Goal: Task Accomplishment & Management: Manage account settings

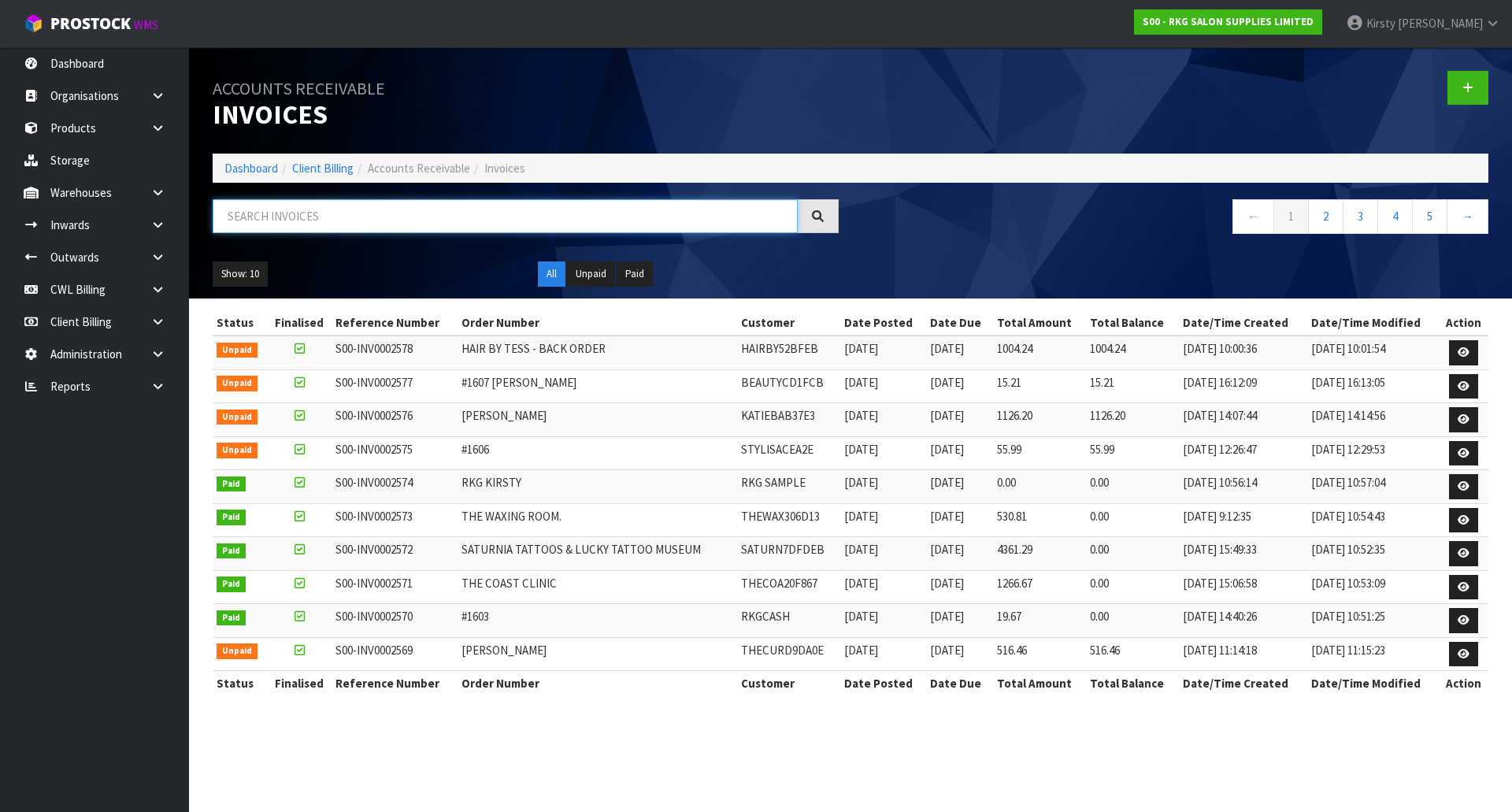
click at [326, 219] on input "text" at bounding box center [505, 216] width 585 height 34
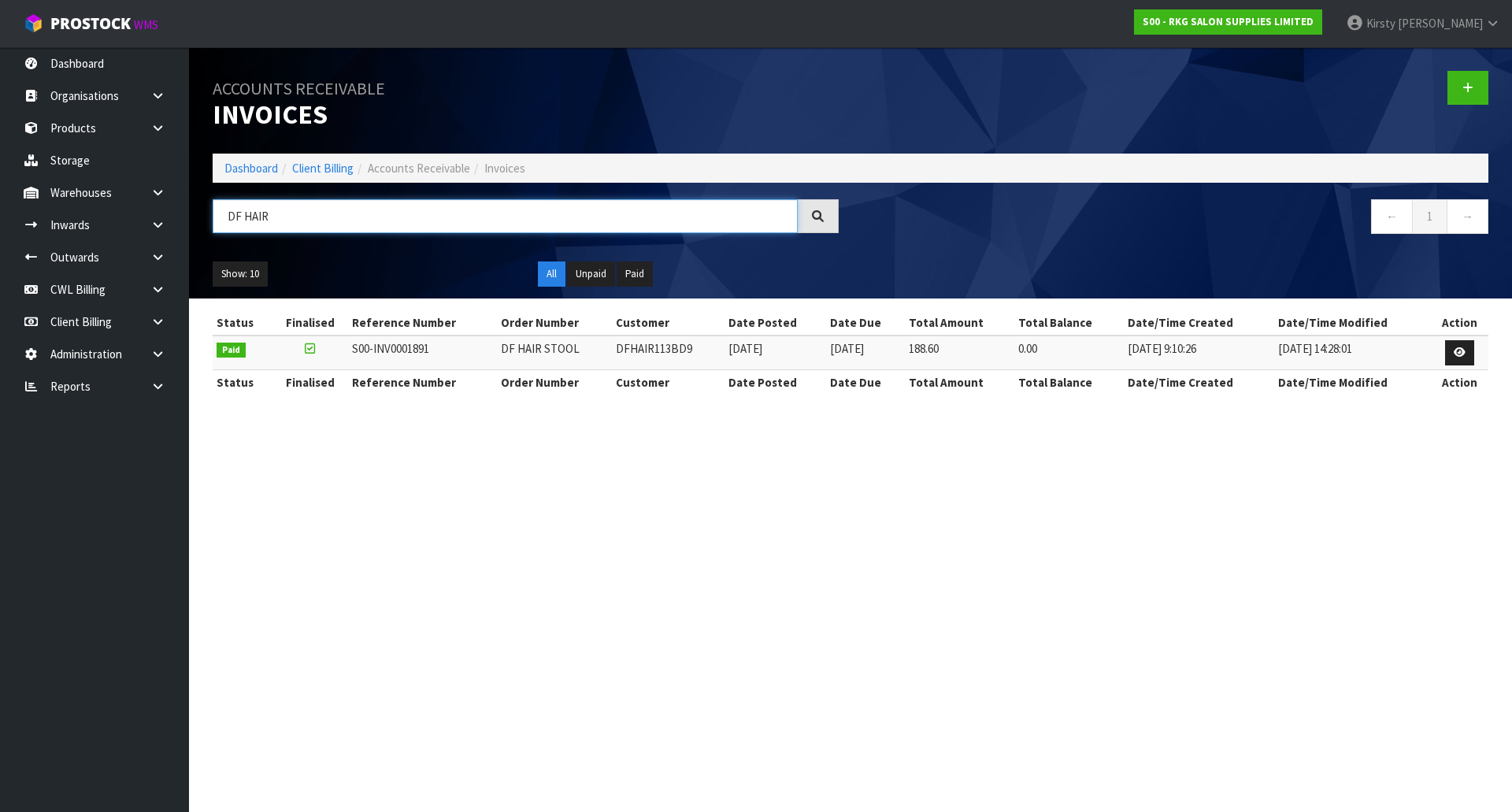
drag, startPoint x: 262, startPoint y: 218, endPoint x: 198, endPoint y: 218, distance: 64.0
click at [198, 218] on header "Accounts Receivable Invoices Dashboard Client Billing Accounts Receivable Invoi…" at bounding box center [850, 172] width 1323 height 252
drag, startPoint x: 267, startPoint y: 215, endPoint x: 205, endPoint y: 220, distance: 62.2
click at [205, 220] on div "DF HAIR" at bounding box center [526, 222] width 649 height 45
type input "DF HAIR"
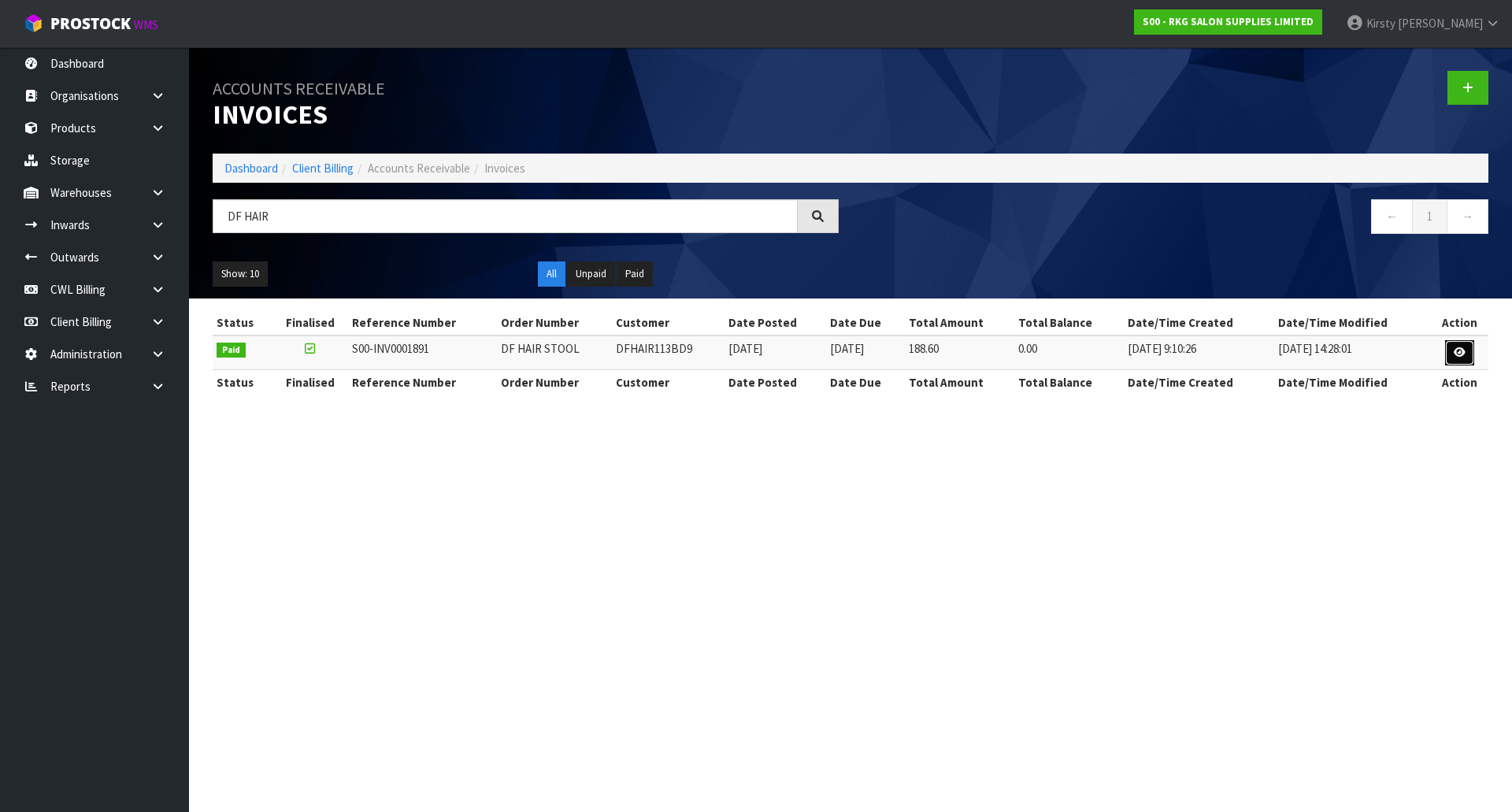
click at [1458, 355] on icon at bounding box center [1460, 352] width 12 height 10
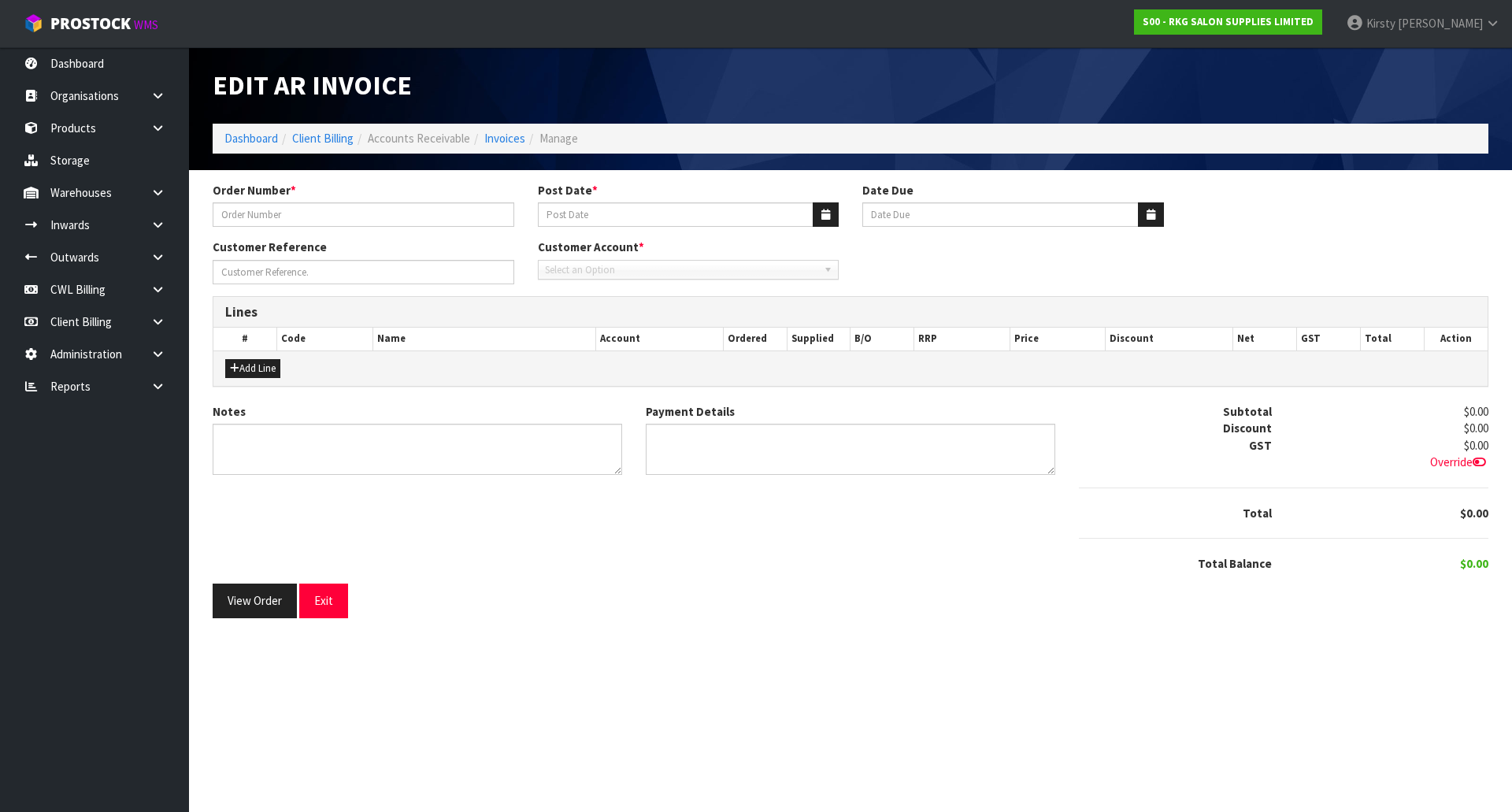
type input "DF HAIR STOOL"
type input "[DATE]"
type input "DF HAIR STUDIO #22321"
type textarea "THANK YOU FOR YOUR ORDER"
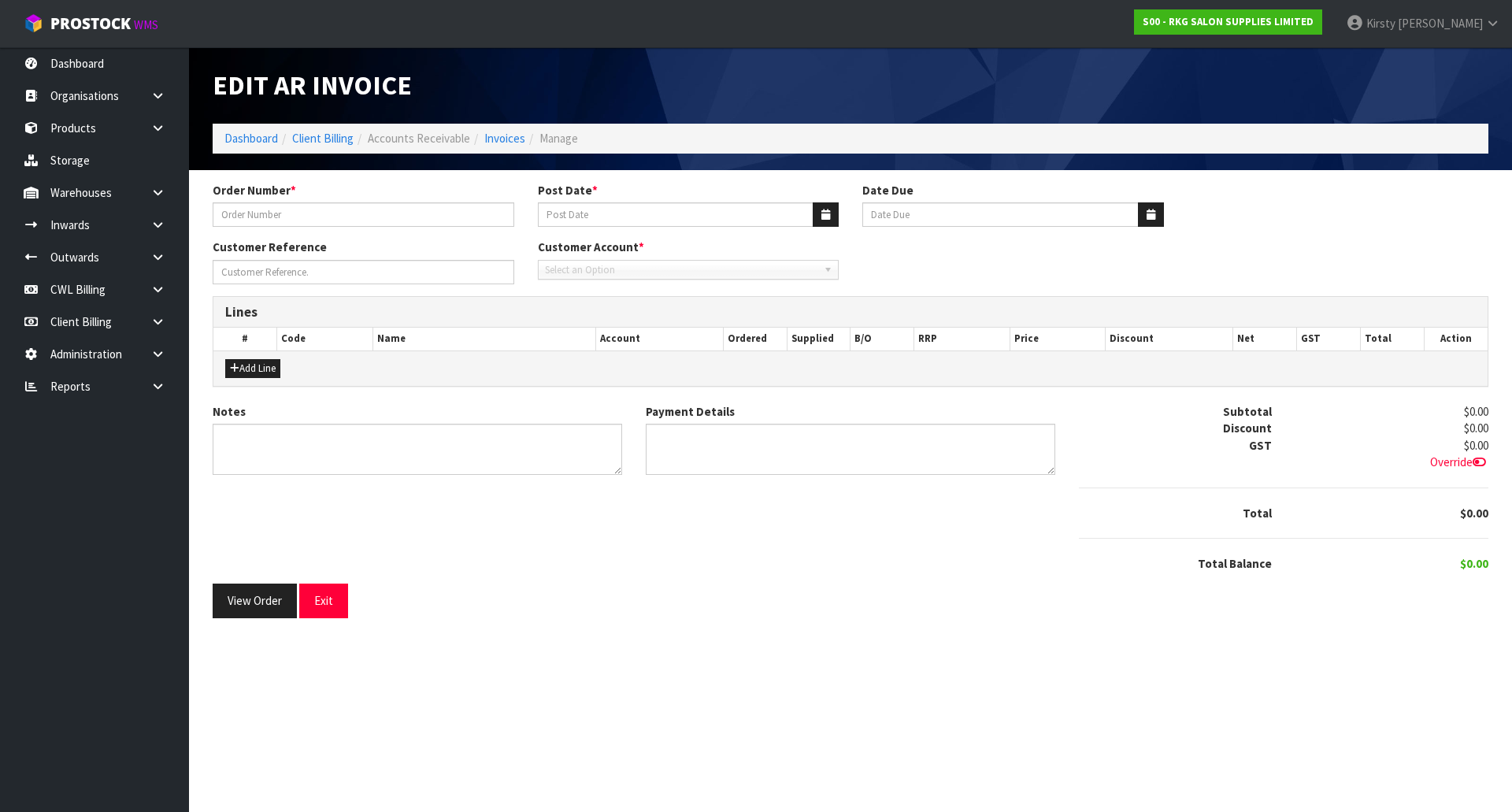
type textarea "DC [DATE]"
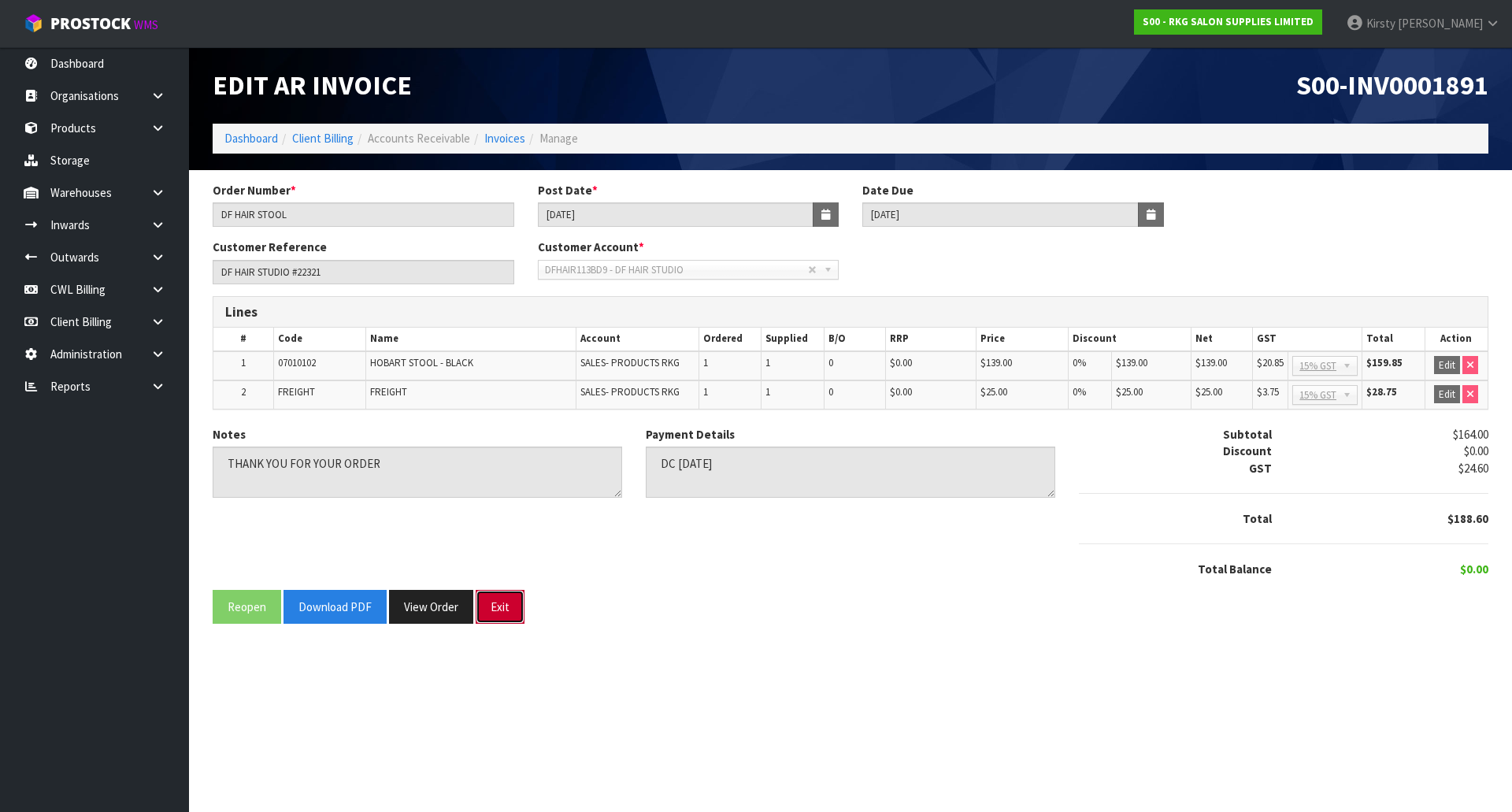
click at [499, 611] on button "Exit" at bounding box center [500, 607] width 49 height 34
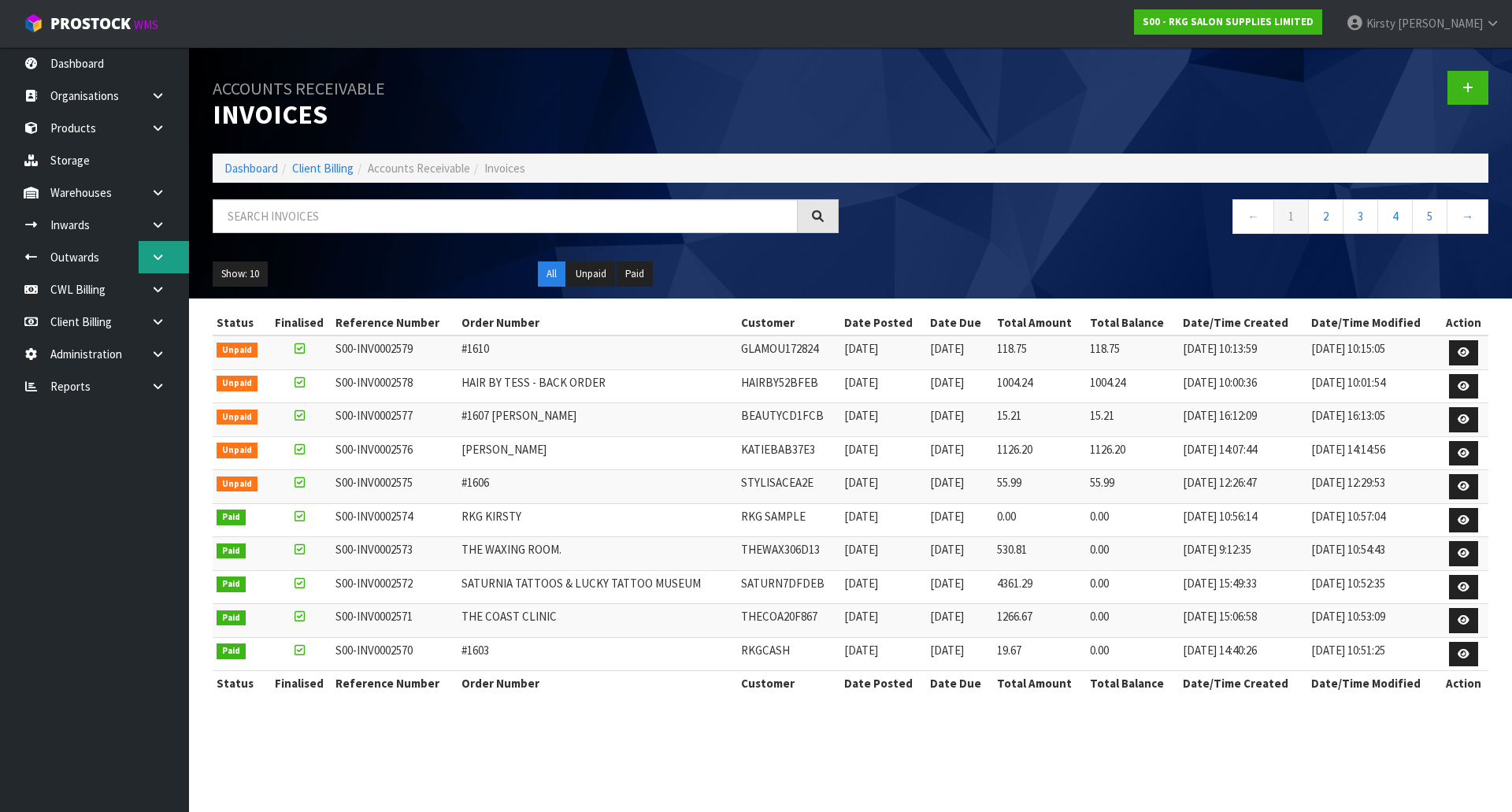
click at [155, 258] on icon at bounding box center [158, 258] width 15 height 12
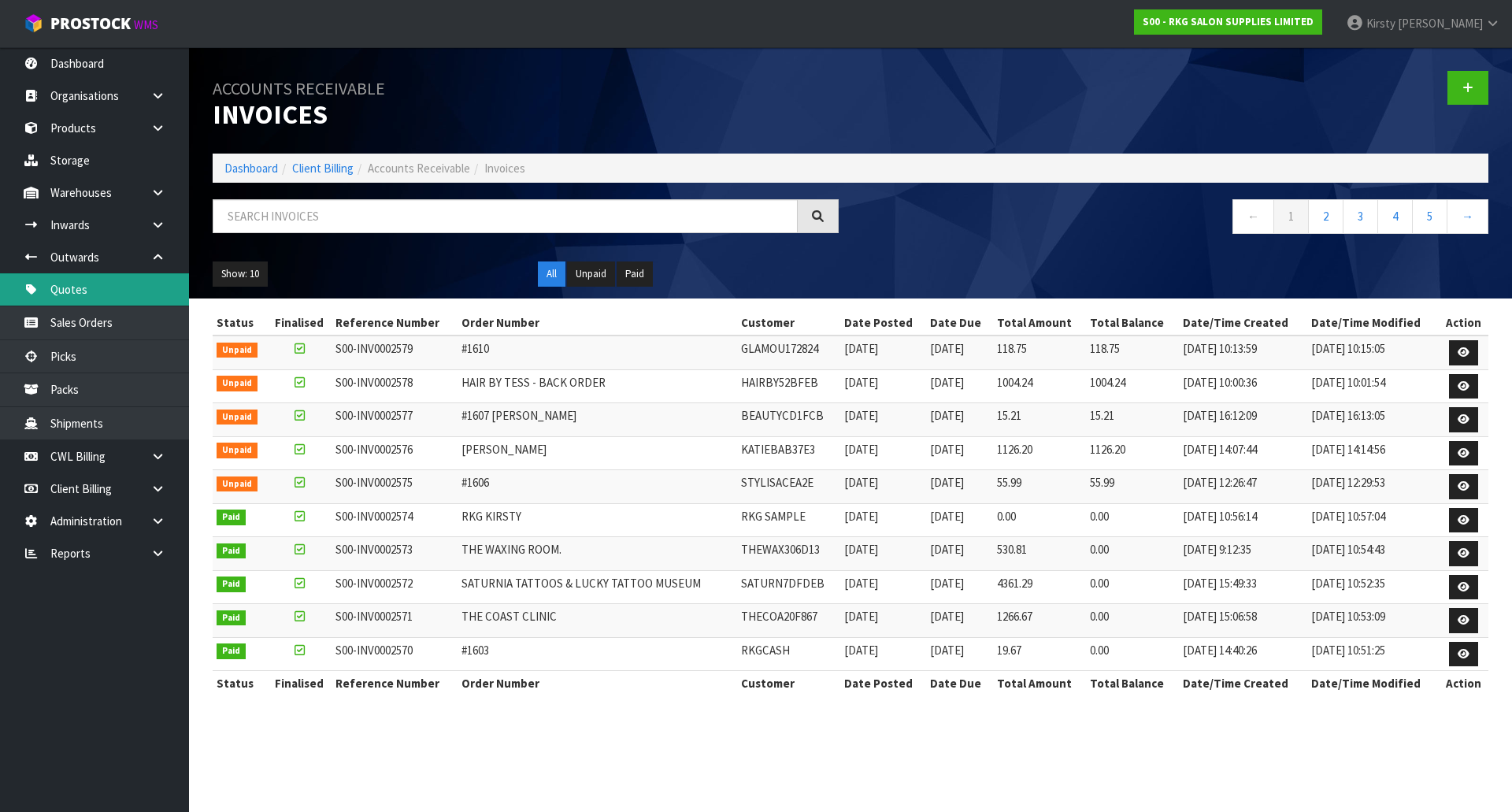
click at [85, 284] on link "Quotes" at bounding box center [94, 289] width 189 height 32
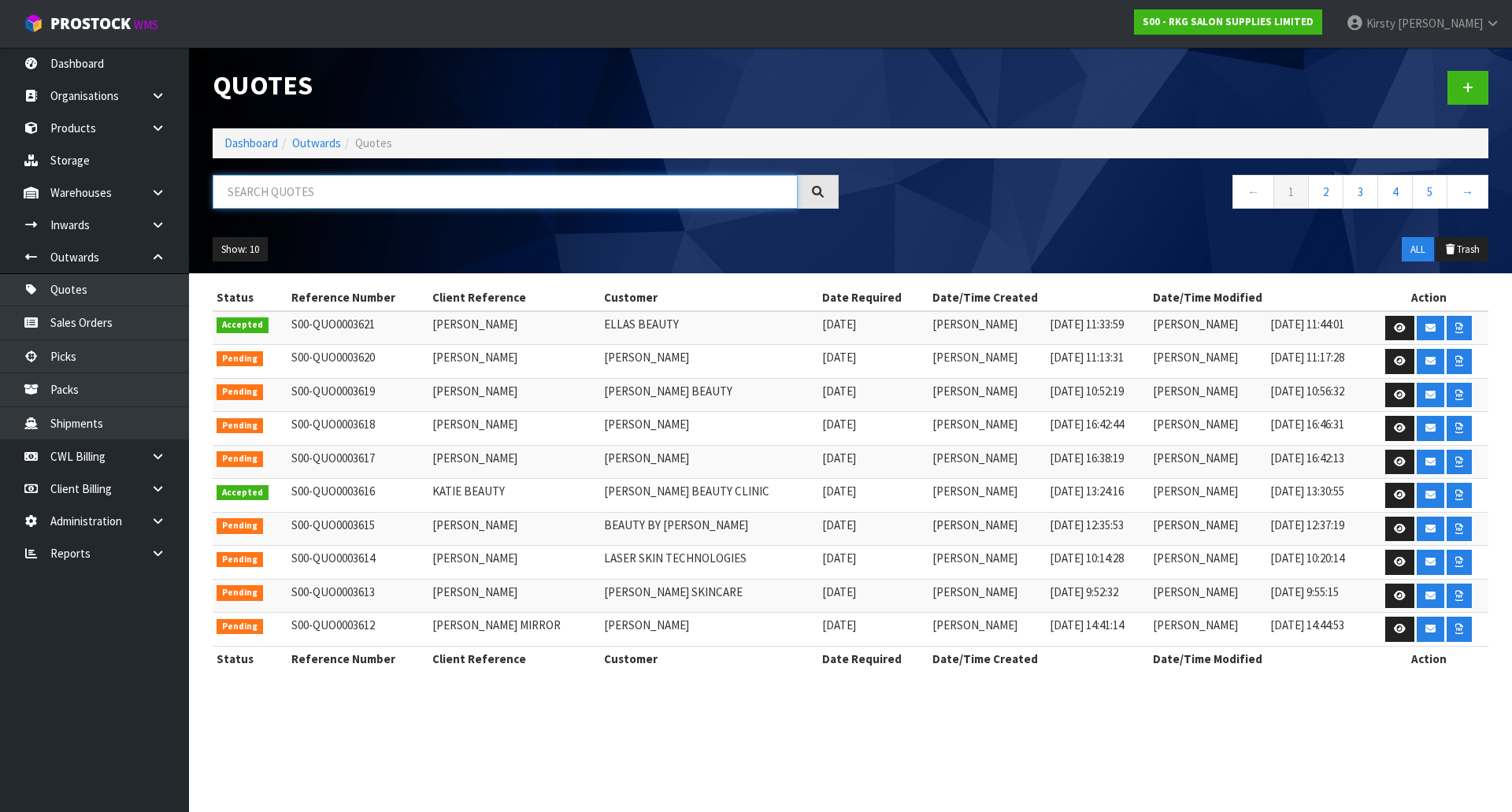
click at [251, 198] on input "text" at bounding box center [505, 191] width 585 height 34
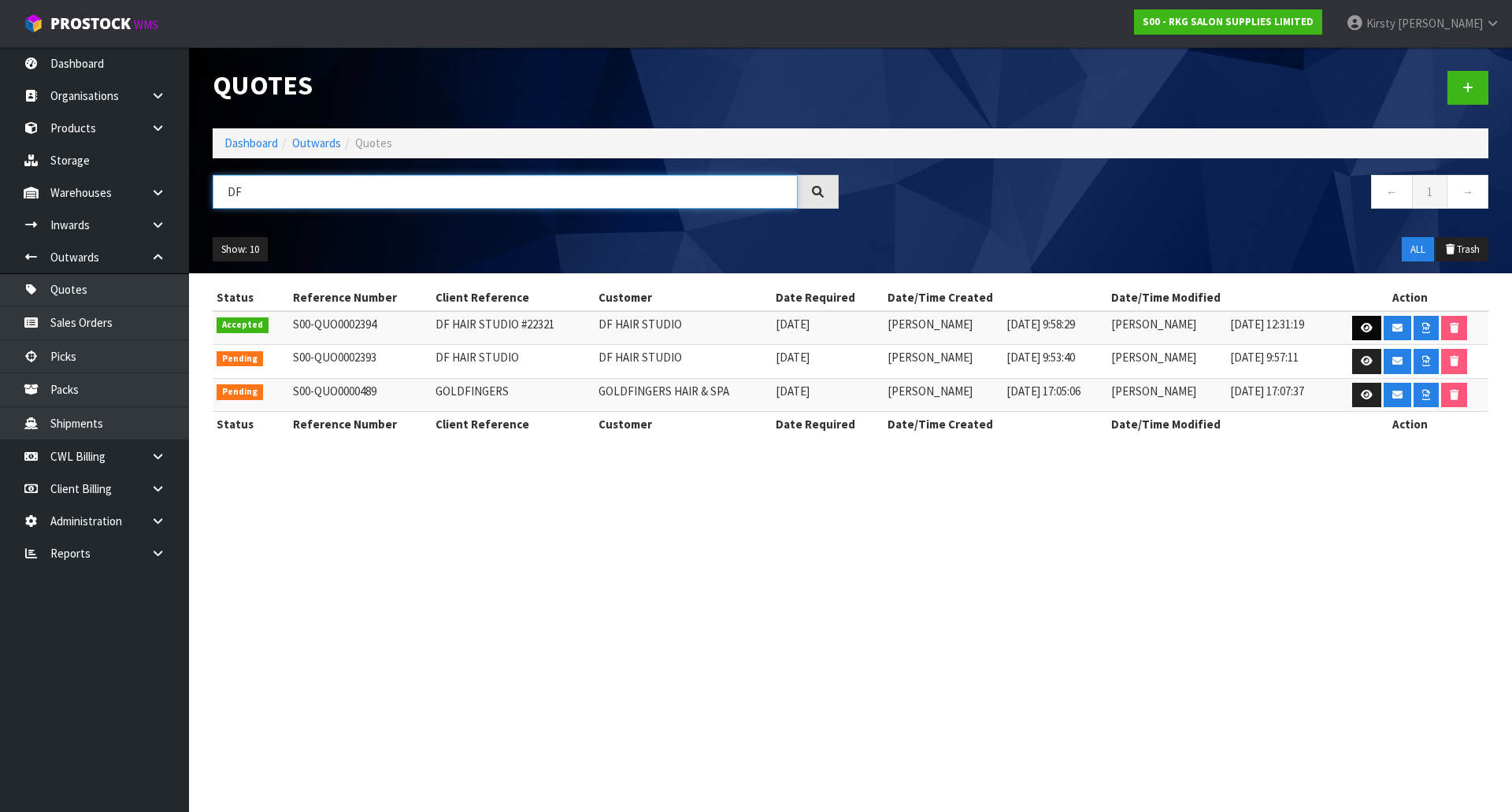
type input "DF"
click at [1368, 320] on link at bounding box center [1366, 328] width 29 height 25
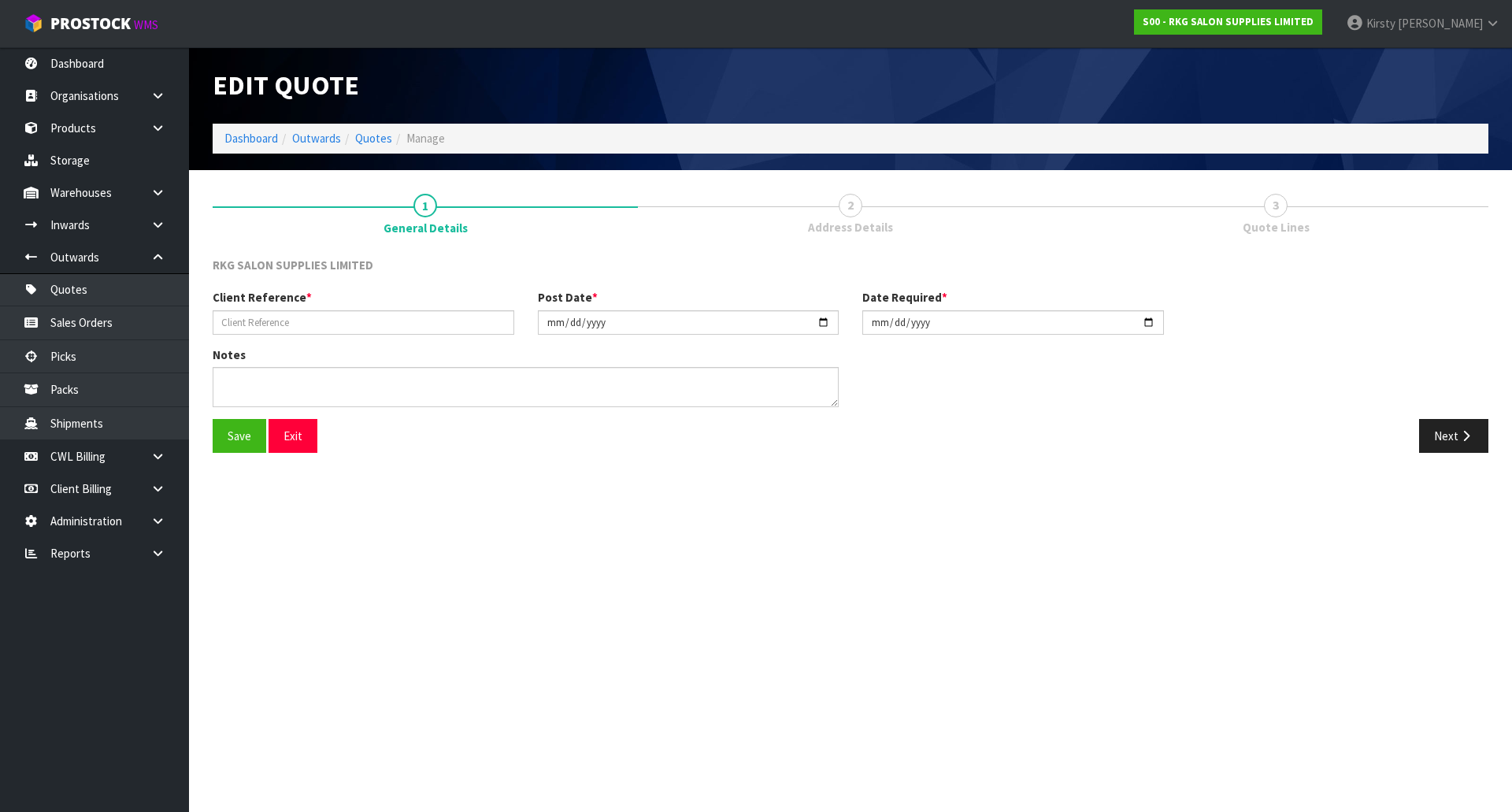
type input "DF HAIR STUDIO #22321"
type input "[DATE]"
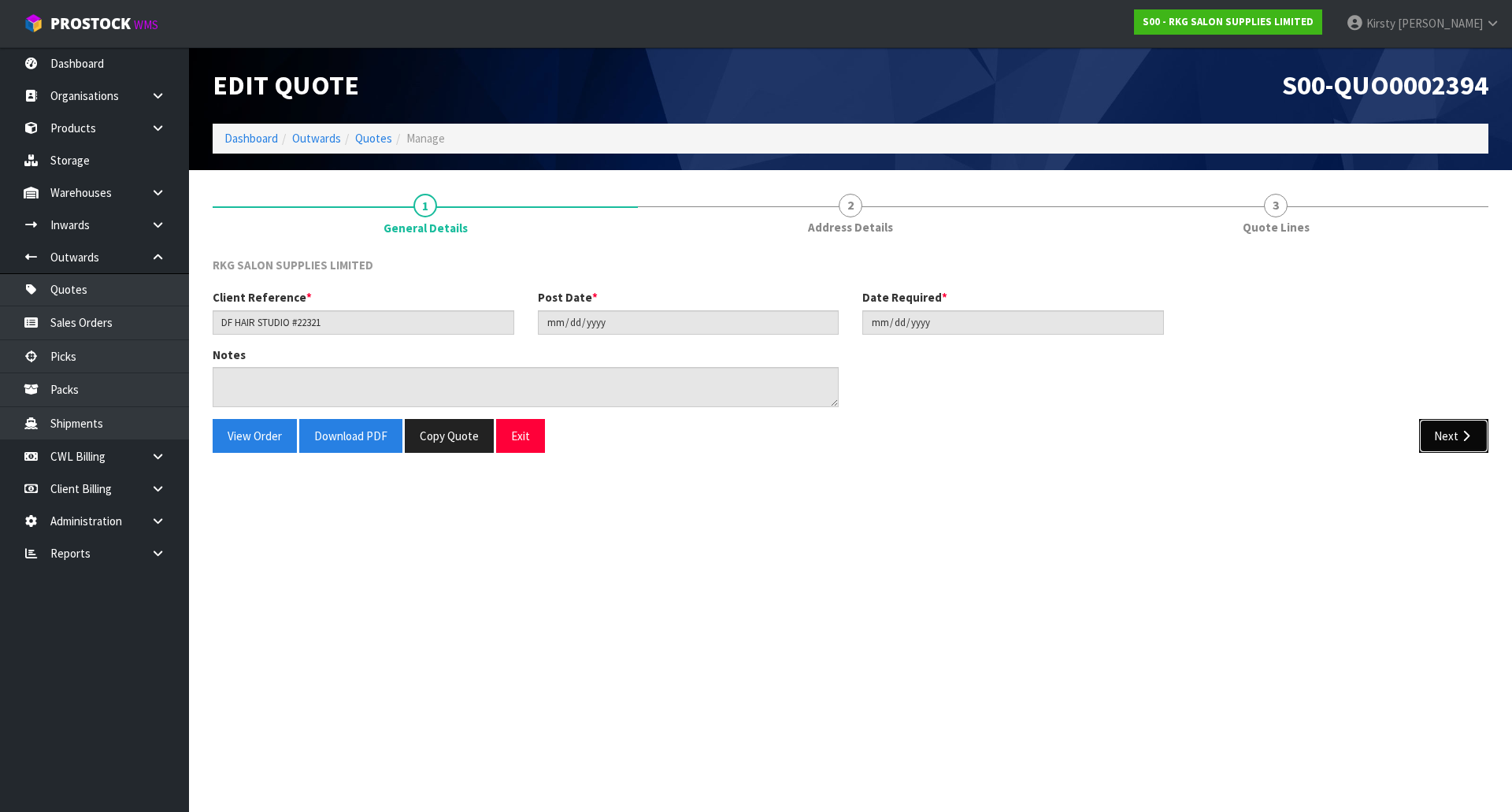
click at [1442, 443] on button "Next" at bounding box center [1454, 435] width 70 height 34
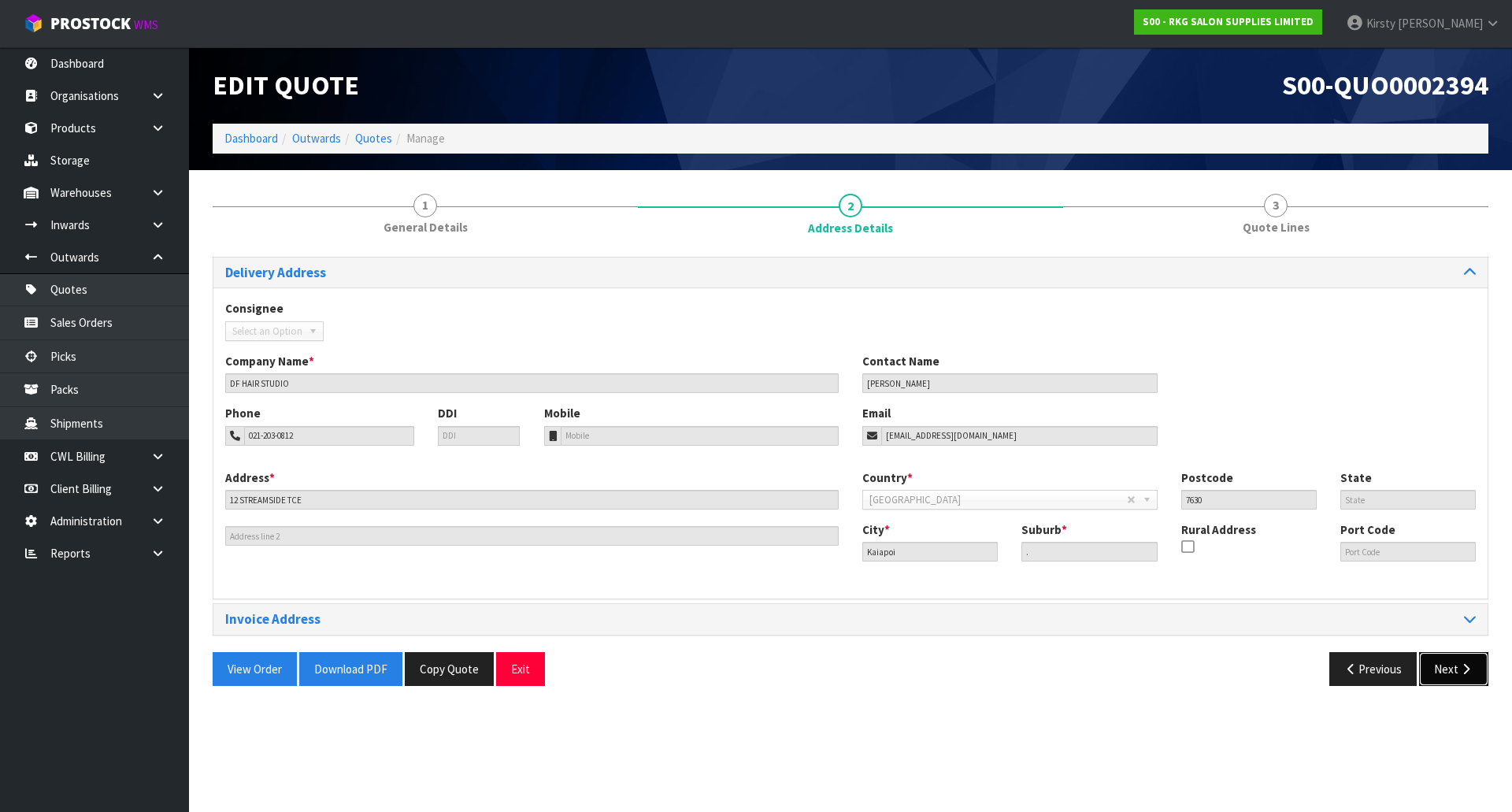
click at [1442, 674] on button "Next" at bounding box center [1454, 668] width 70 height 34
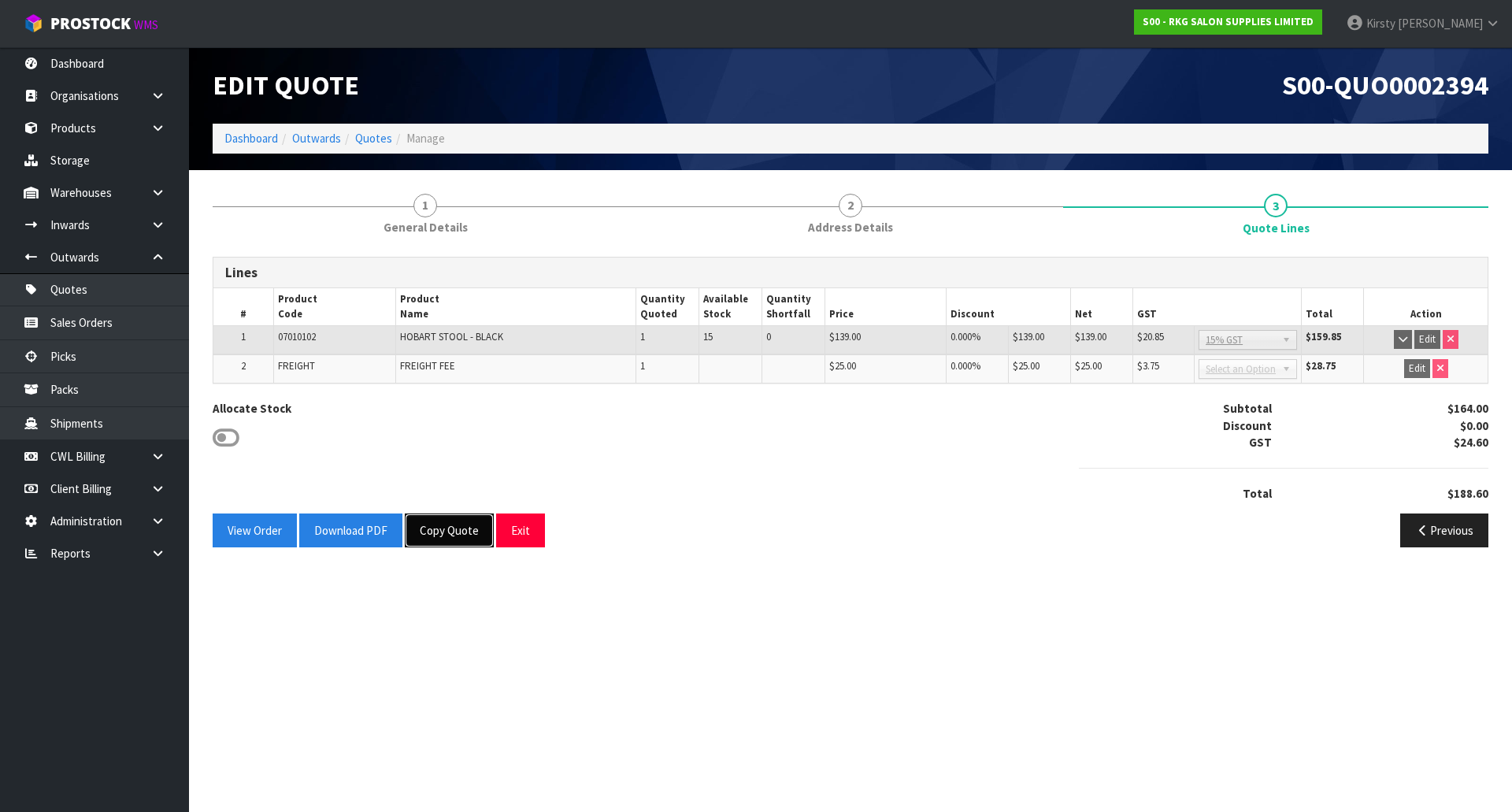
click at [442, 539] on button "Copy Quote" at bounding box center [449, 530] width 89 height 34
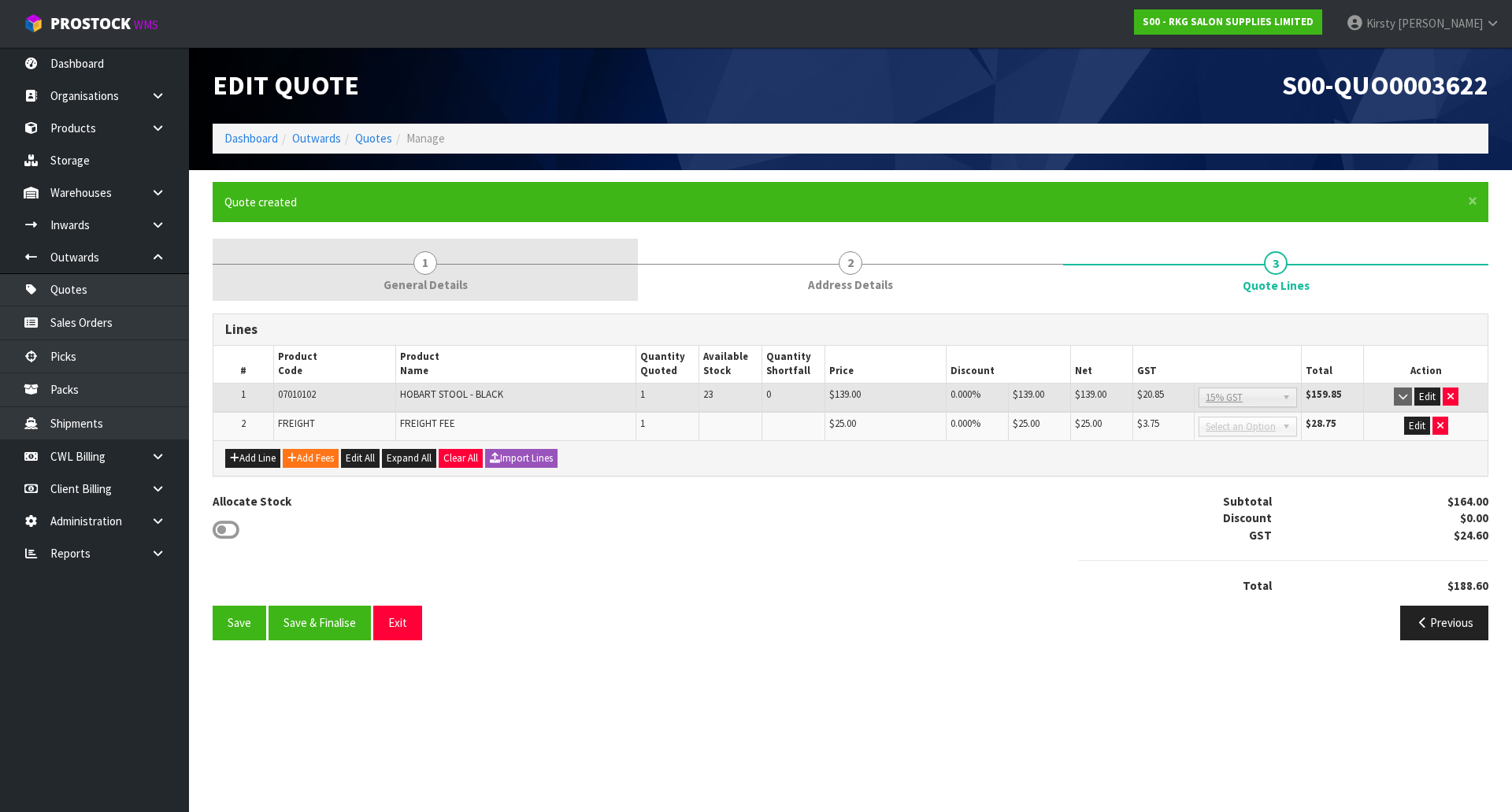
click at [427, 262] on span "1" at bounding box center [425, 263] width 24 height 23
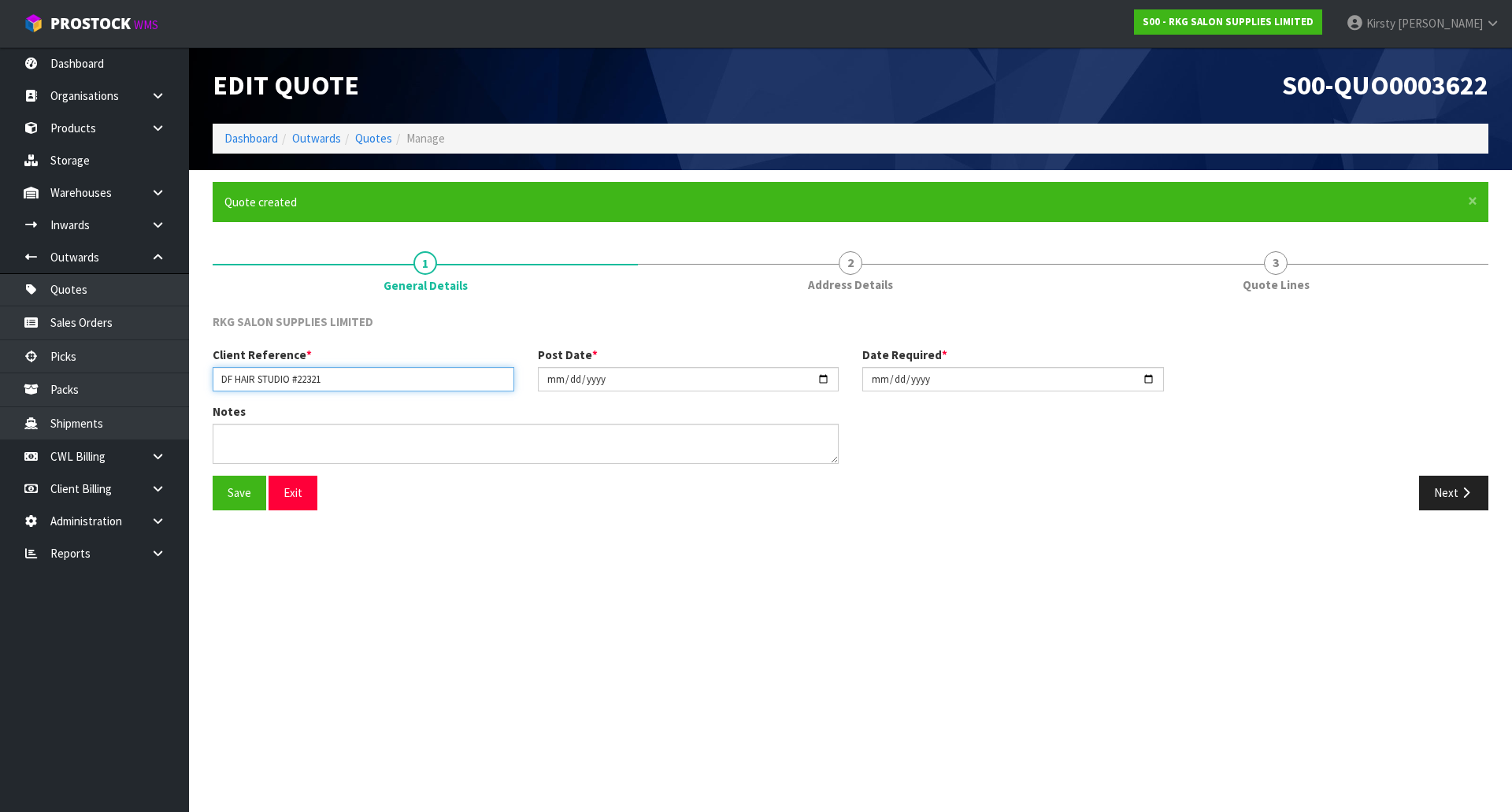
drag, startPoint x: 331, startPoint y: 377, endPoint x: 292, endPoint y: 376, distance: 39.0
click at [292, 376] on input "DF HAIR STUDIO #22321" at bounding box center [363, 379] width 302 height 24
type input "DF HAIR STUDIO"
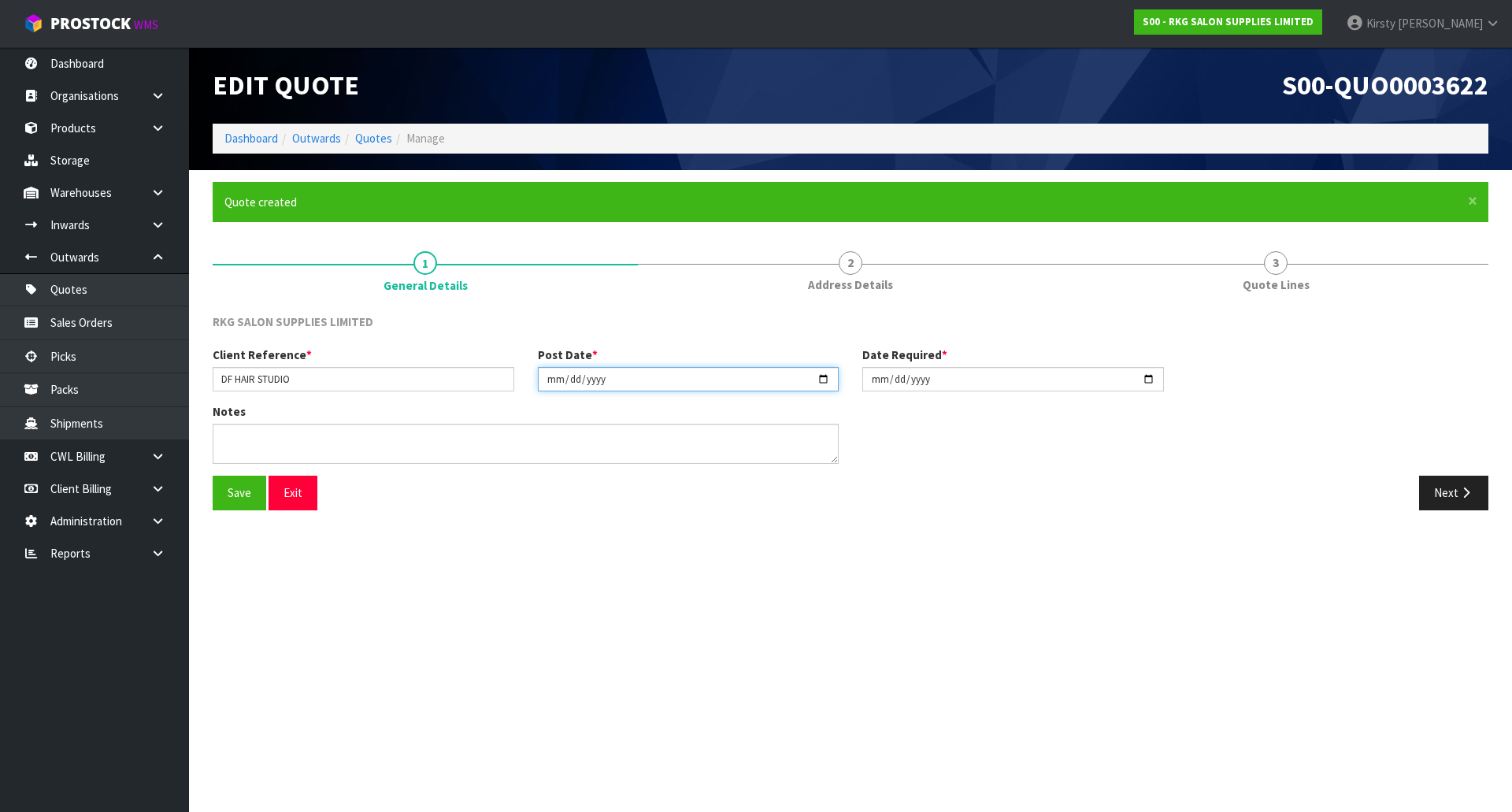
click at [552, 384] on input "[DATE]" at bounding box center [689, 379] width 302 height 24
type input "[DATE]"
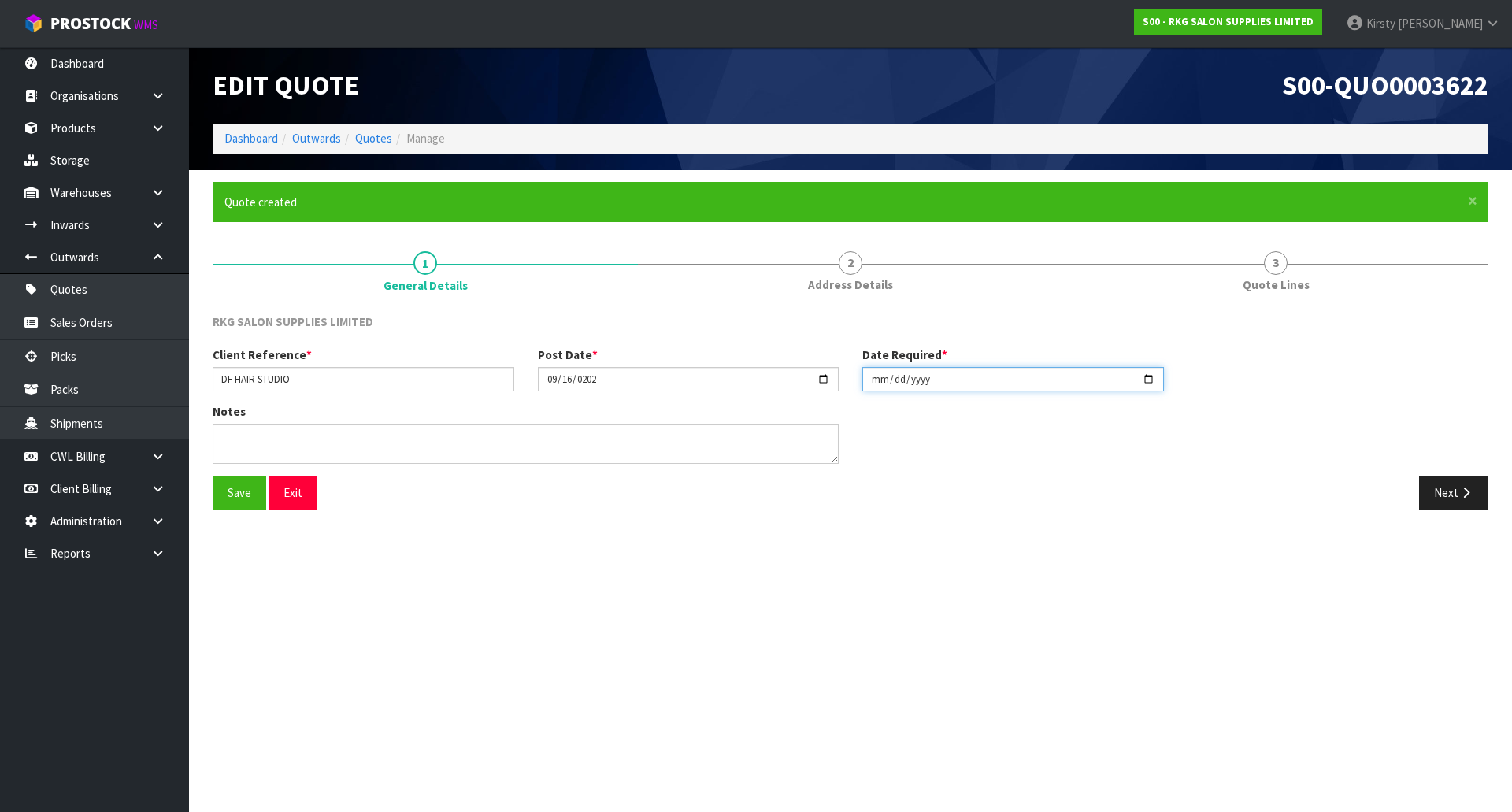
type input "[DATE]"
click at [251, 487] on button "Save" at bounding box center [239, 492] width 54 height 34
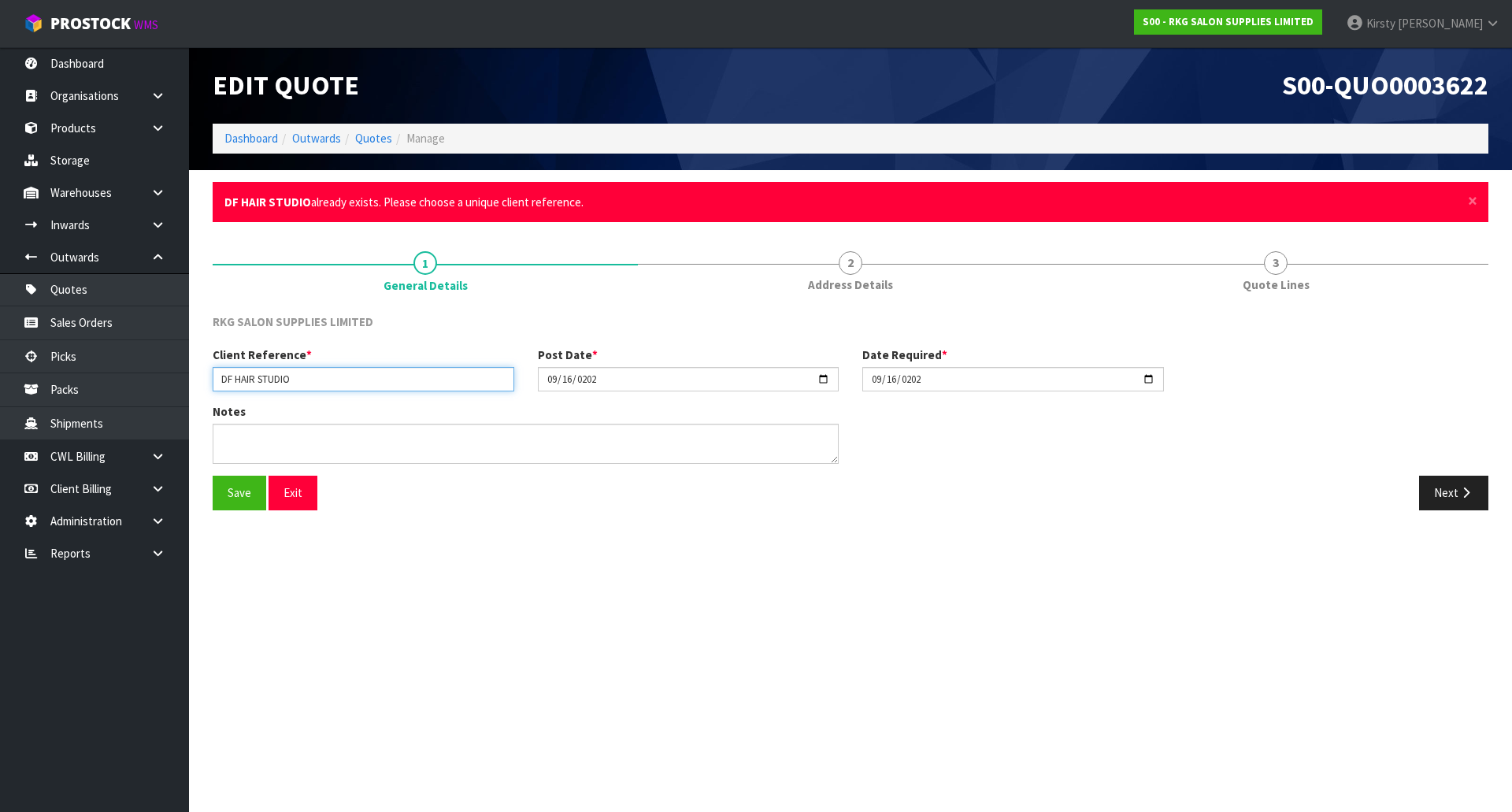
click at [353, 375] on input "DF HAIR STUDIO" at bounding box center [363, 379] width 302 height 24
type input "DF HAIR STUDIO ."
click at [239, 488] on button "Save" at bounding box center [239, 492] width 54 height 34
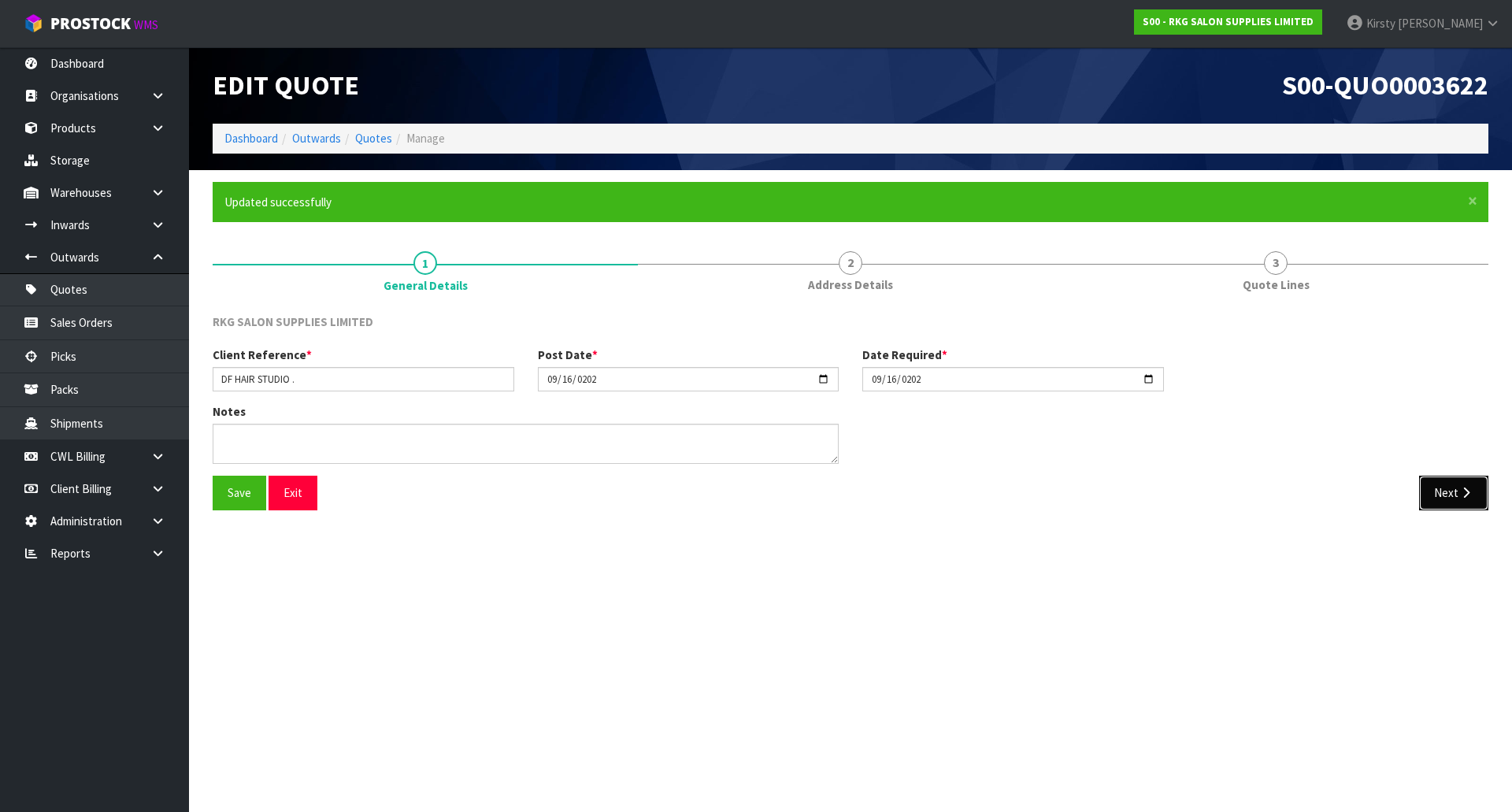
click at [1439, 496] on button "Next" at bounding box center [1454, 492] width 70 height 34
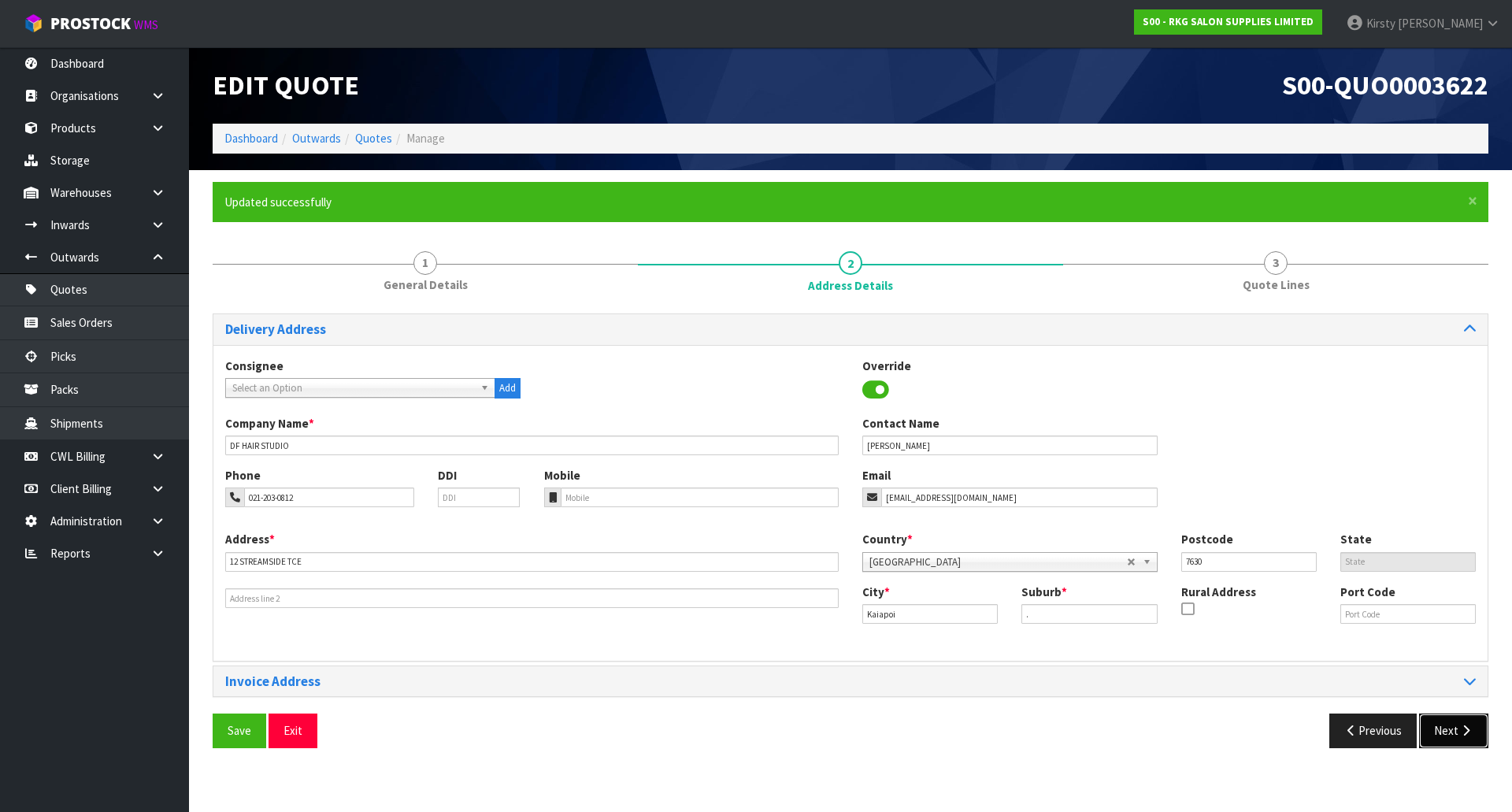
click at [1451, 723] on button "Next" at bounding box center [1454, 730] width 70 height 34
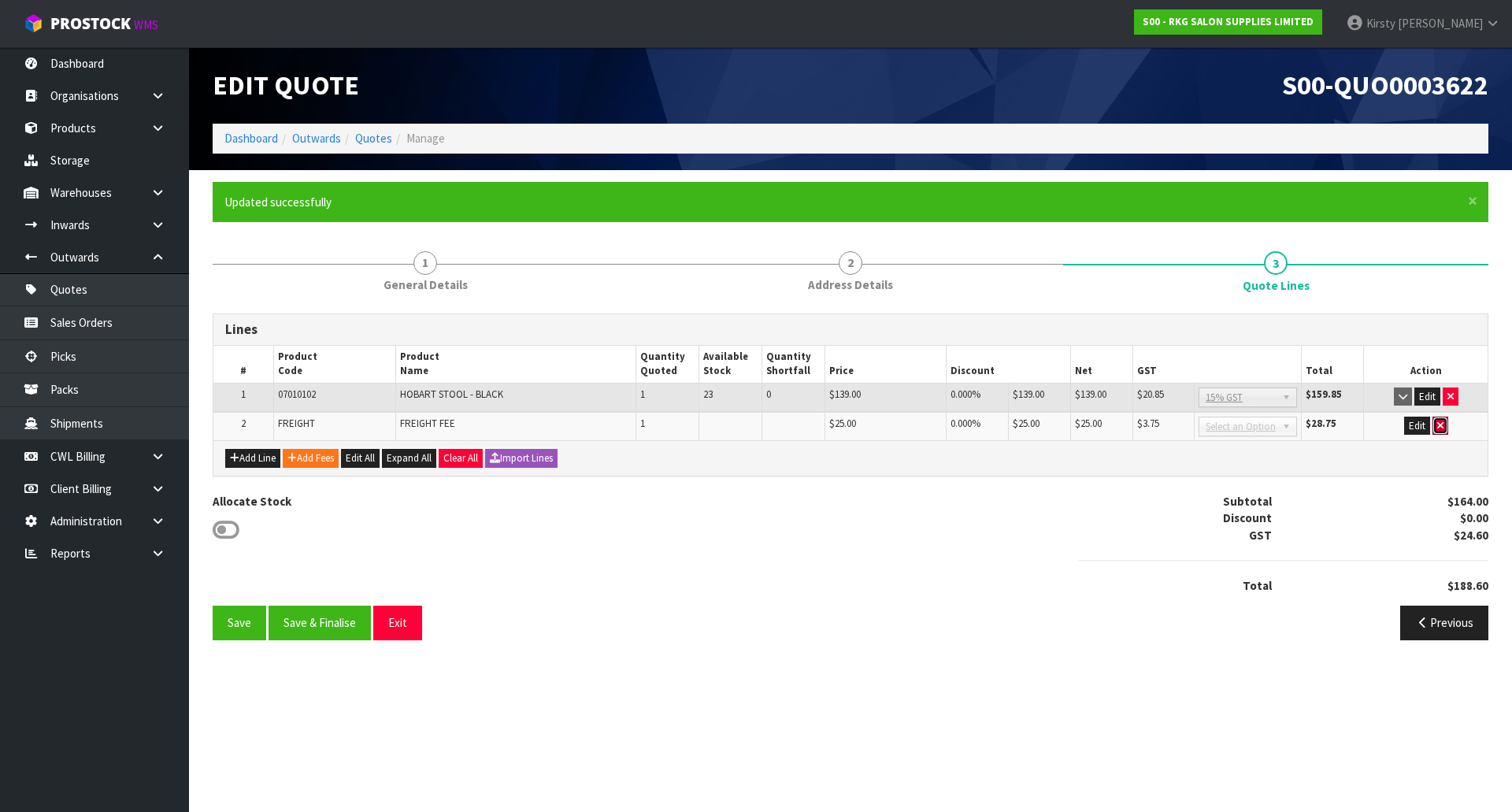
click at [1441, 423] on icon "button" at bounding box center [1440, 426] width 6 height 10
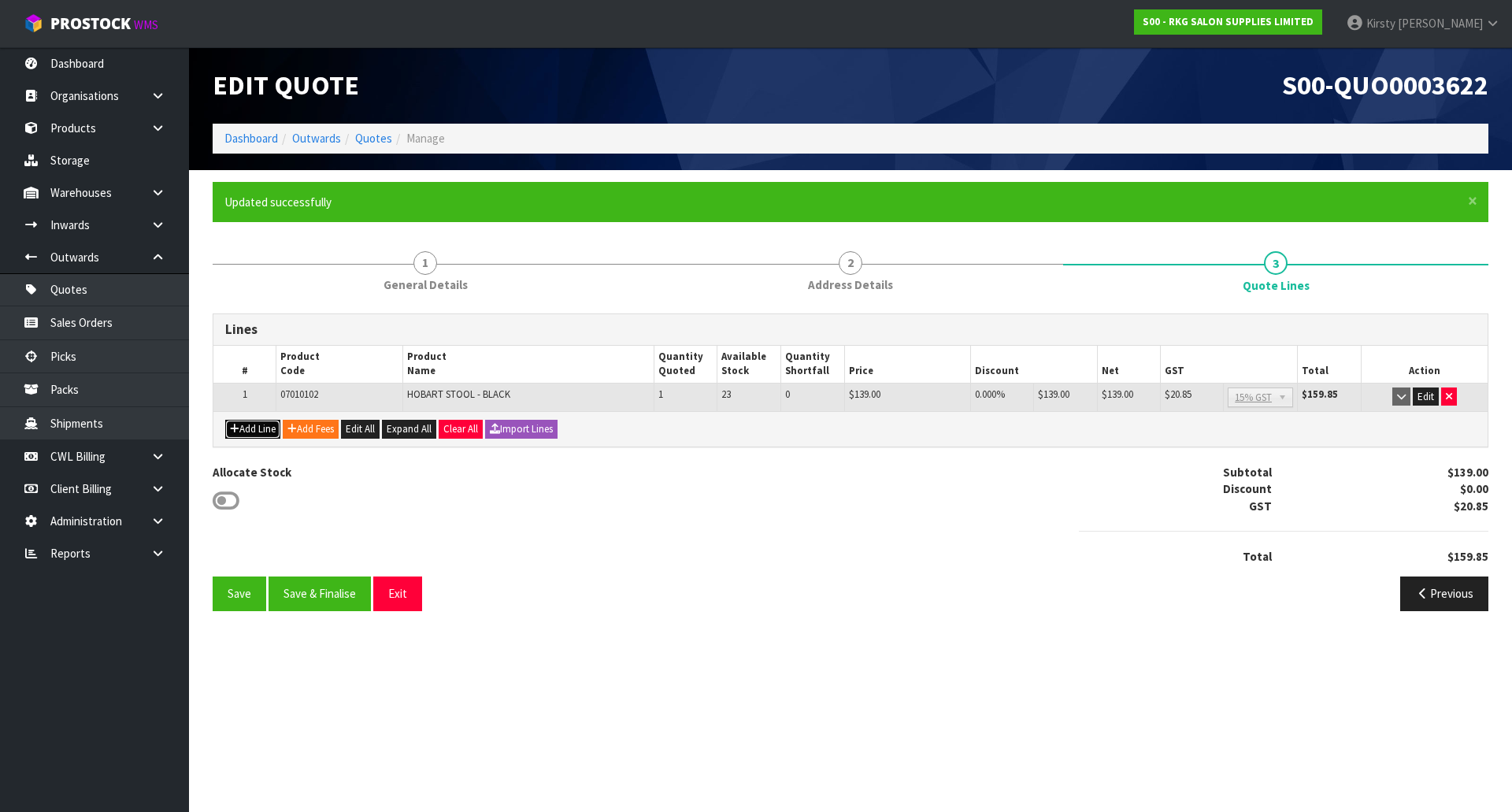
click at [264, 433] on button "Add Line" at bounding box center [252, 429] width 55 height 19
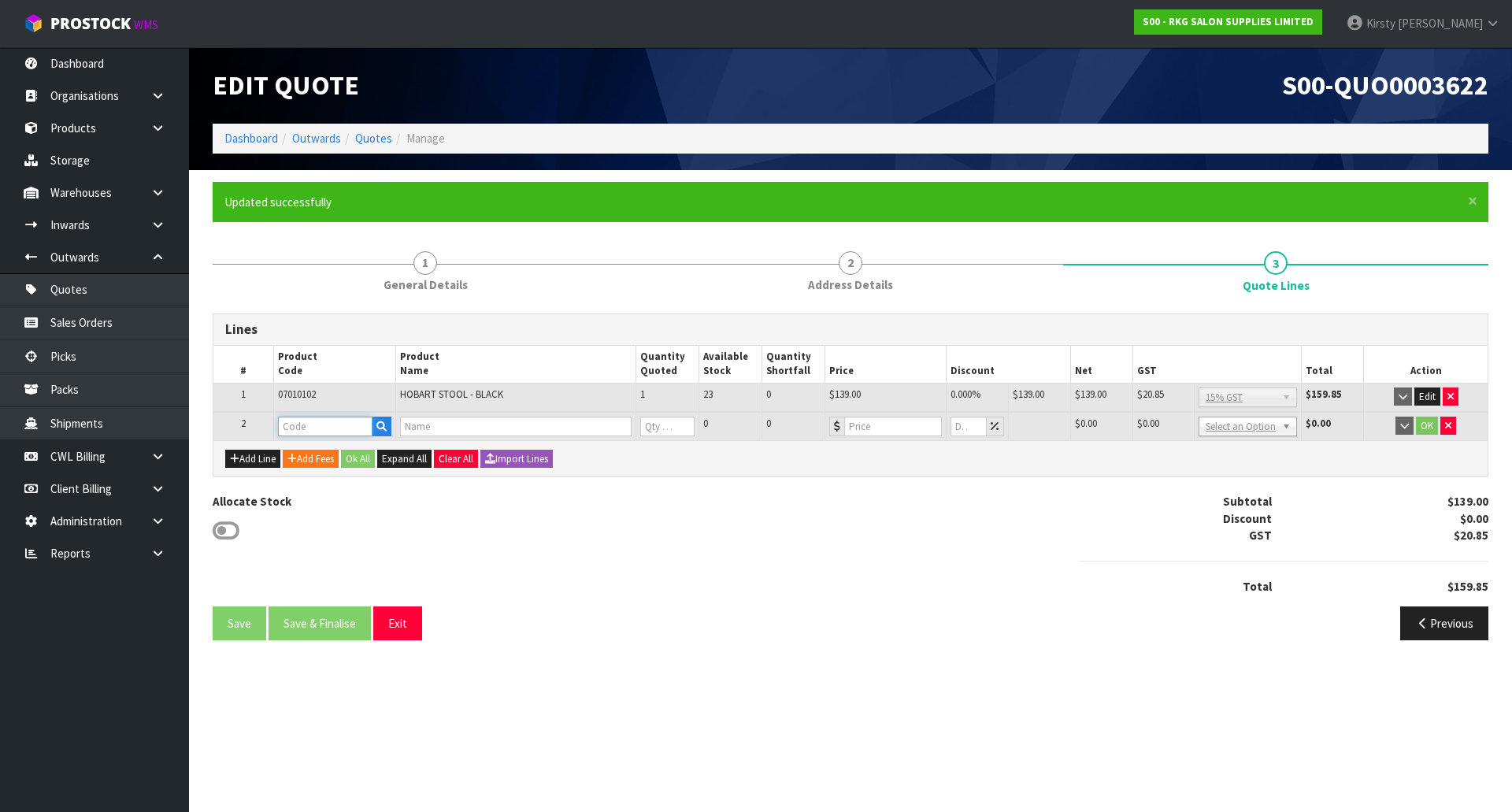
click at [306, 431] on input "text" at bounding box center [325, 426] width 95 height 20
type input "0701-WH"
type input "STOOL WHEELS"
type input "0"
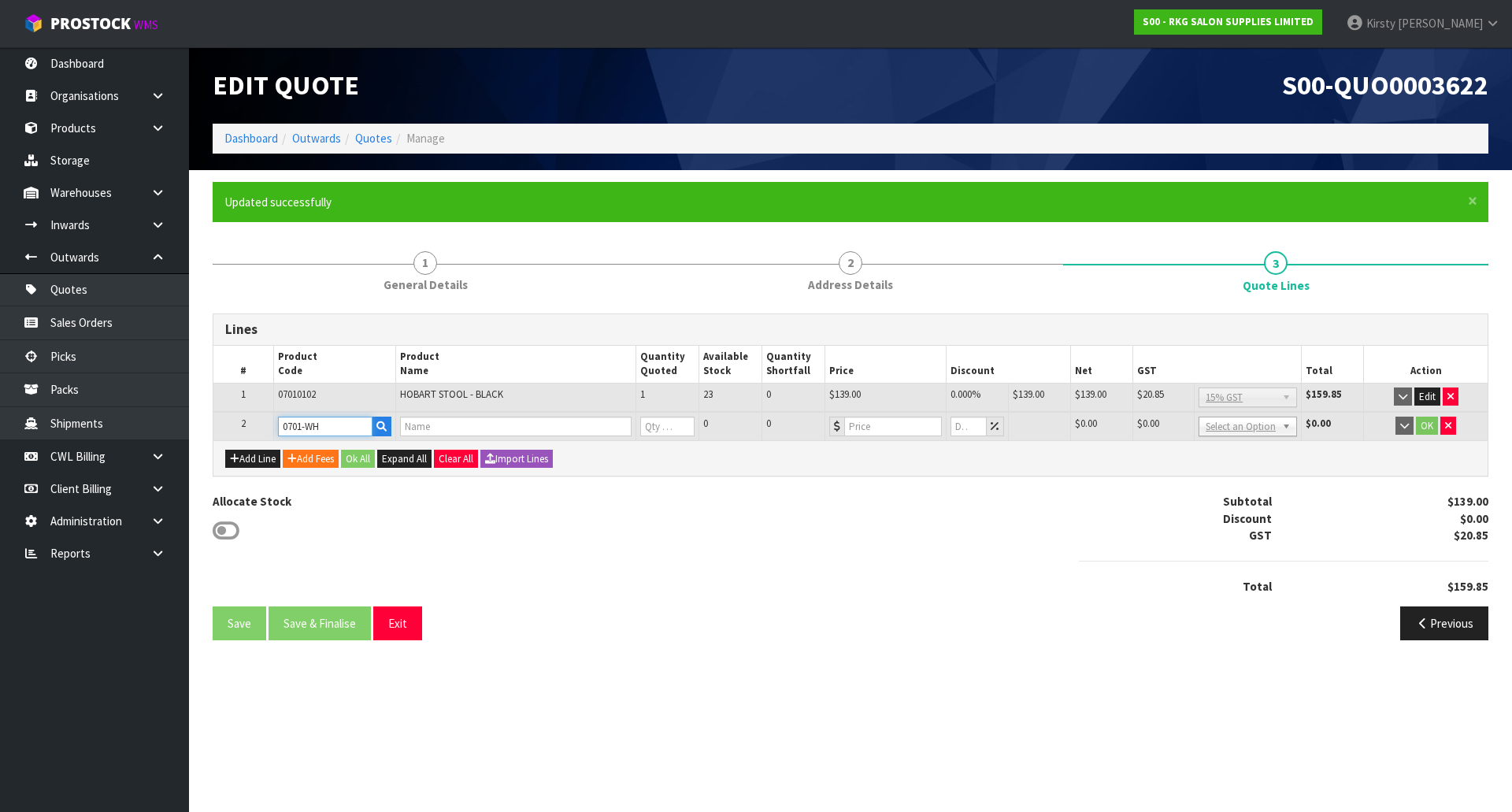
type input "0"
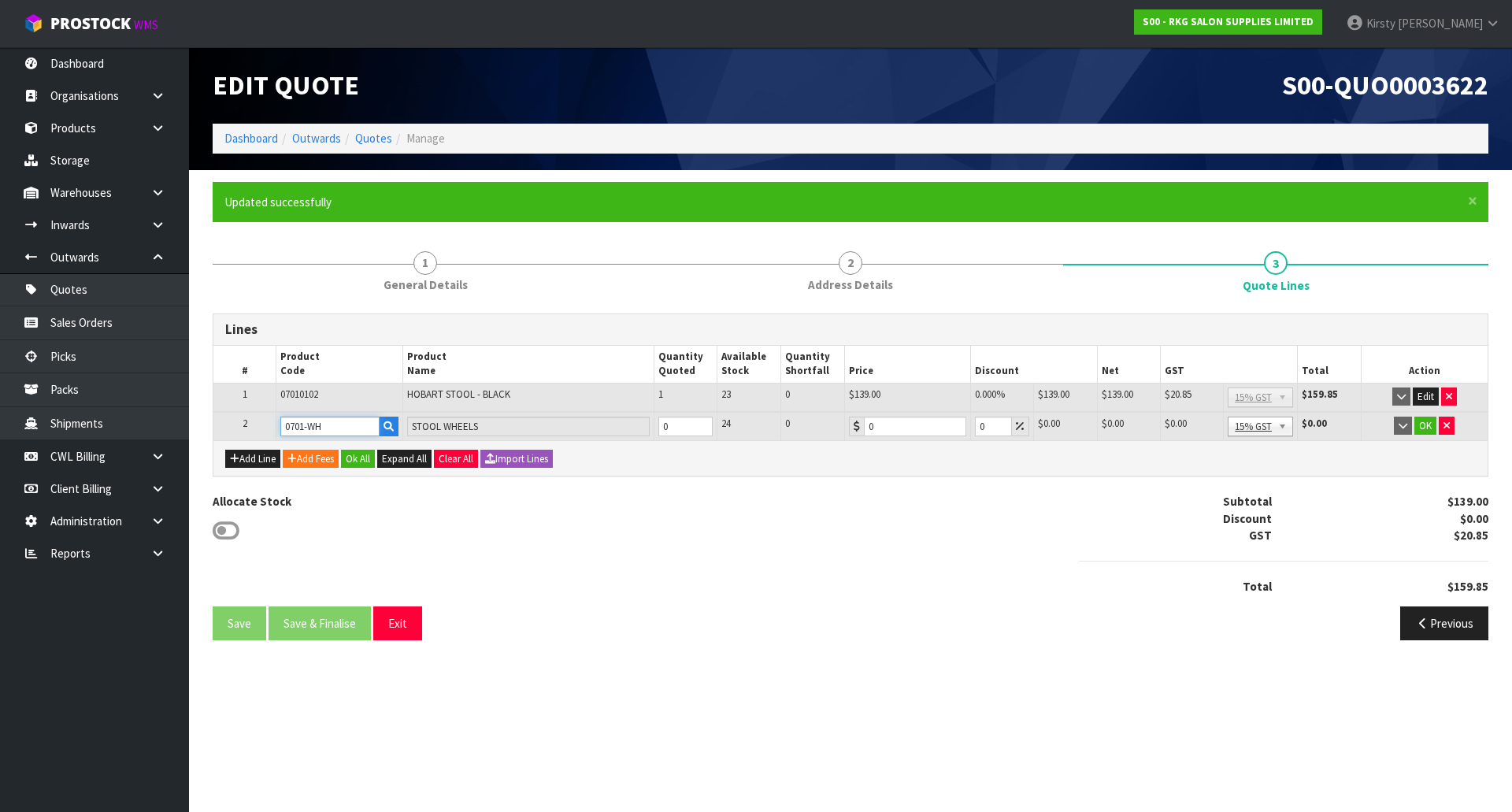
type input "0701-WH"
click at [704, 421] on input "1" at bounding box center [685, 426] width 55 height 20
type input "2"
click at [704, 421] on input "2" at bounding box center [685, 426] width 55 height 20
click at [1424, 420] on button "OK" at bounding box center [1425, 426] width 22 height 19
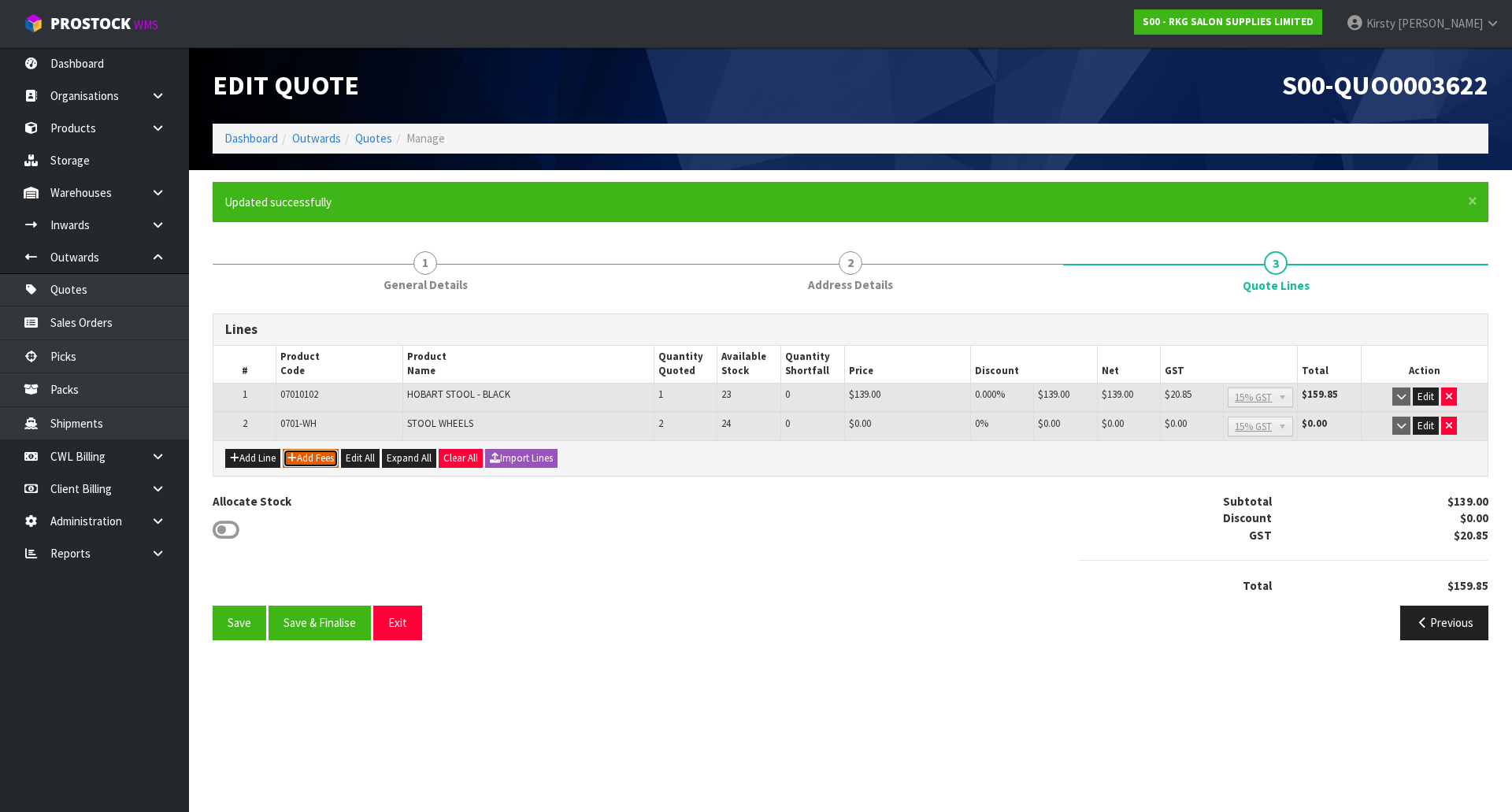
click at [319, 453] on button "Add Fees" at bounding box center [311, 459] width 56 height 19
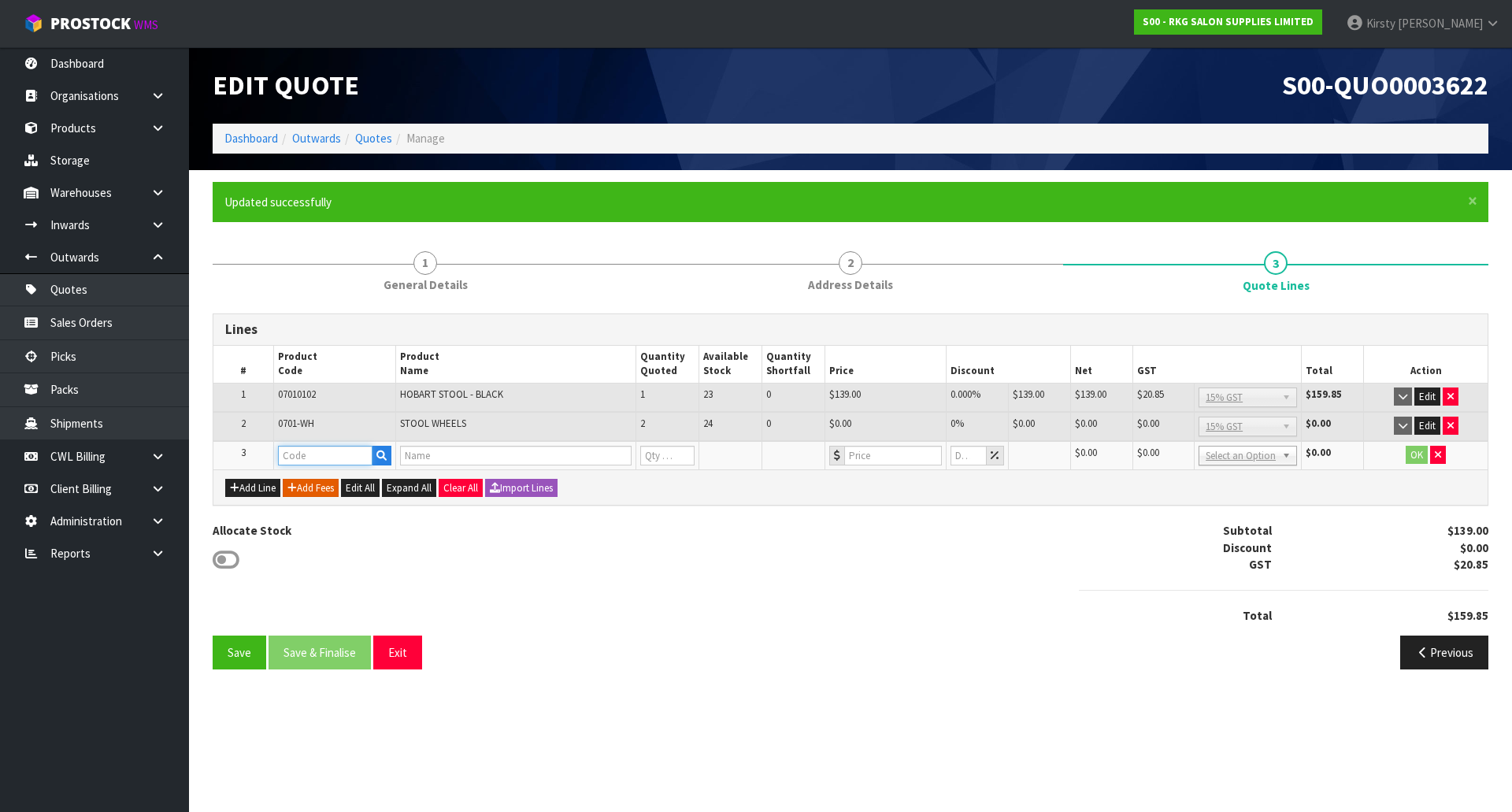
click at [318, 453] on input "text" at bounding box center [325, 455] width 95 height 20
type input "FRE"
click at [321, 480] on link "FRE IGHT" at bounding box center [340, 482] width 124 height 21
type input "FREIGHT"
type input "FREIGHT FEE"
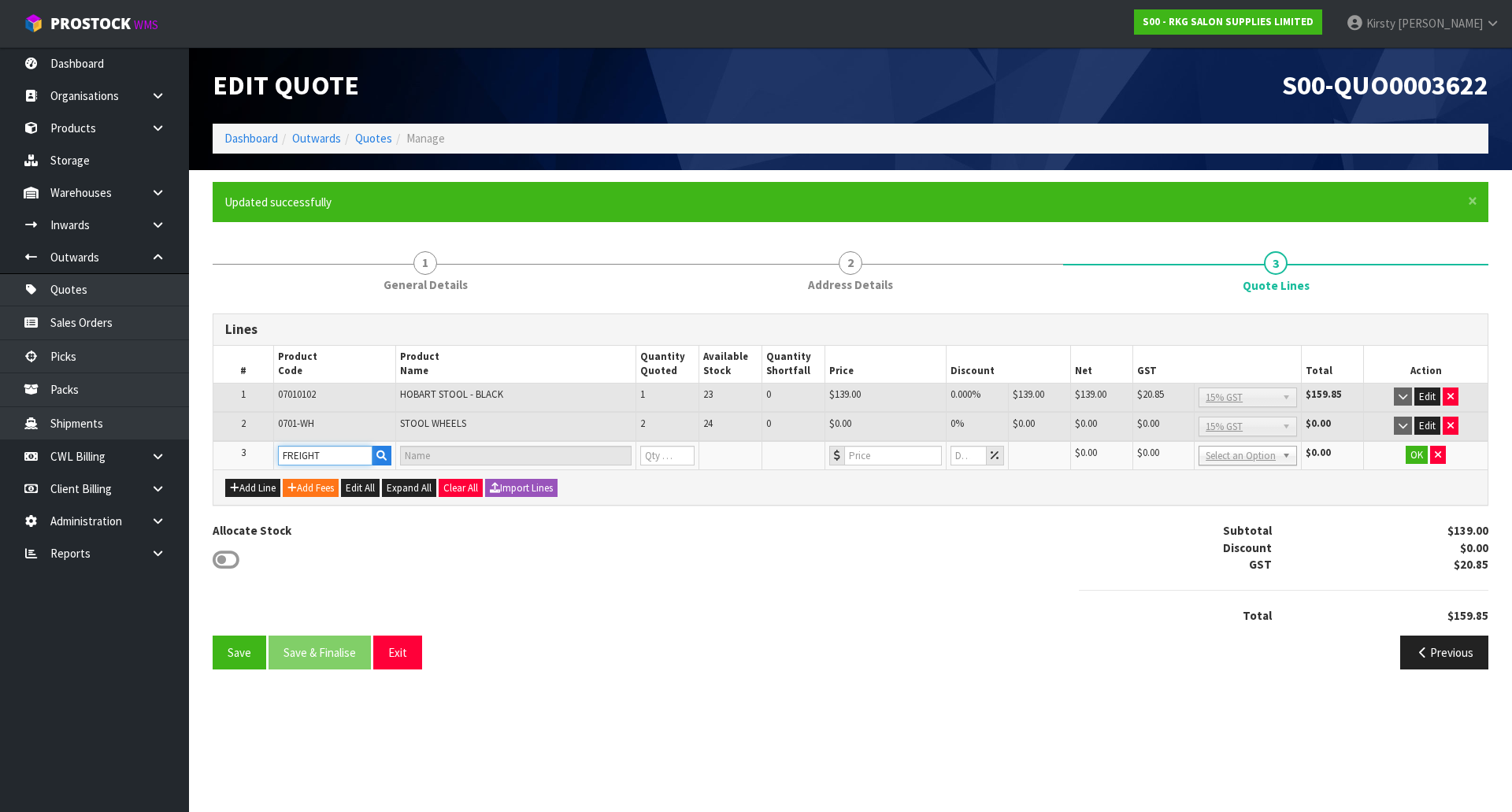
type input "1"
type input "0"
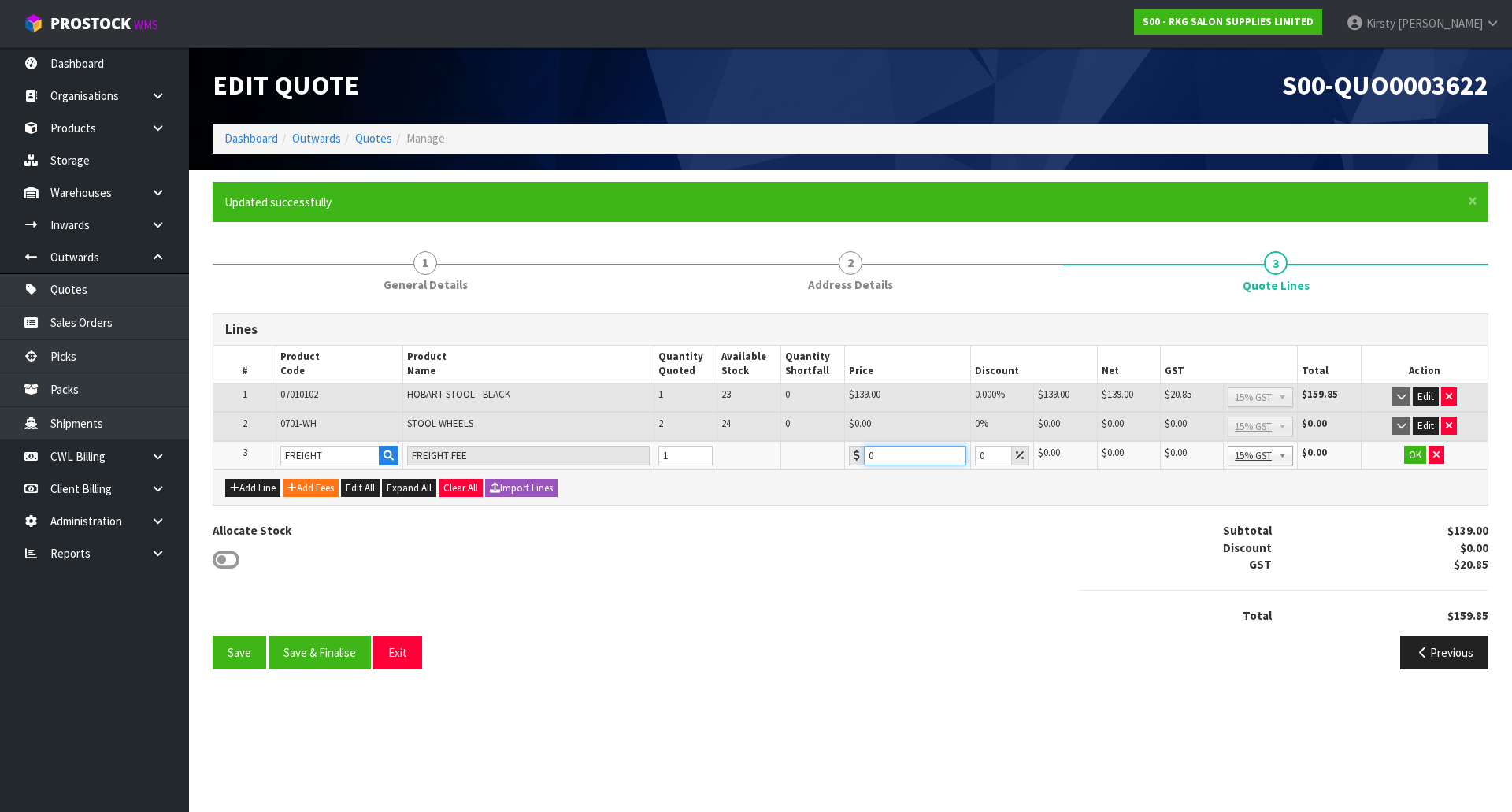
drag, startPoint x: 877, startPoint y: 459, endPoint x: 847, endPoint y: 459, distance: 30.0
click at [847, 459] on td "0" at bounding box center [907, 455] width 126 height 29
type input "25.00"
click at [1415, 455] on button "OK" at bounding box center [1415, 455] width 22 height 19
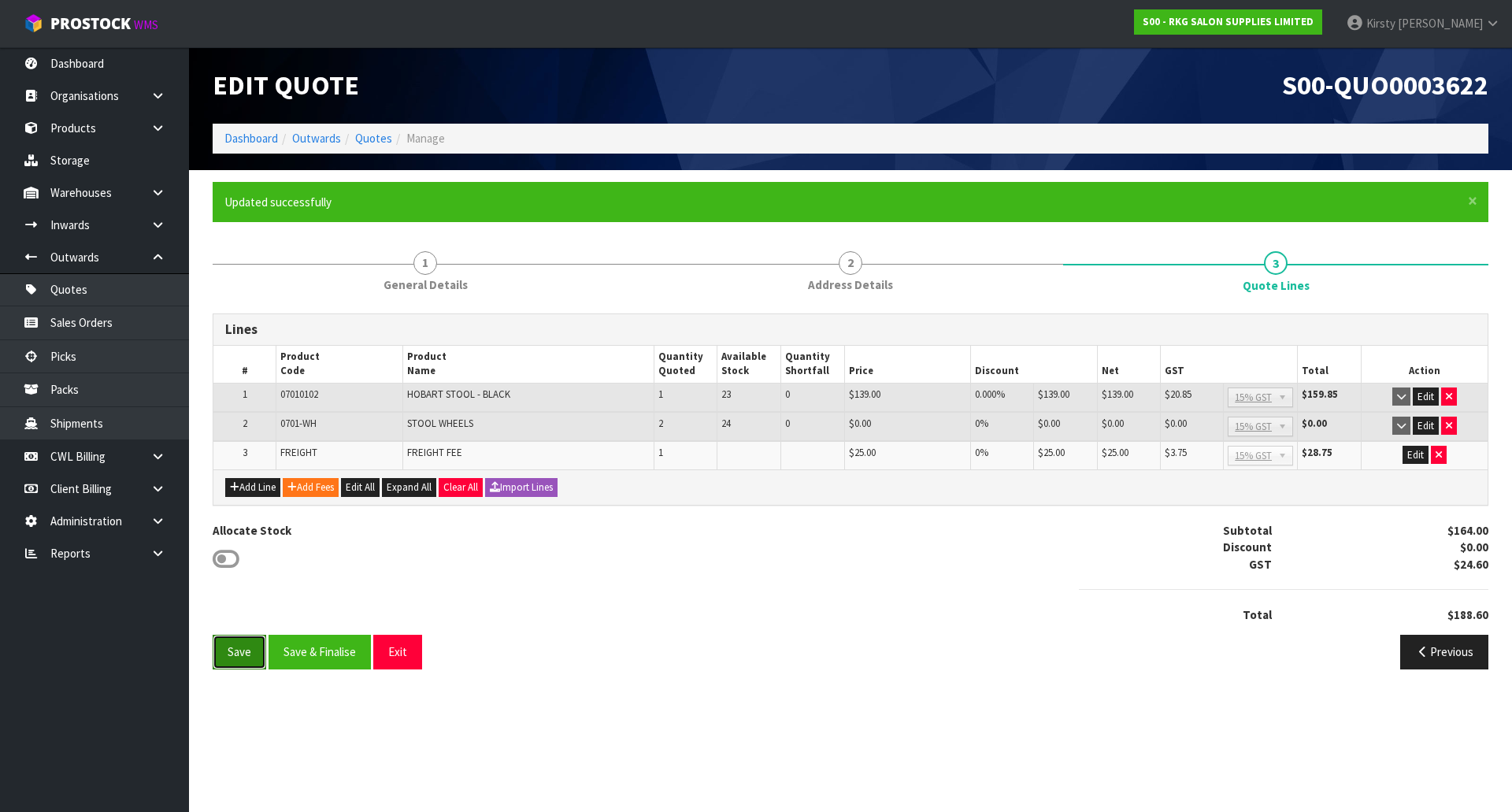
click at [233, 654] on button "Save" at bounding box center [239, 651] width 54 height 34
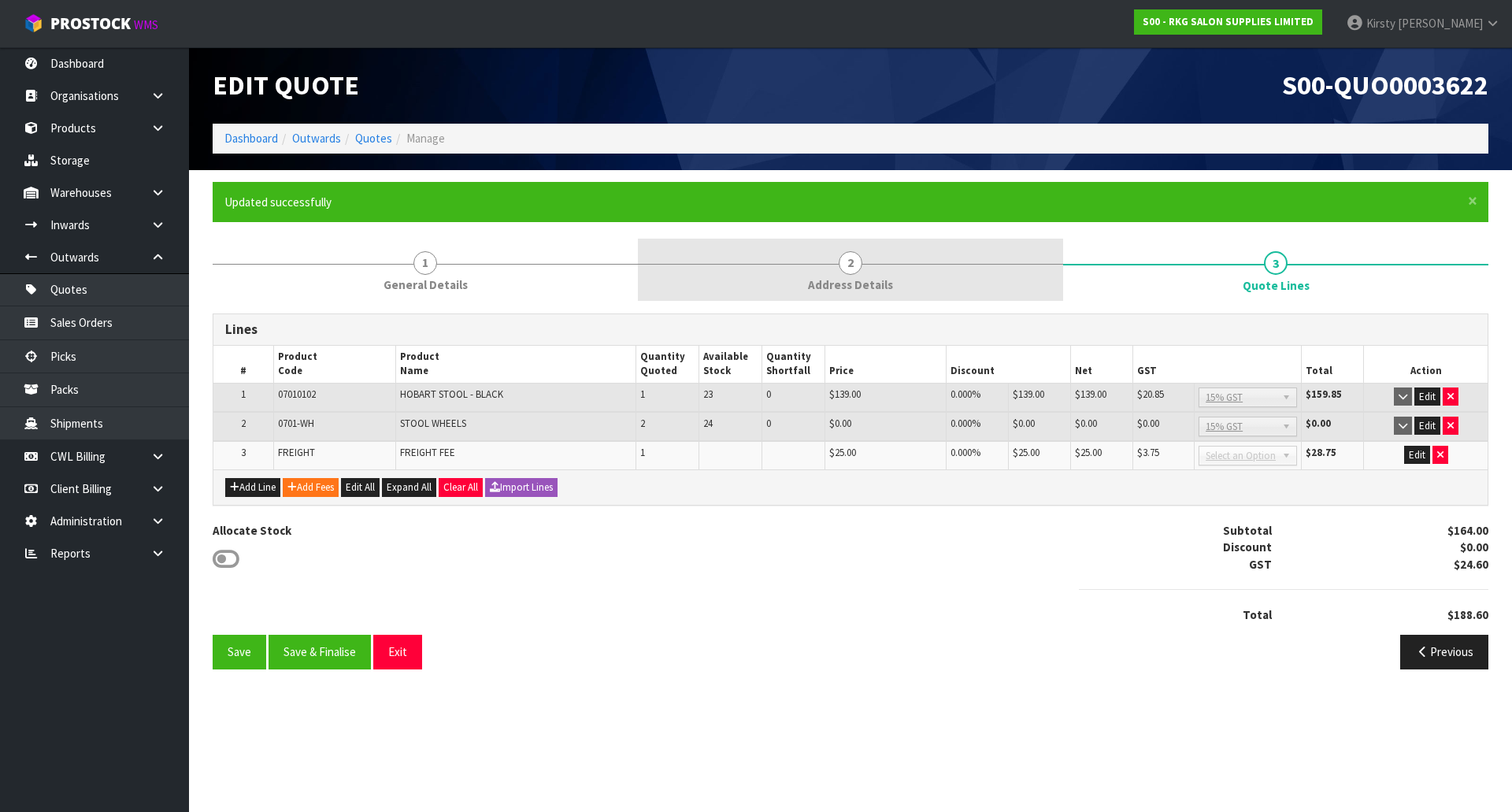
click at [848, 263] on span "2" at bounding box center [850, 263] width 24 height 23
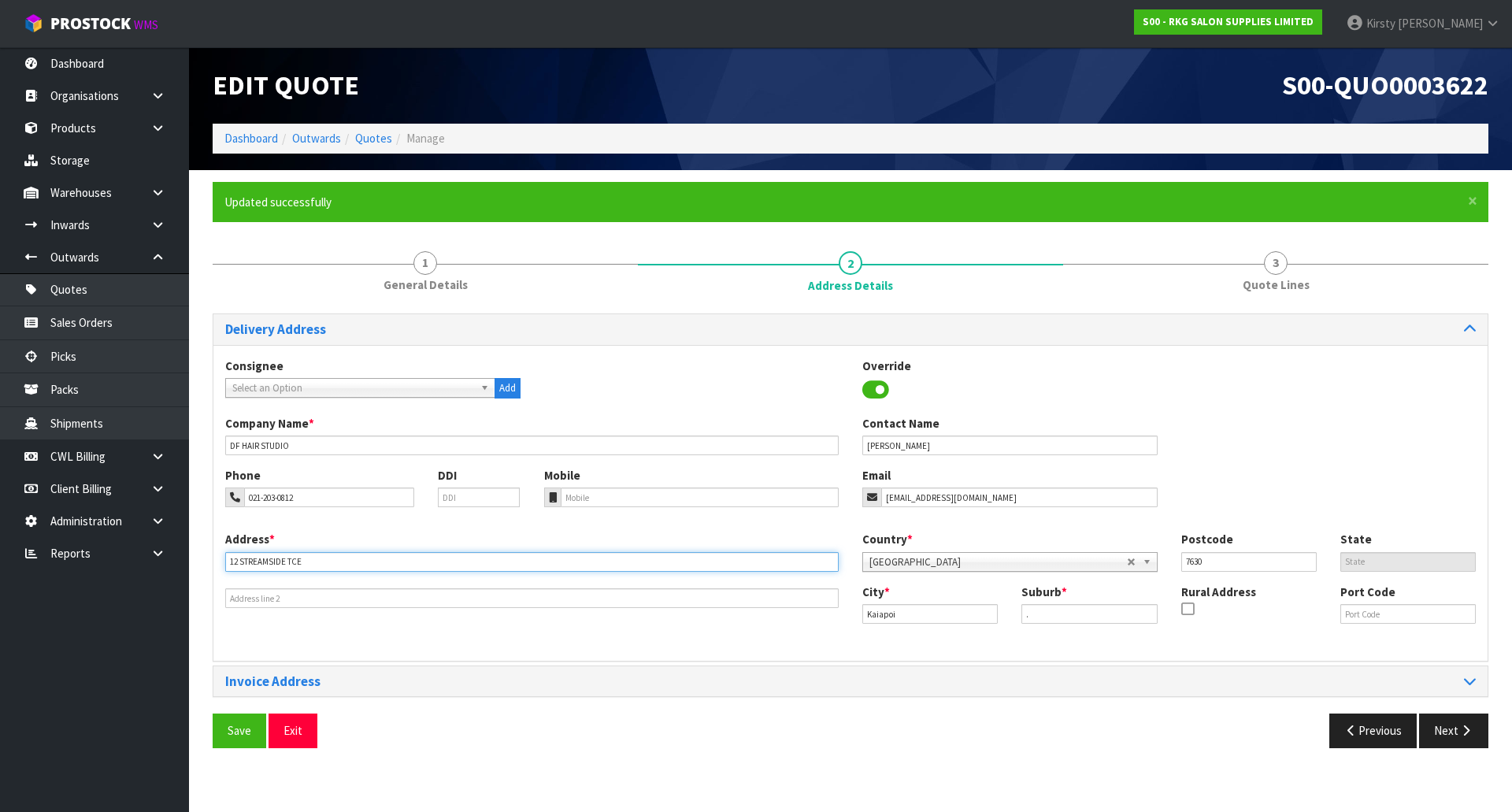
drag, startPoint x: 306, startPoint y: 560, endPoint x: 218, endPoint y: 560, distance: 88.0
click at [218, 560] on div "Address * 12 STREAMSIDE TCE" at bounding box center [532, 569] width 637 height 77
type input "[STREET_ADDRESS][PERSON_NAME]"
drag, startPoint x: 904, startPoint y: 616, endPoint x: 814, endPoint y: 619, distance: 90.0
click at [813, 618] on div "Address * [STREET_ADDRESS][PERSON_NAME] Country * [GEOGRAPHIC_DATA] [GEOGRAPHIC…" at bounding box center [850, 589] width 1274 height 117
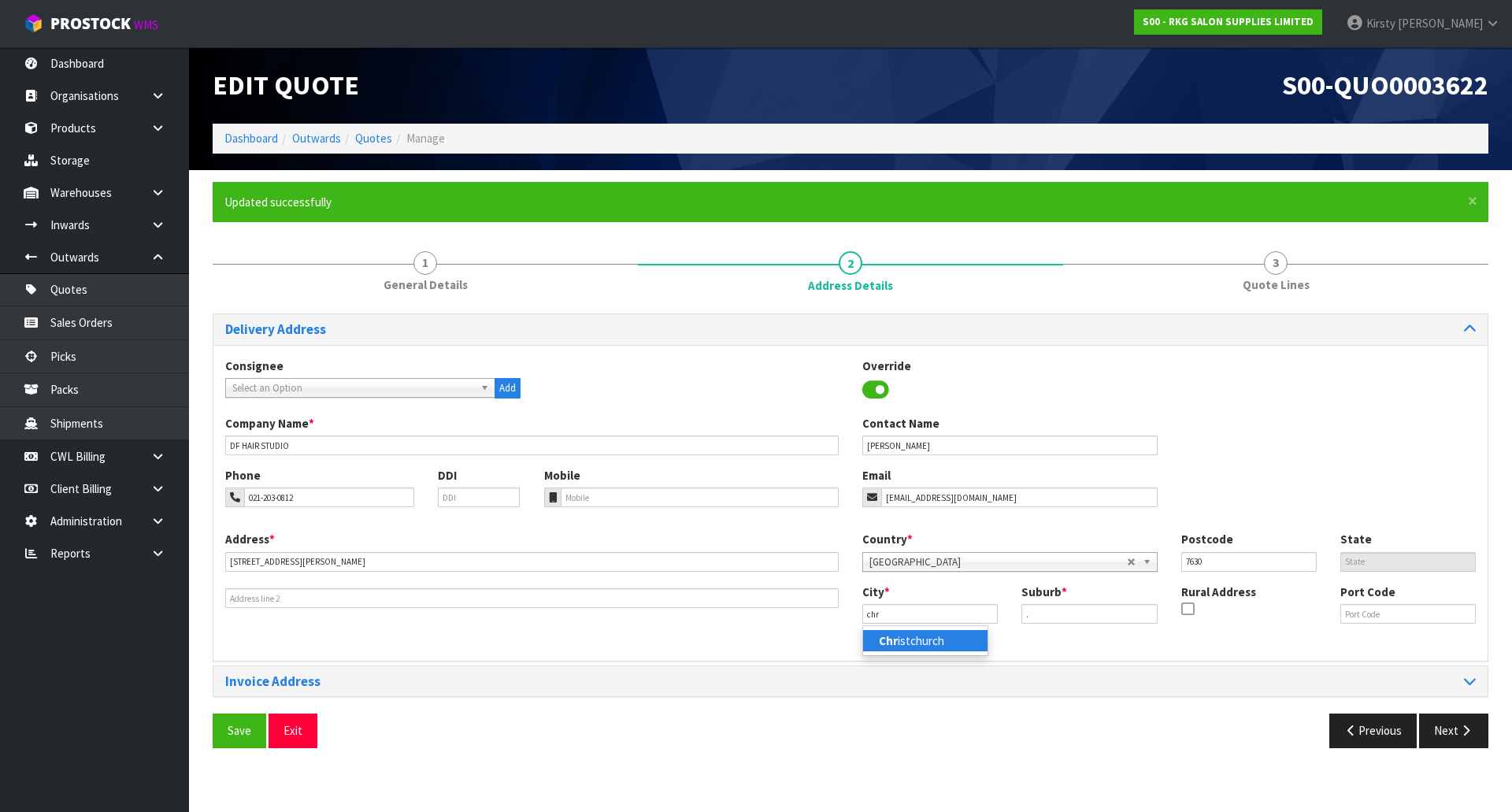
click at [934, 641] on link "Chr istchurch" at bounding box center [925, 641] width 124 height 21
type input "[GEOGRAPHIC_DATA]"
drag, startPoint x: 1045, startPoint y: 612, endPoint x: 1002, endPoint y: 613, distance: 43.0
click at [1002, 613] on div "City * [GEOGRAPHIC_DATA] Suburb * . Rural Address Port Code" at bounding box center [1169, 610] width 637 height 54
type input "ST A LBANS"
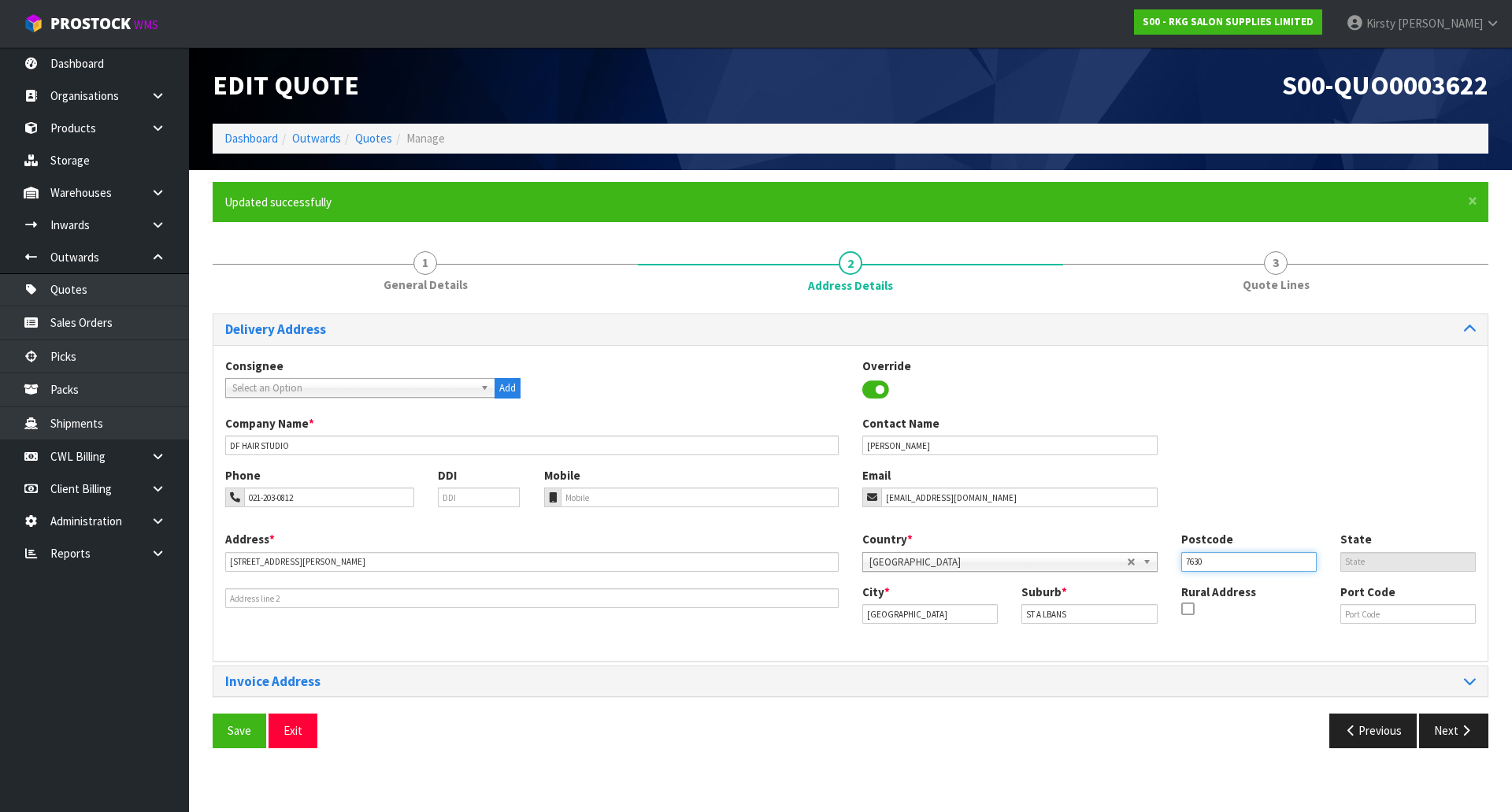
drag, startPoint x: 1213, startPoint y: 558, endPoint x: 1139, endPoint y: 560, distance: 74.0
click at [1138, 560] on div "Country * [GEOGRAPHIC_DATA] [GEOGRAPHIC_DATA] [GEOGRAPHIC_DATA] [GEOGRAPHIC_DAT…" at bounding box center [1169, 557] width 637 height 52
type input "8052"
click at [1047, 615] on input "ST A LBANS" at bounding box center [1089, 614] width 136 height 20
type input "ST ALBANS"
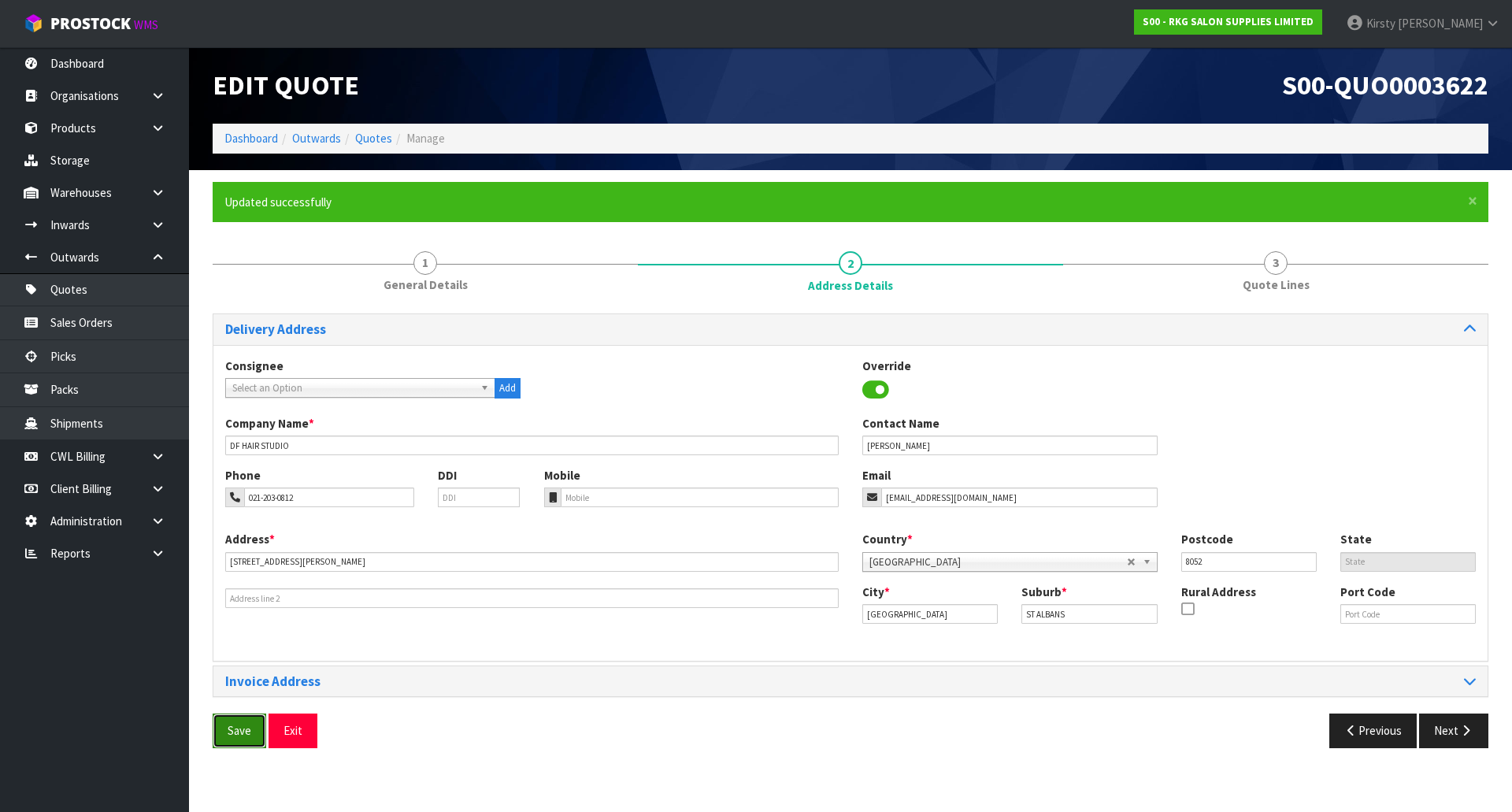
click at [245, 728] on button "Save" at bounding box center [239, 730] width 54 height 34
click at [1452, 729] on button "Next" at bounding box center [1454, 730] width 70 height 34
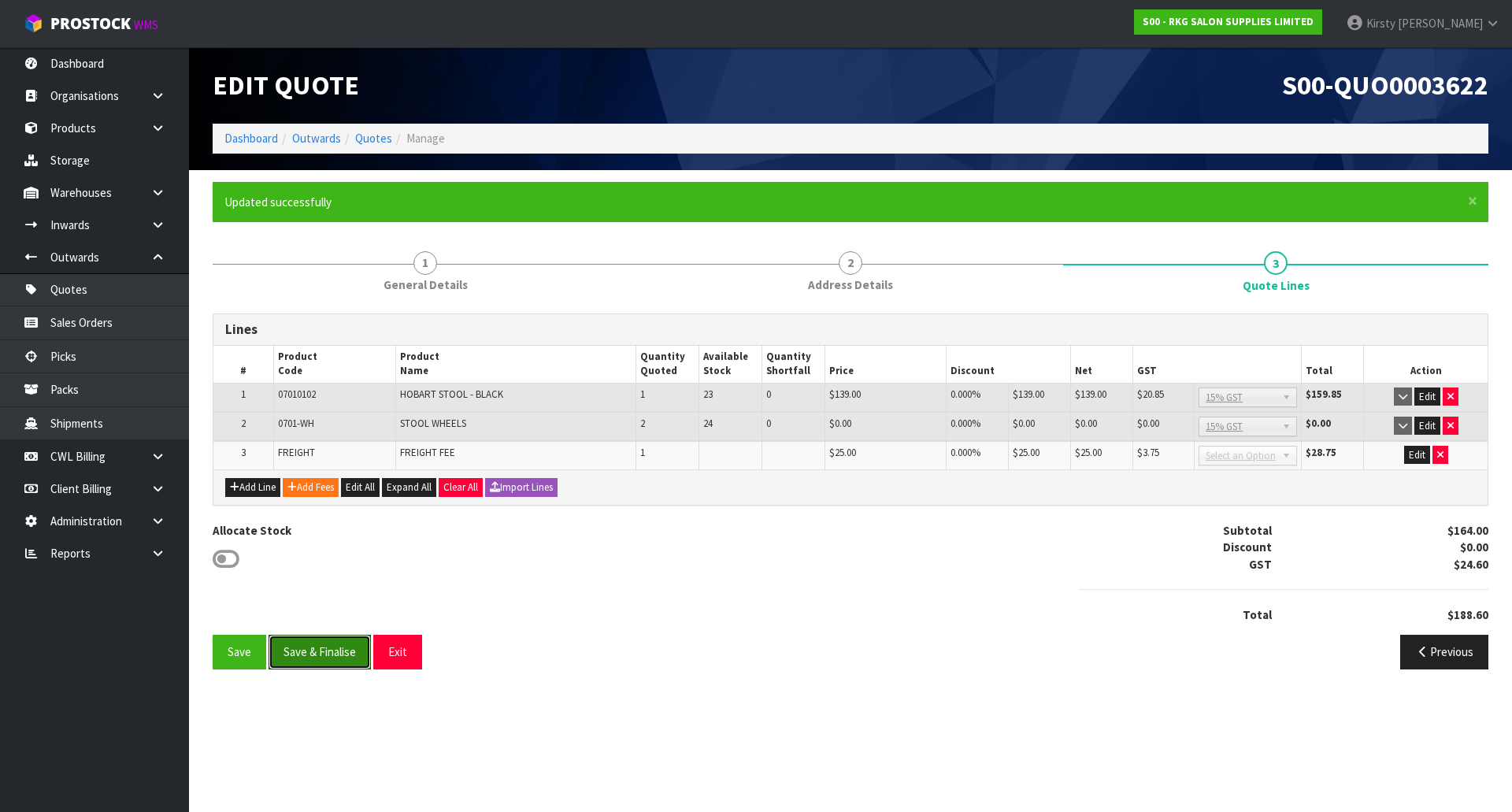
drag, startPoint x: 326, startPoint y: 649, endPoint x: 1275, endPoint y: 560, distance: 953.2
click at [1234, 583] on div "Lines # Product Code Product Name Quantity Quoted Available Stock Quantity Shor…" at bounding box center [850, 497] width 1276 height 368
click at [1428, 396] on button "Edit" at bounding box center [1428, 397] width 26 height 19
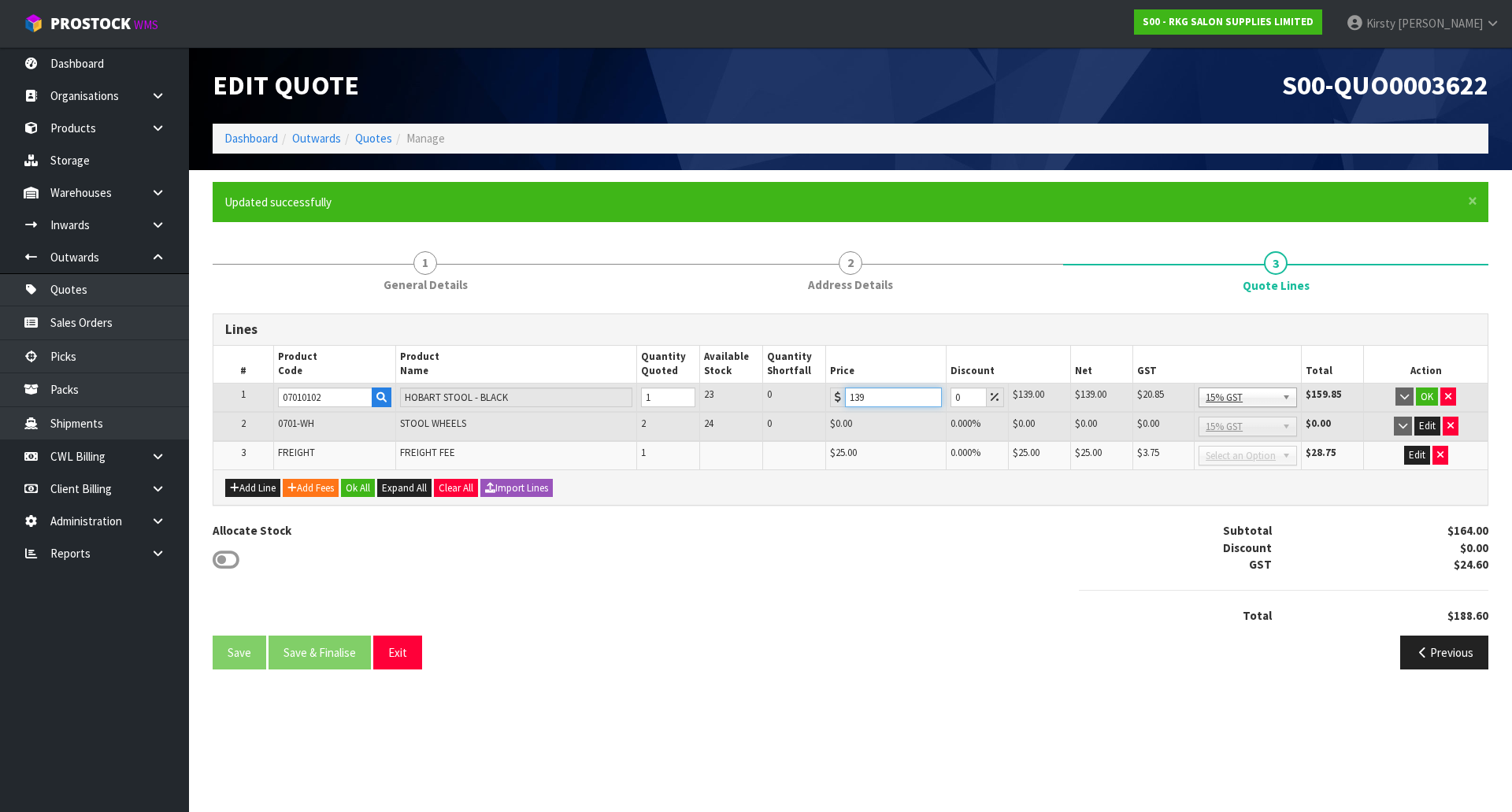
drag, startPoint x: 881, startPoint y: 397, endPoint x: 837, endPoint y: 397, distance: 44.0
click at [837, 397] on div "139" at bounding box center [886, 397] width 112 height 20
click at [865, 394] on input "1280.85" at bounding box center [891, 397] width 97 height 20
type input "120.85"
click at [1422, 396] on button "OK" at bounding box center [1427, 397] width 22 height 19
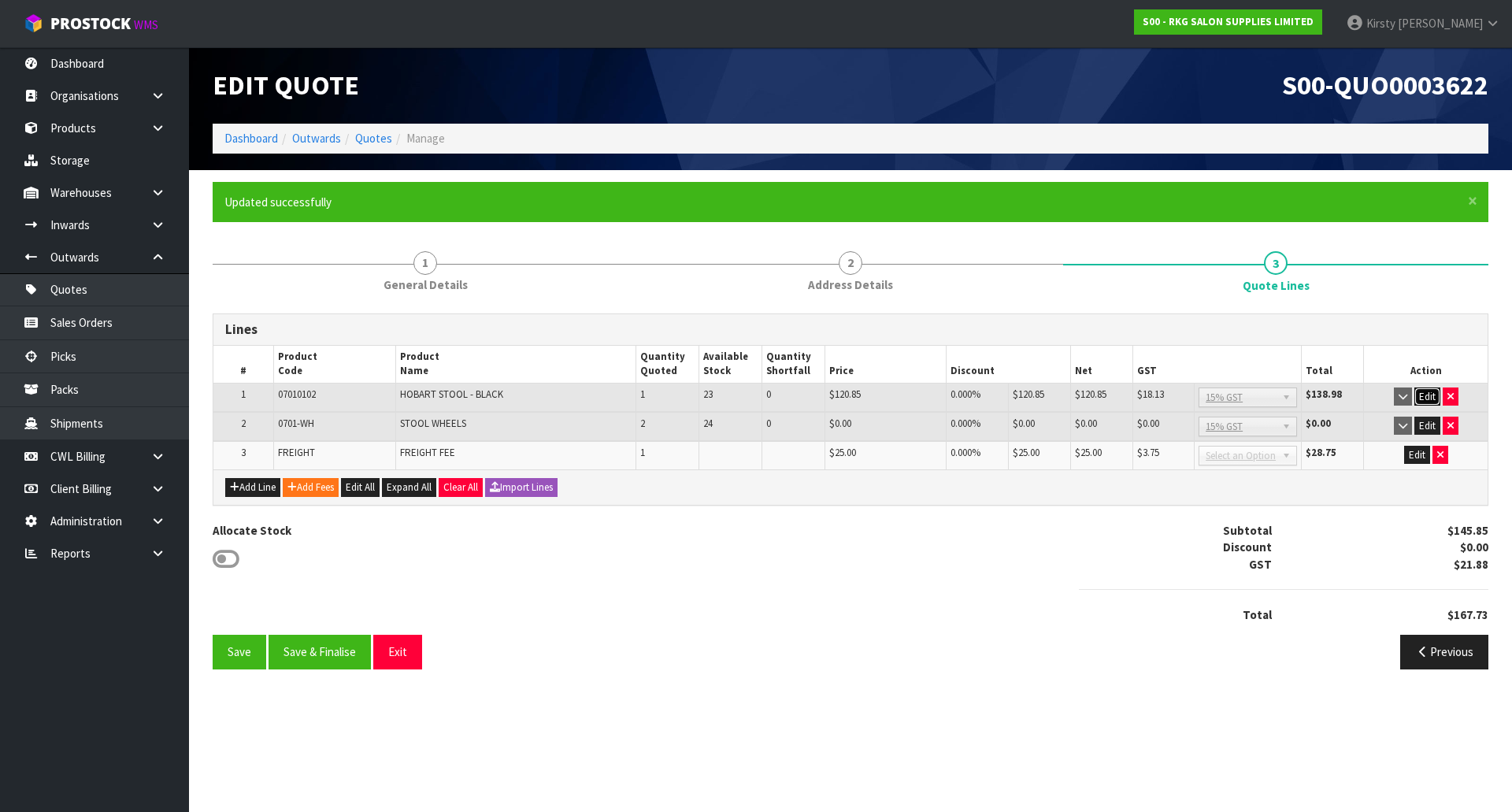
click at [1427, 399] on button "Edit" at bounding box center [1428, 397] width 26 height 19
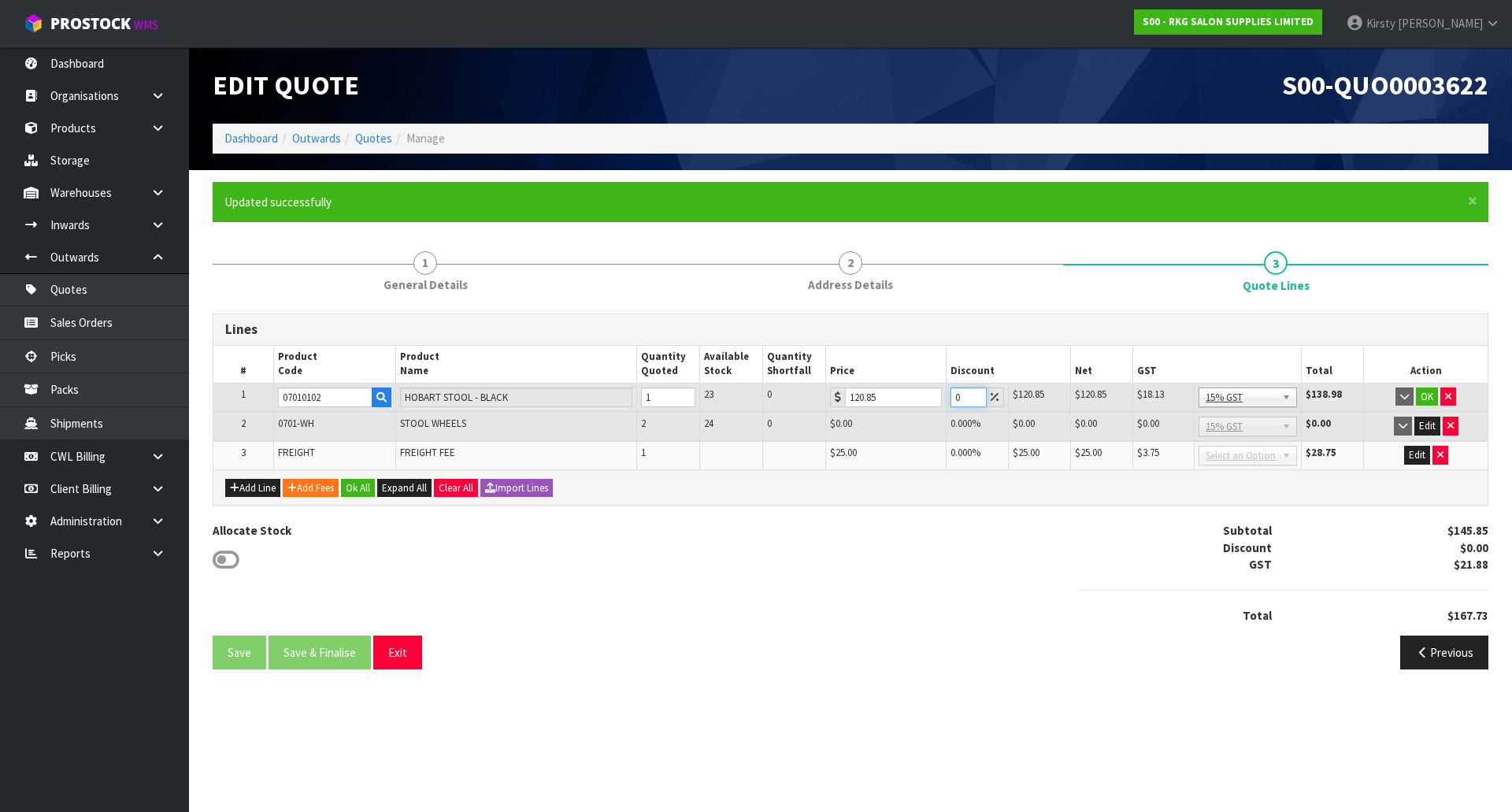
drag, startPoint x: 960, startPoint y: 393, endPoint x: 947, endPoint y: 393, distance: 13.0
click at [947, 393] on td "0" at bounding box center [977, 397] width 62 height 29
type input "5"
click at [1433, 389] on button "OK" at bounding box center [1427, 397] width 22 height 19
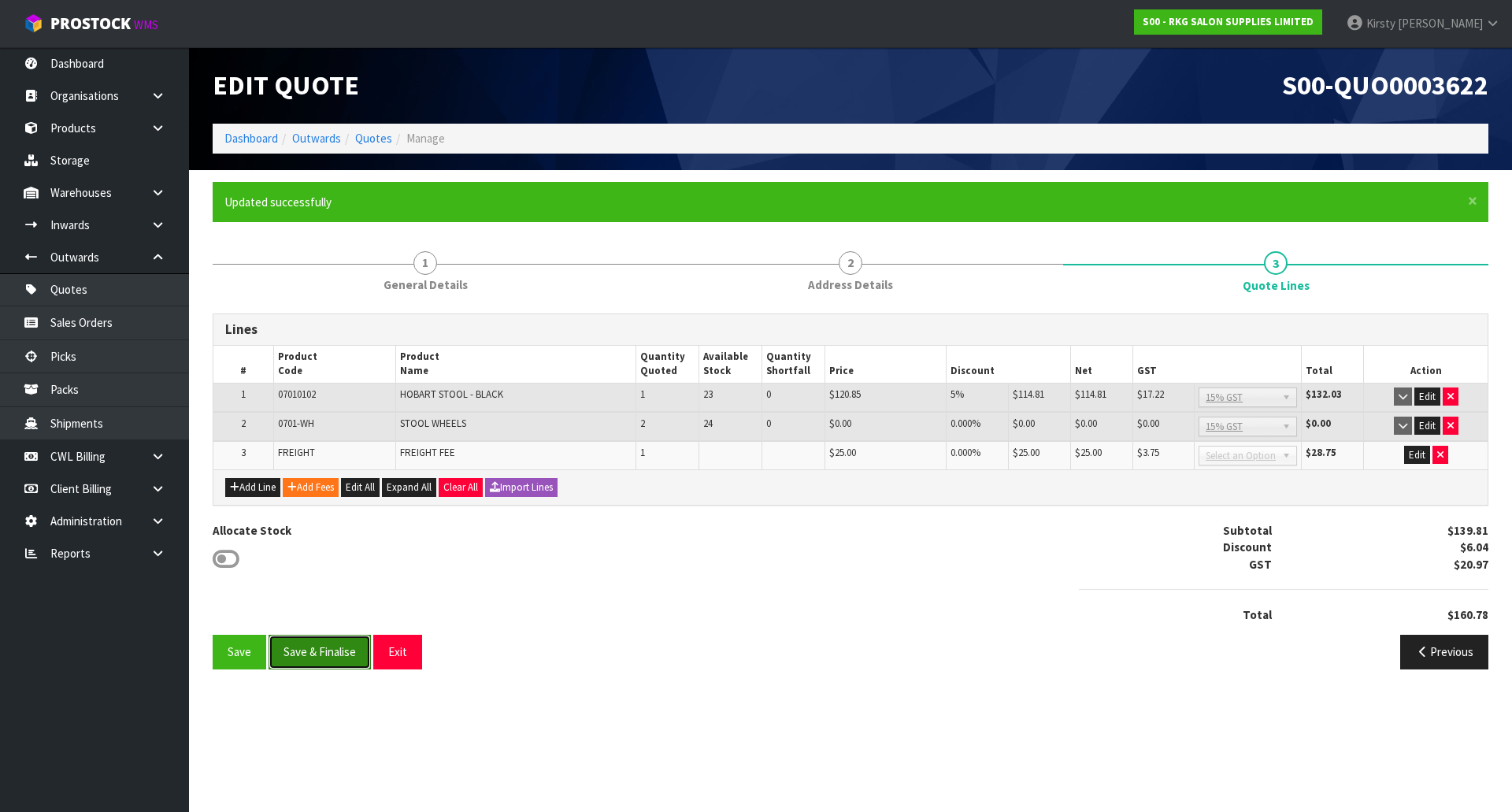
click at [318, 642] on button "Save & Finalise" at bounding box center [320, 651] width 103 height 34
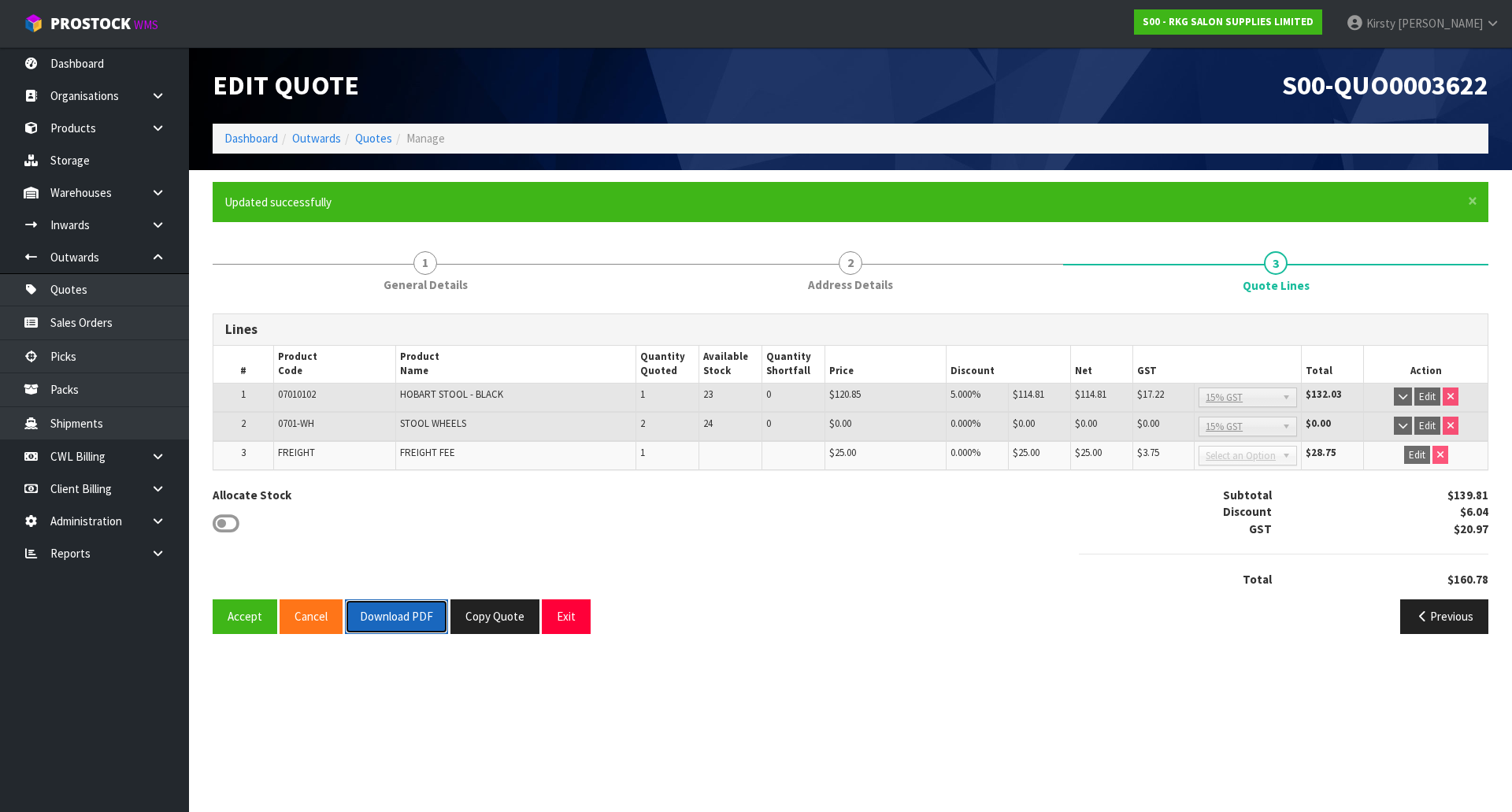
click at [392, 612] on button "Download PDF" at bounding box center [396, 616] width 104 height 34
click at [558, 612] on button "Exit" at bounding box center [566, 616] width 49 height 34
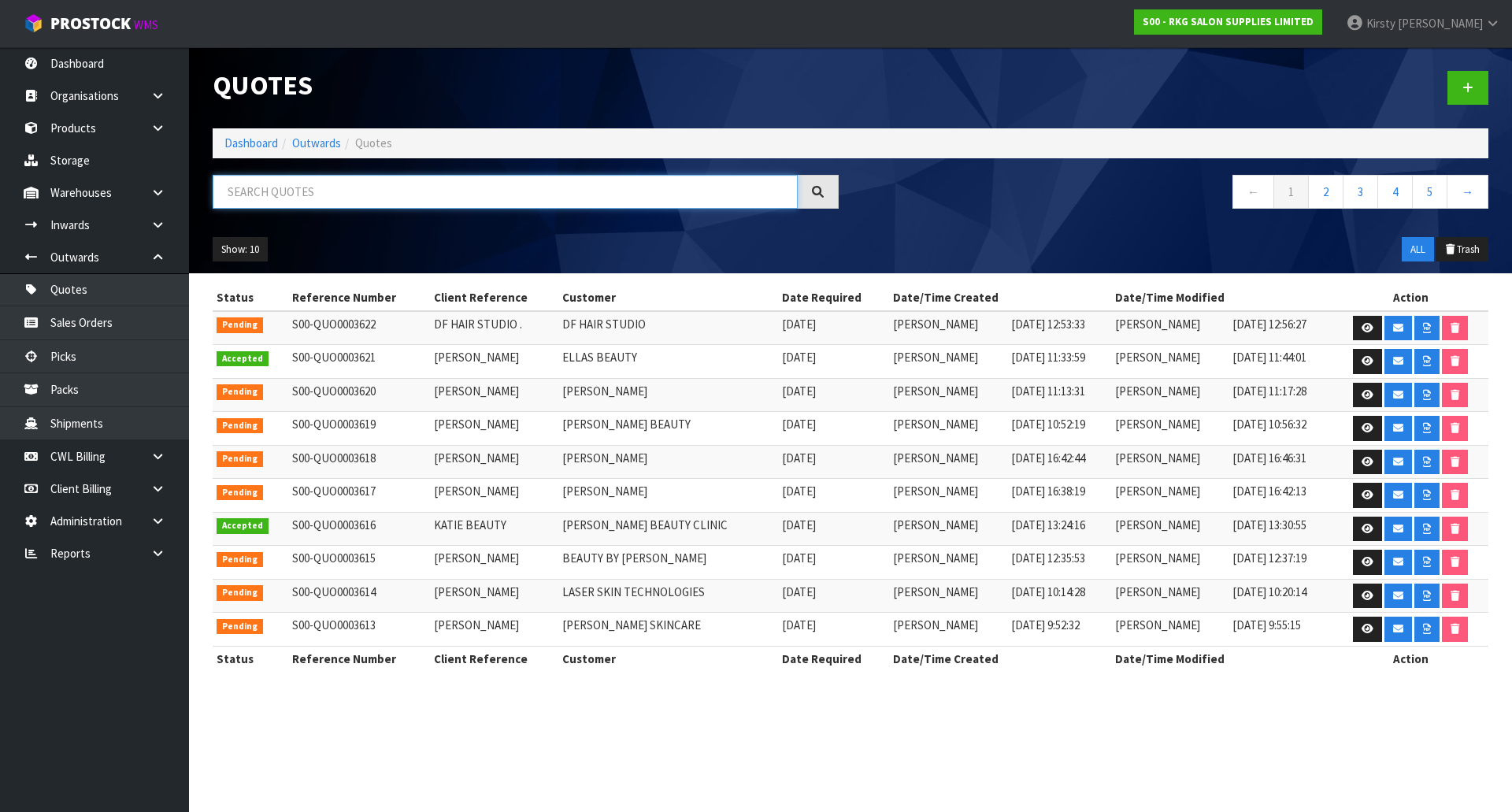
click at [243, 189] on input "text" at bounding box center [505, 191] width 585 height 34
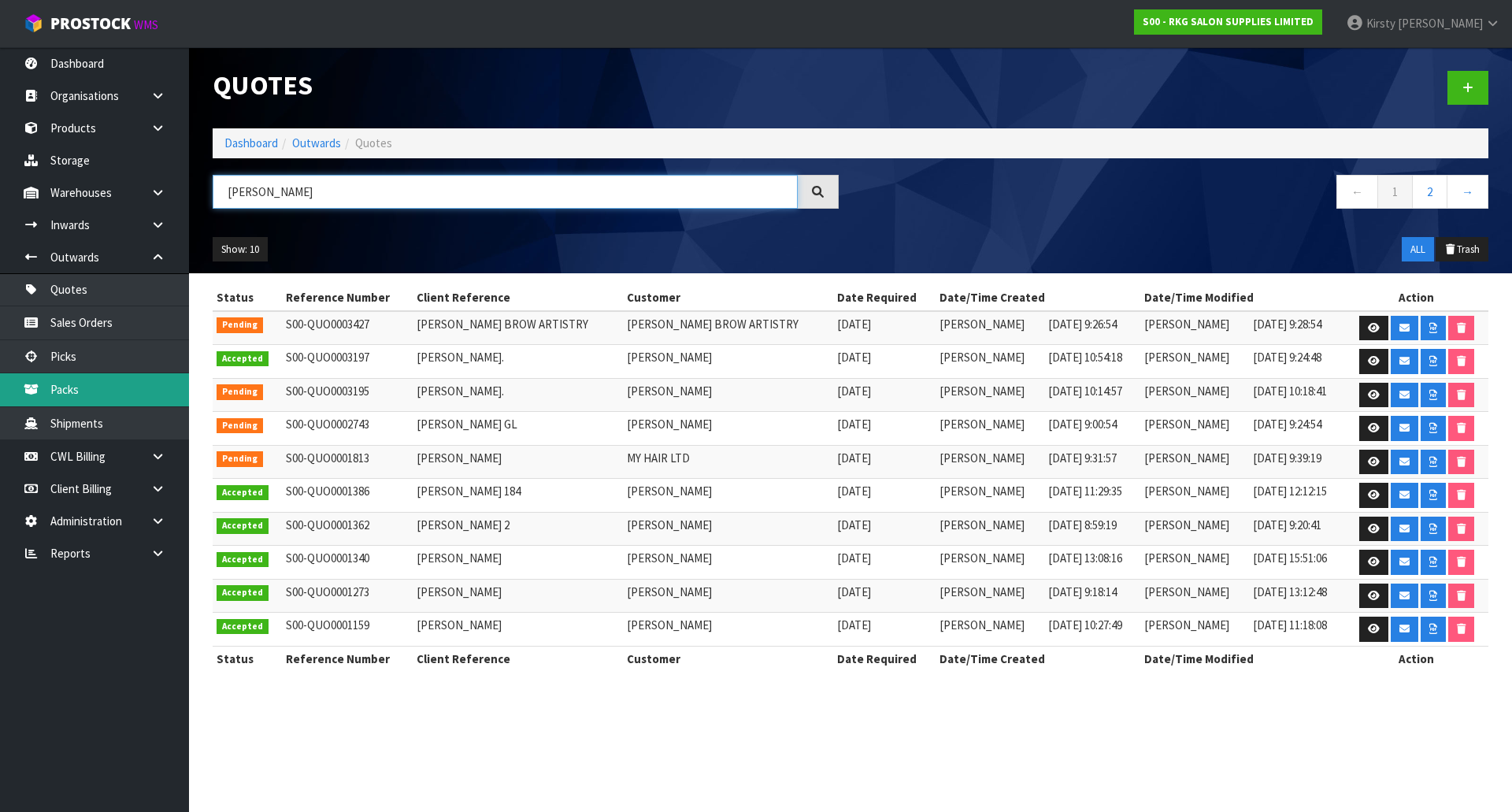
type input "[PERSON_NAME]"
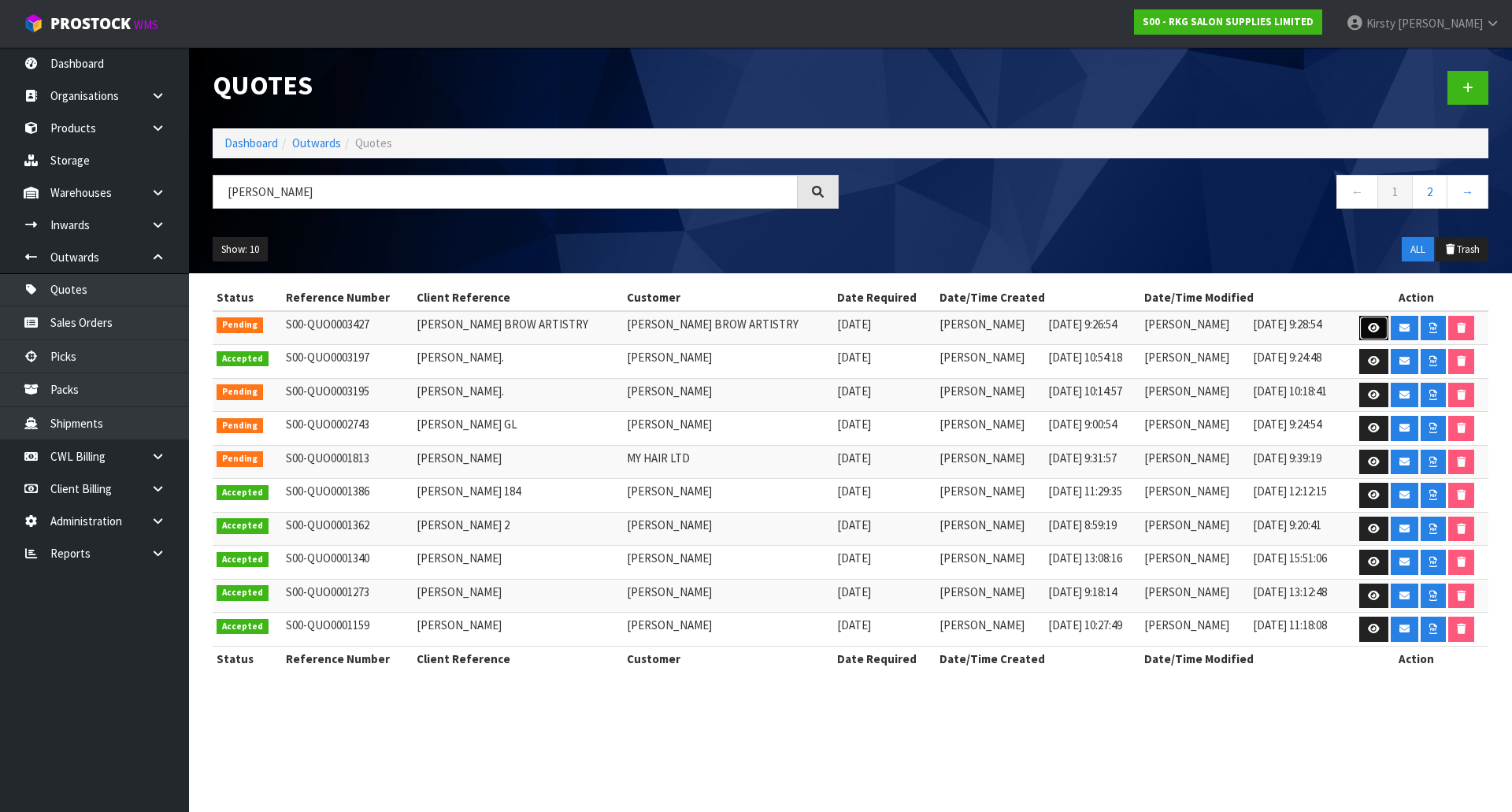
click at [1379, 325] on link at bounding box center [1374, 328] width 29 height 25
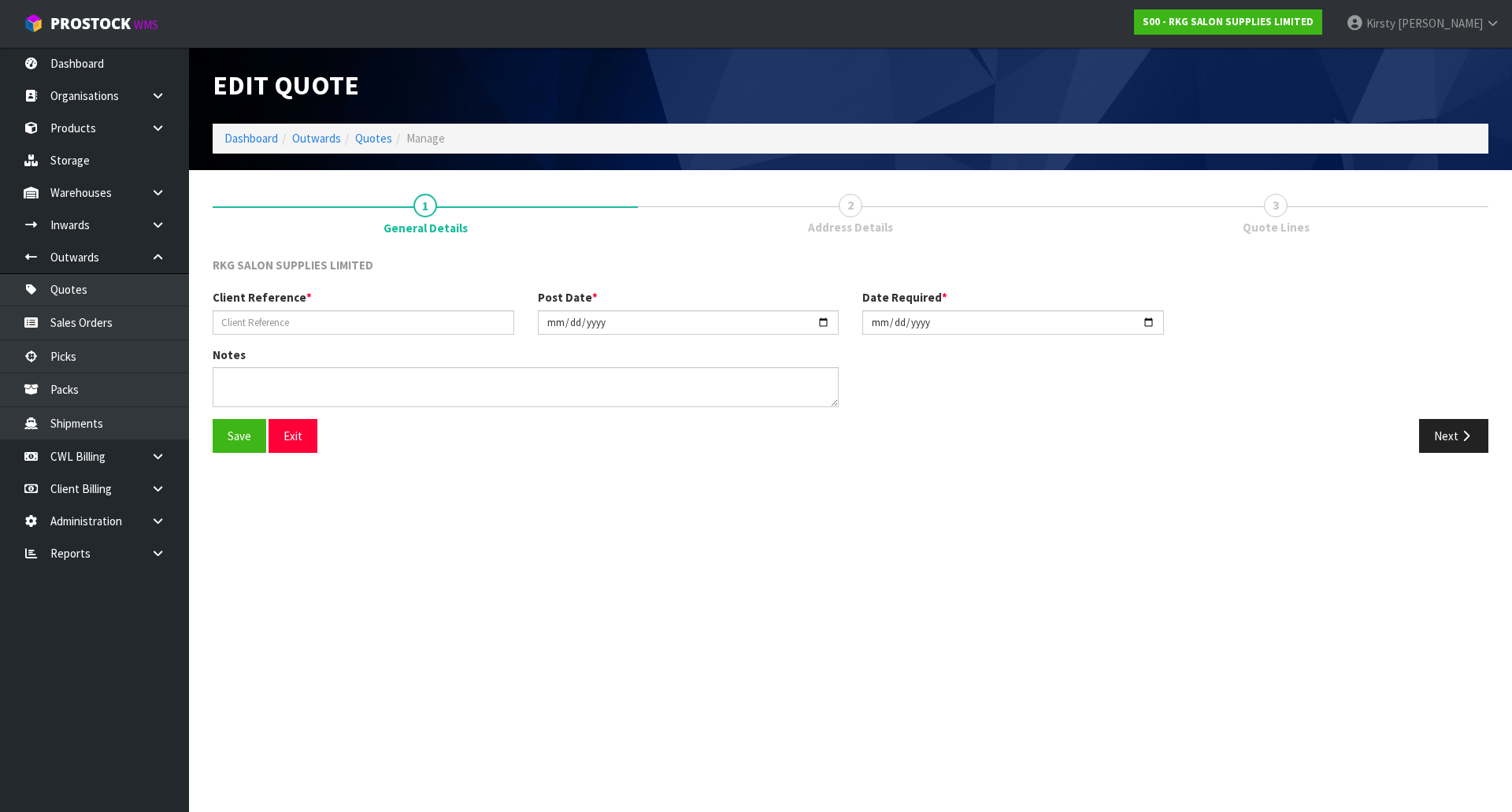
type input "[PERSON_NAME] BROW ARTISTRY"
type input "[DATE]"
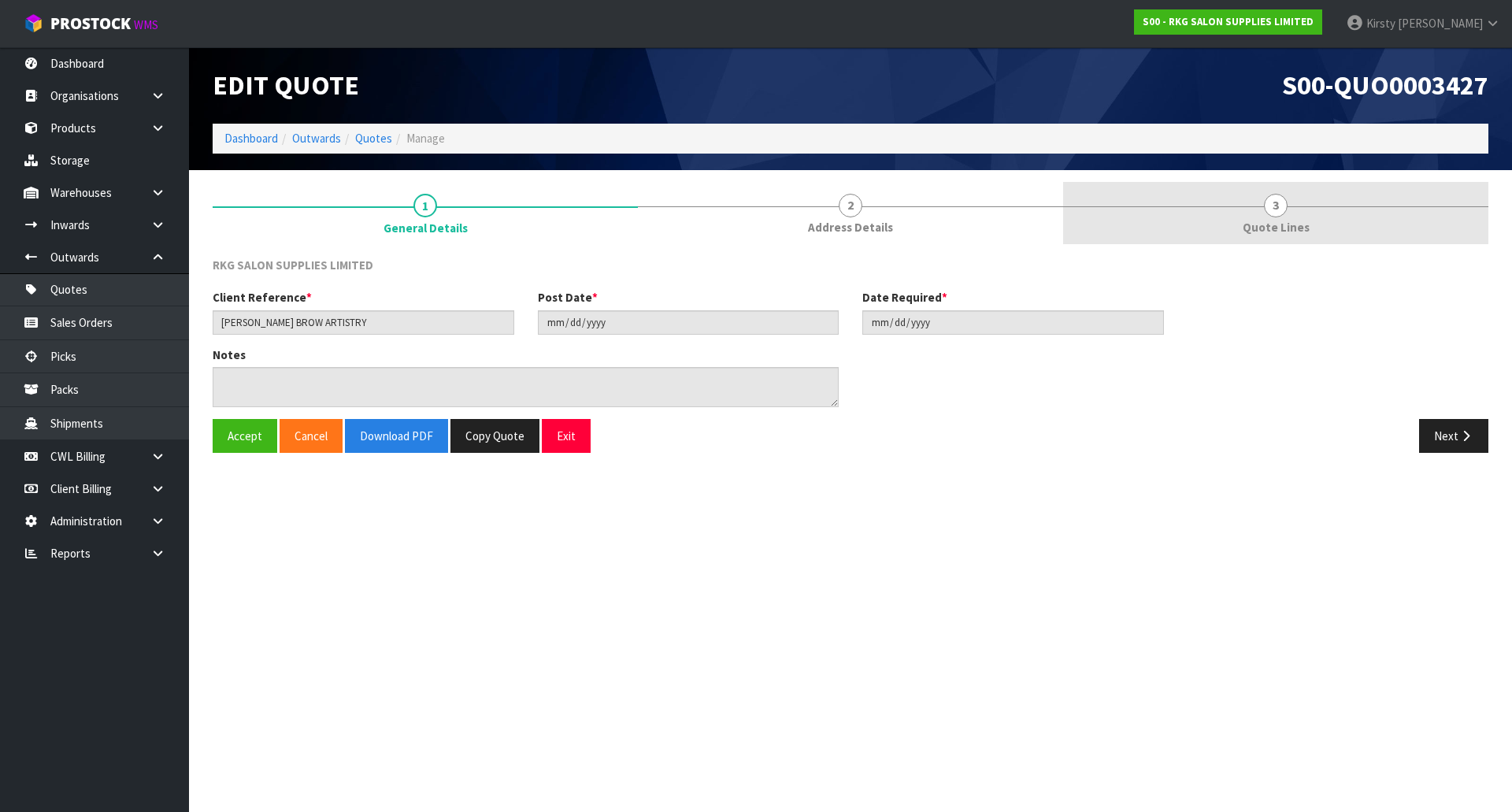
click at [1279, 209] on span "3" at bounding box center [1275, 205] width 24 height 23
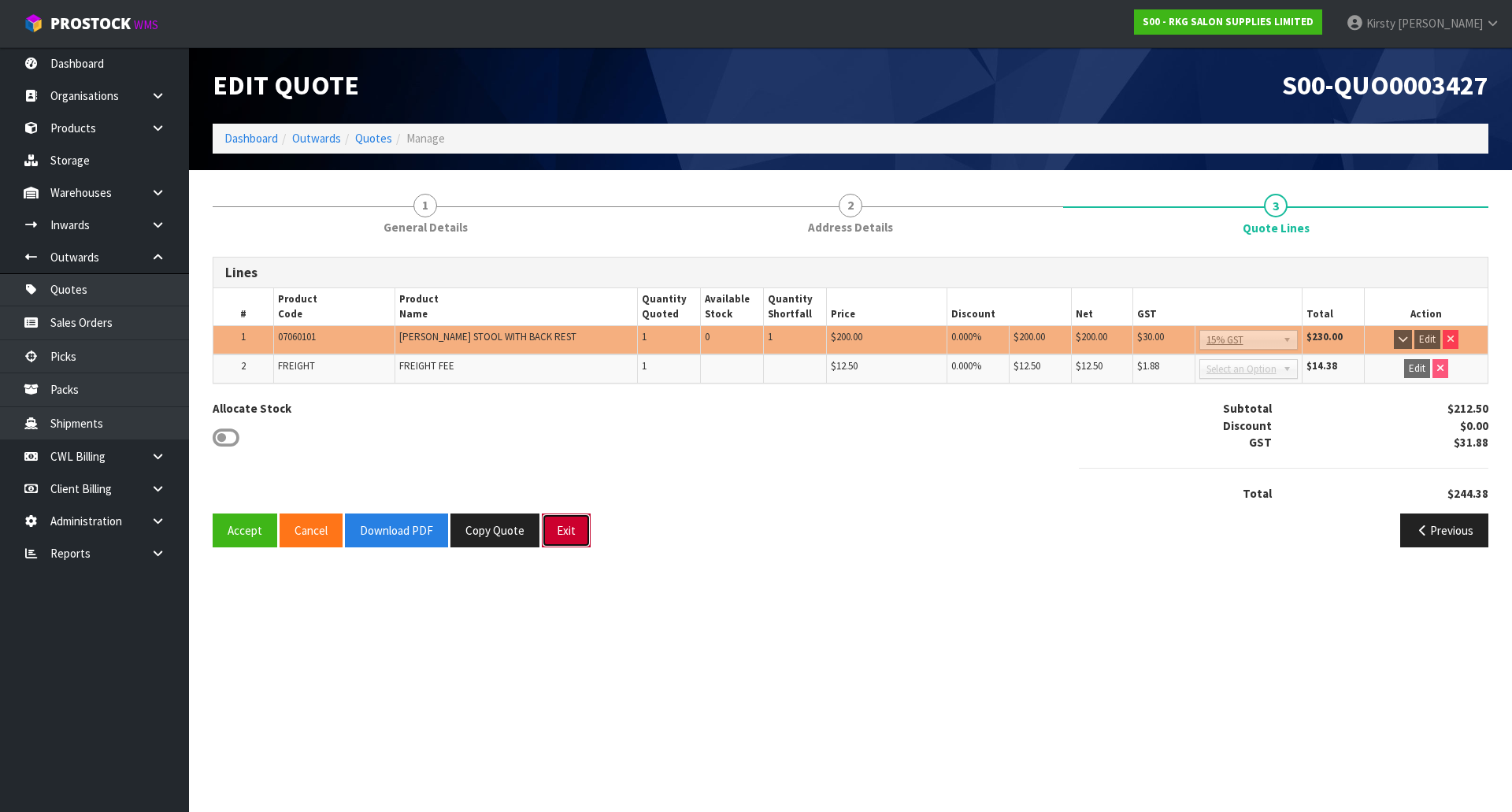
click at [566, 527] on button "Exit" at bounding box center [566, 530] width 49 height 34
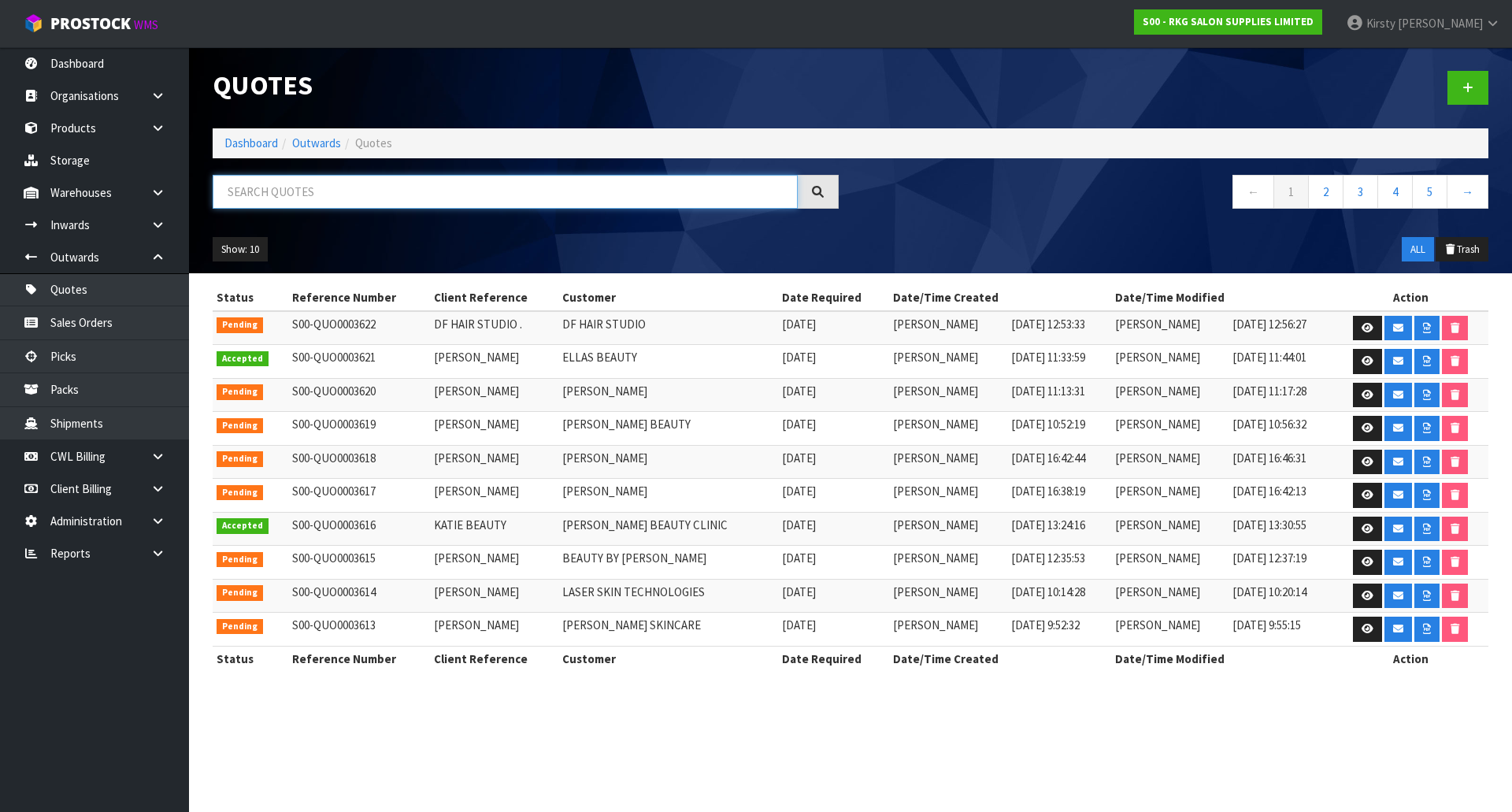
click at [277, 183] on input "text" at bounding box center [505, 191] width 585 height 34
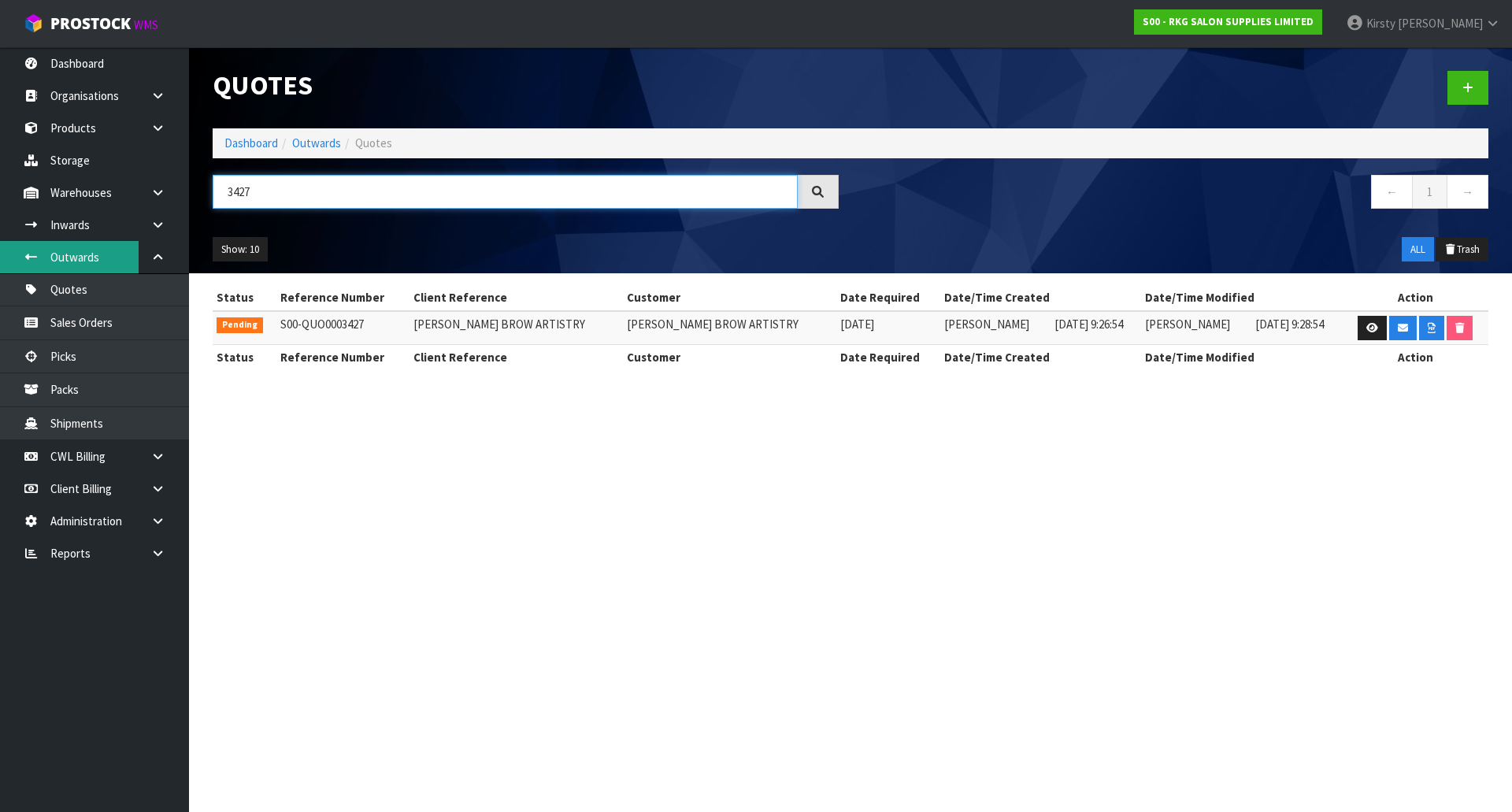
type input "3427"
click at [1375, 328] on icon at bounding box center [1373, 328] width 12 height 10
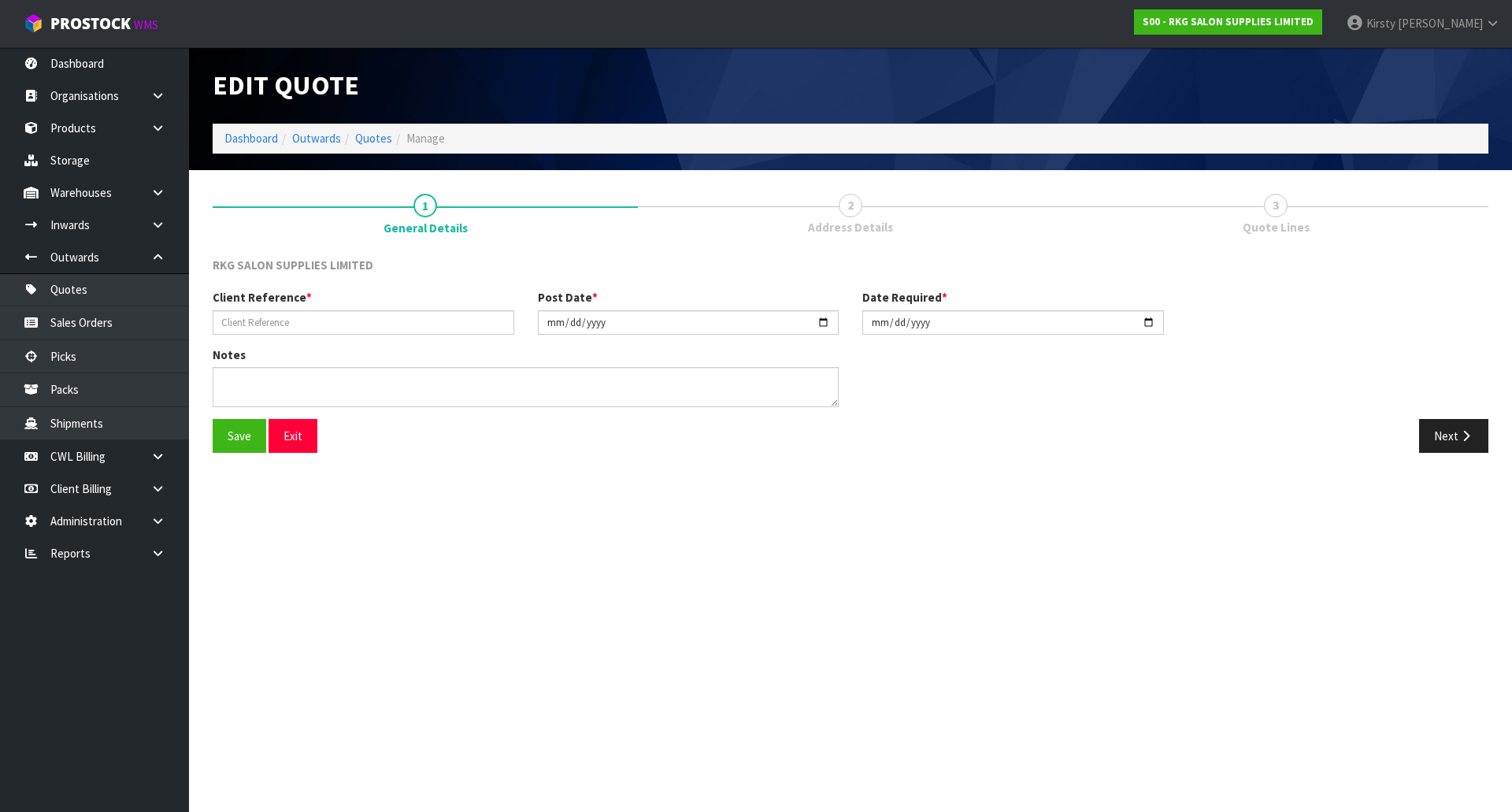
type input "[PERSON_NAME] BROW ARTISTRY"
type input "[DATE]"
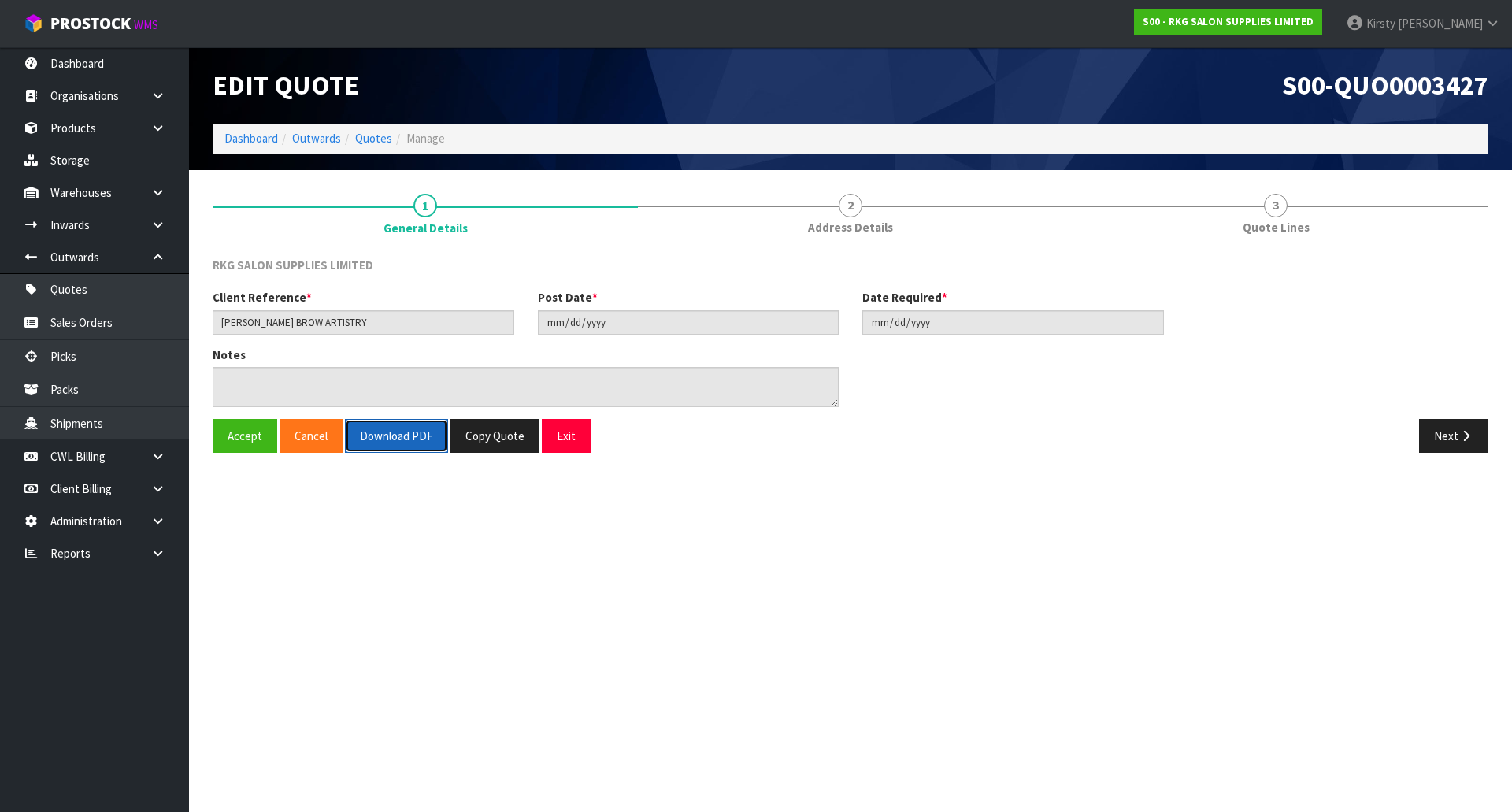
click at [385, 444] on button "Download PDF" at bounding box center [396, 435] width 104 height 34
click at [574, 439] on button "Exit" at bounding box center [566, 435] width 49 height 34
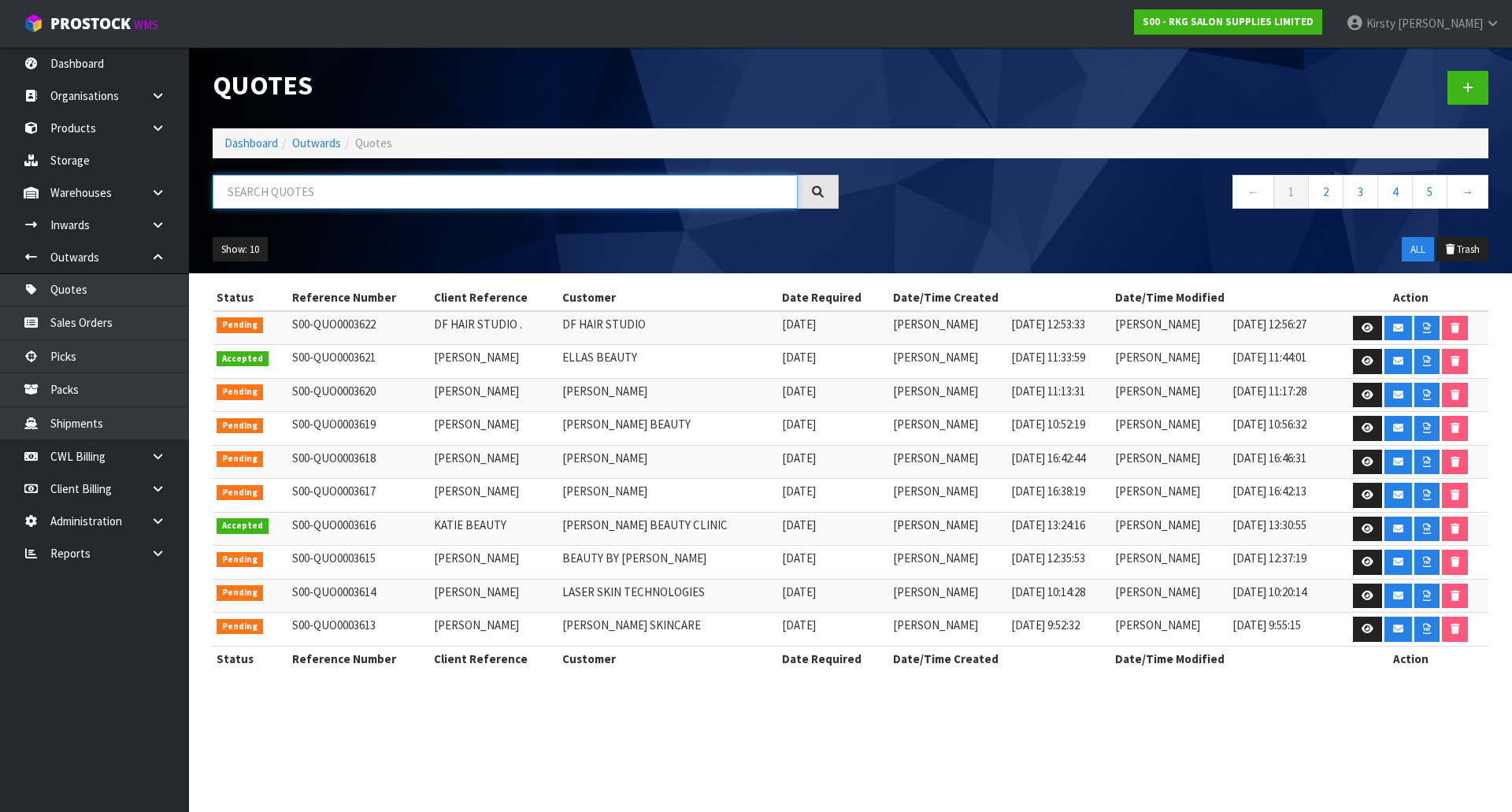
click at [273, 196] on input "text" at bounding box center [505, 191] width 585 height 34
click at [1368, 326] on icon at bounding box center [1368, 328] width 12 height 10
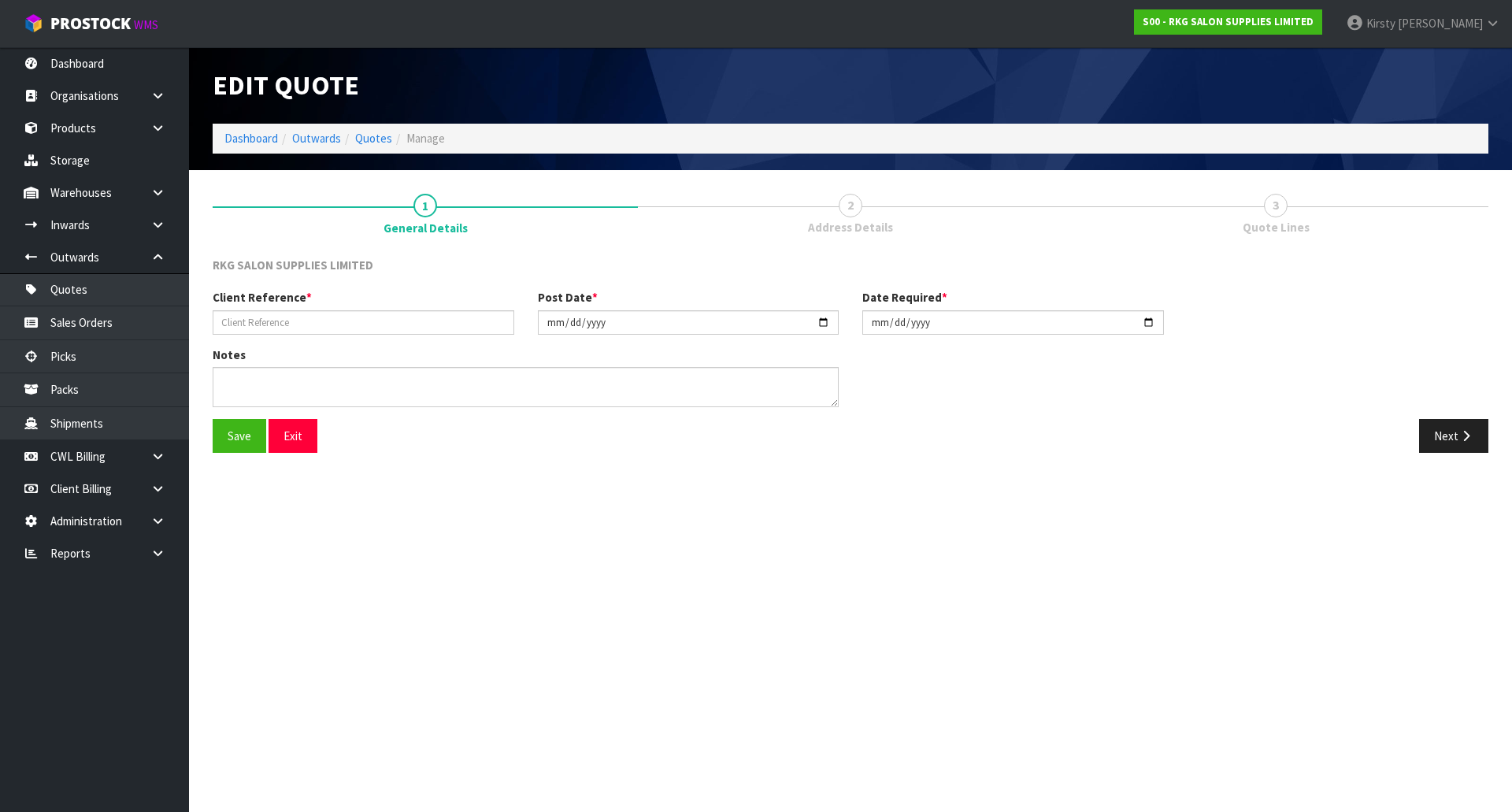
type input "DF HAIR STUDIO ."
type input "[DATE]"
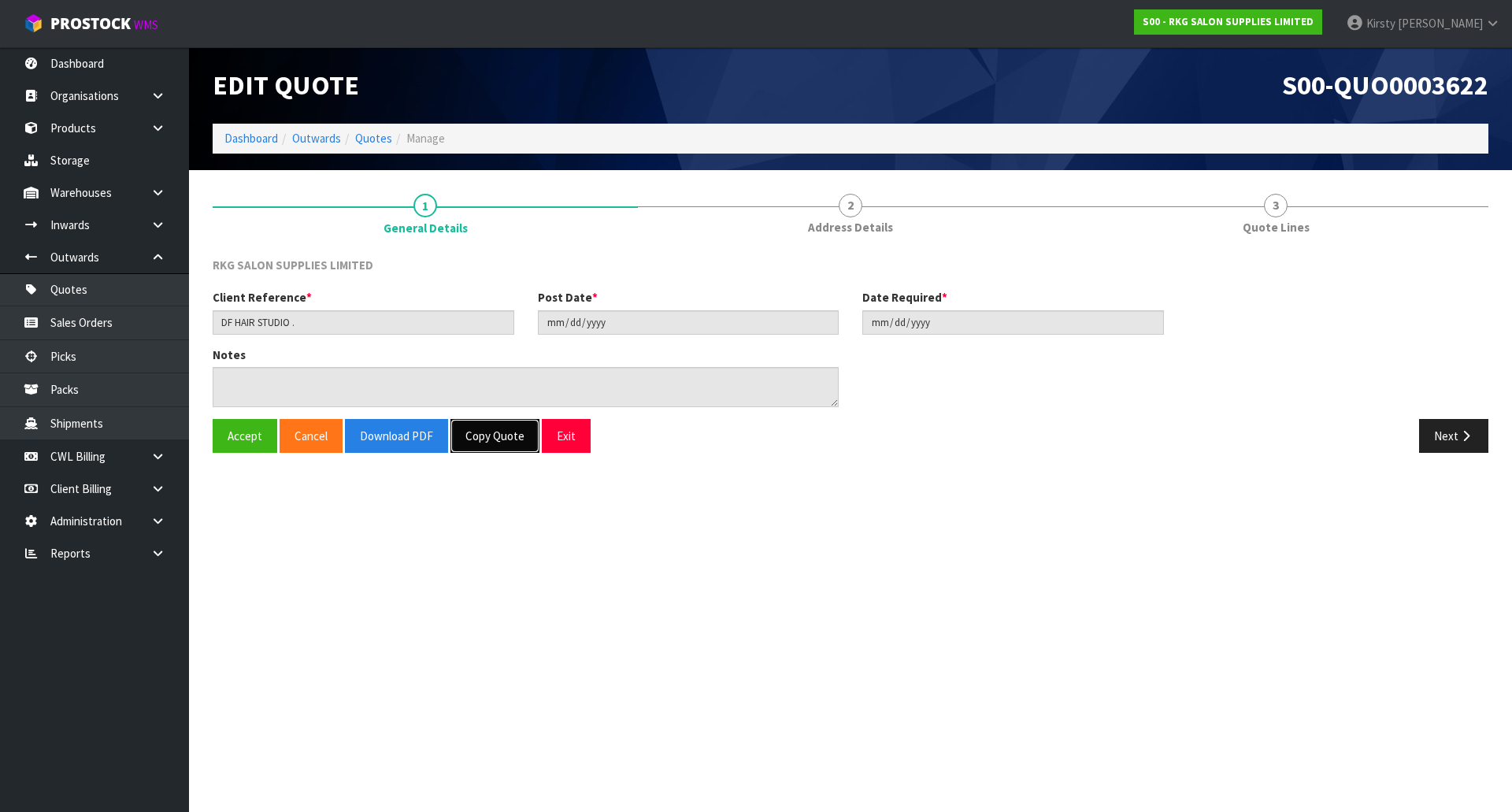
click at [494, 438] on button "Copy Quote" at bounding box center [495, 435] width 89 height 34
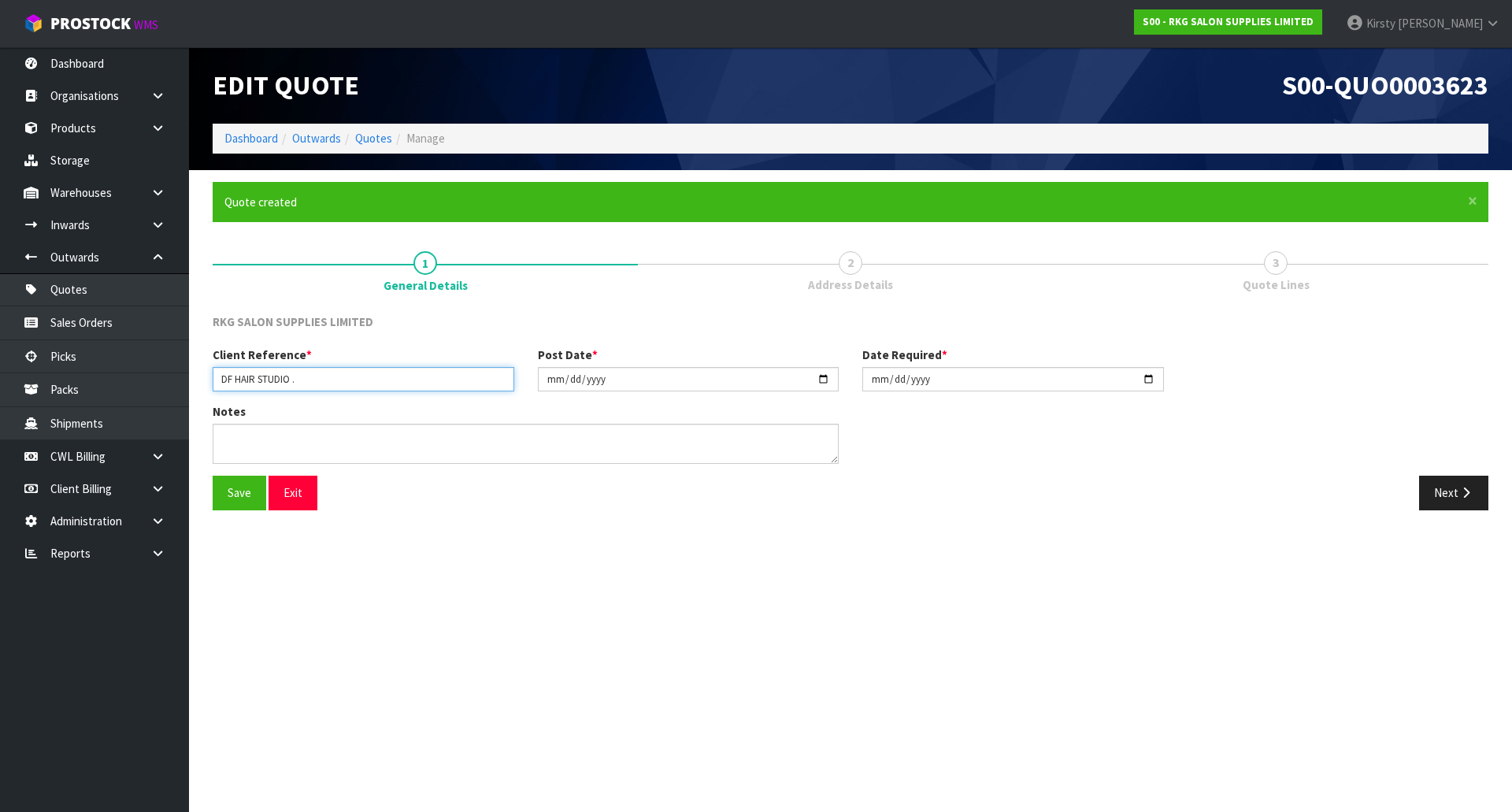
click at [306, 378] on input "DF HAIR STUDIO ." at bounding box center [363, 379] width 302 height 24
type input "DF HAIR STUDIO .."
click at [240, 500] on button "Save" at bounding box center [239, 492] width 54 height 34
click at [1459, 490] on icon "button" at bounding box center [1466, 493] width 15 height 12
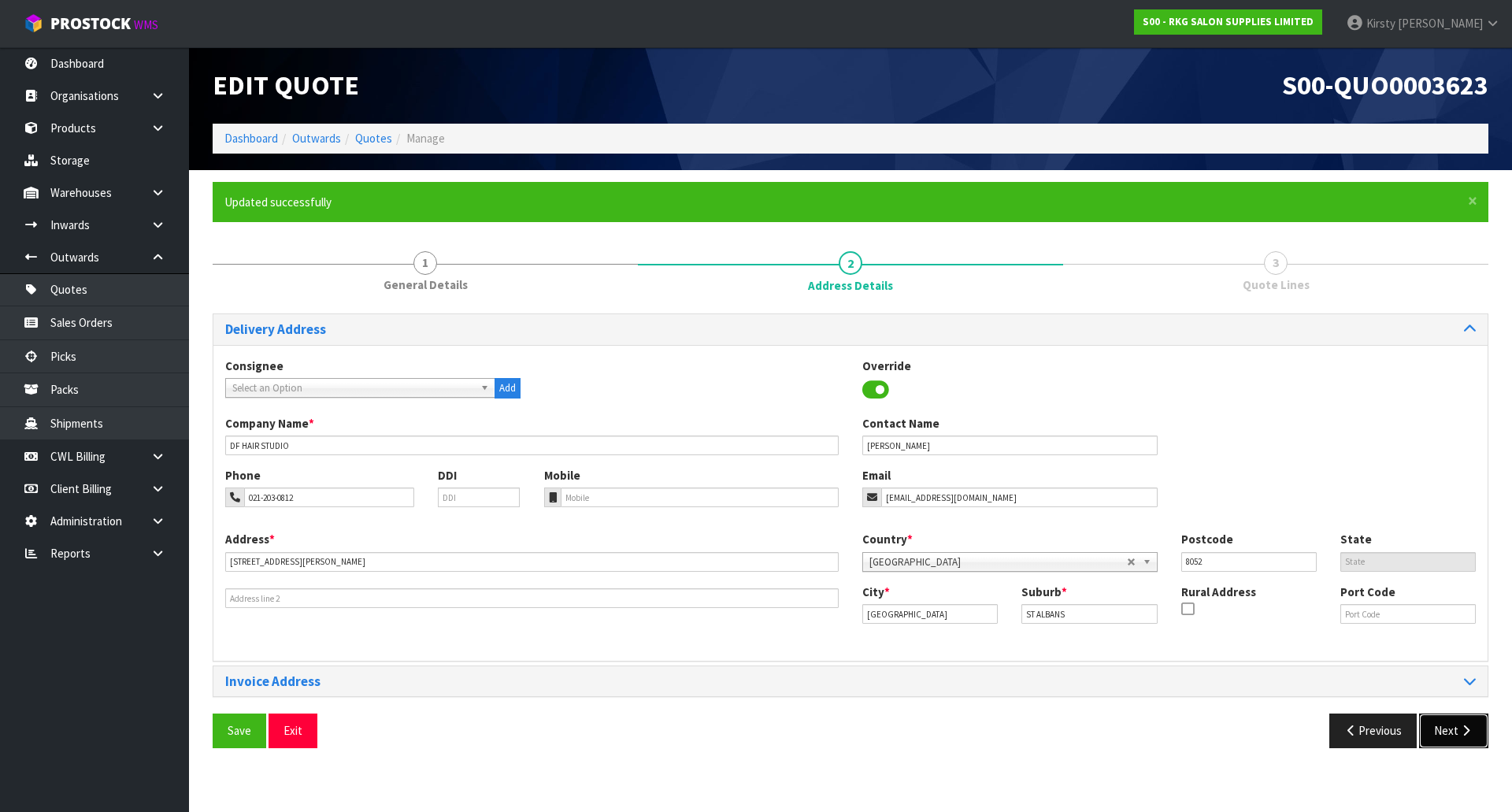
click at [1448, 724] on button "Next" at bounding box center [1454, 730] width 70 height 34
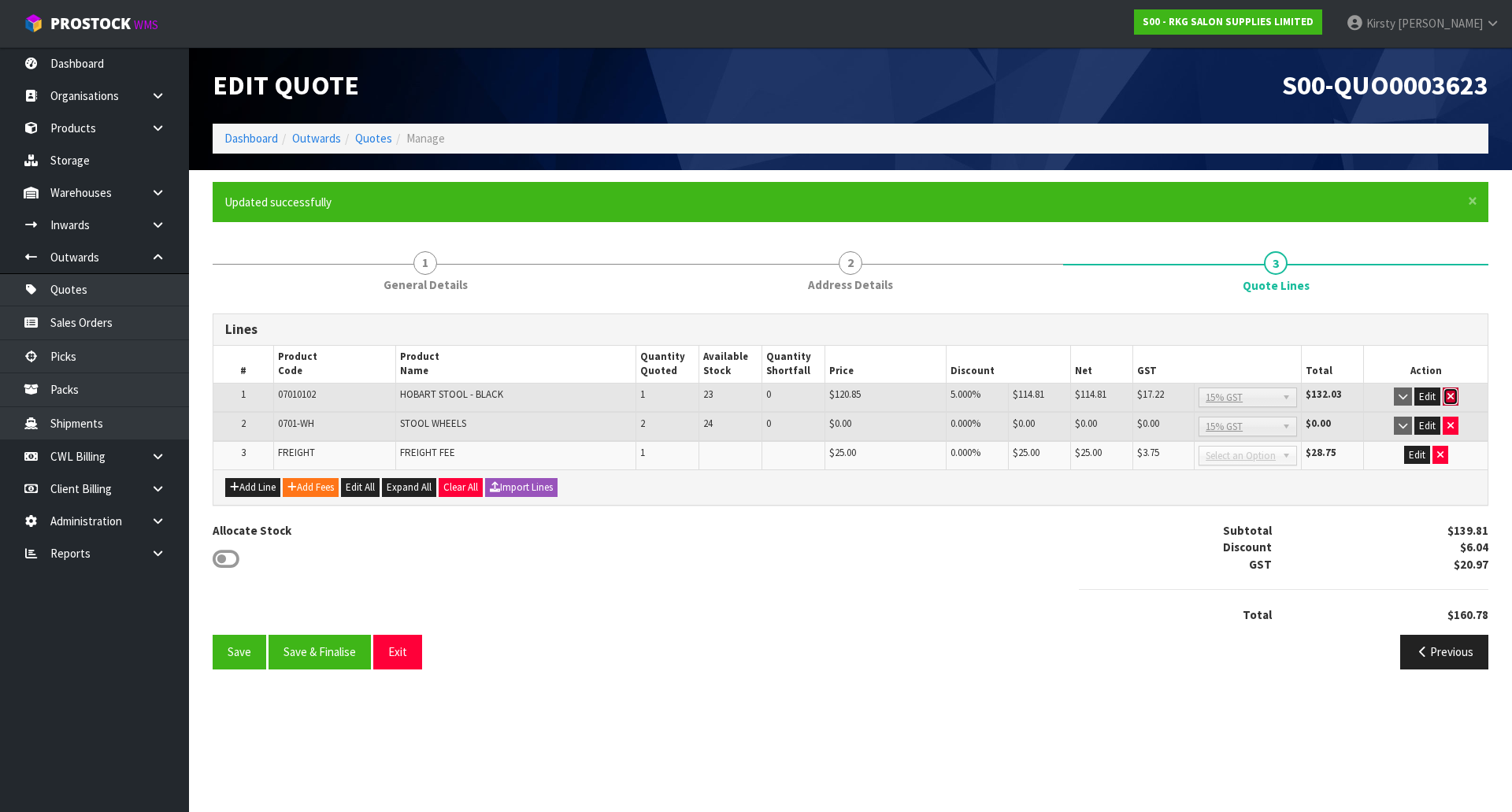
click at [1450, 393] on icon "button" at bounding box center [1450, 397] width 6 height 10
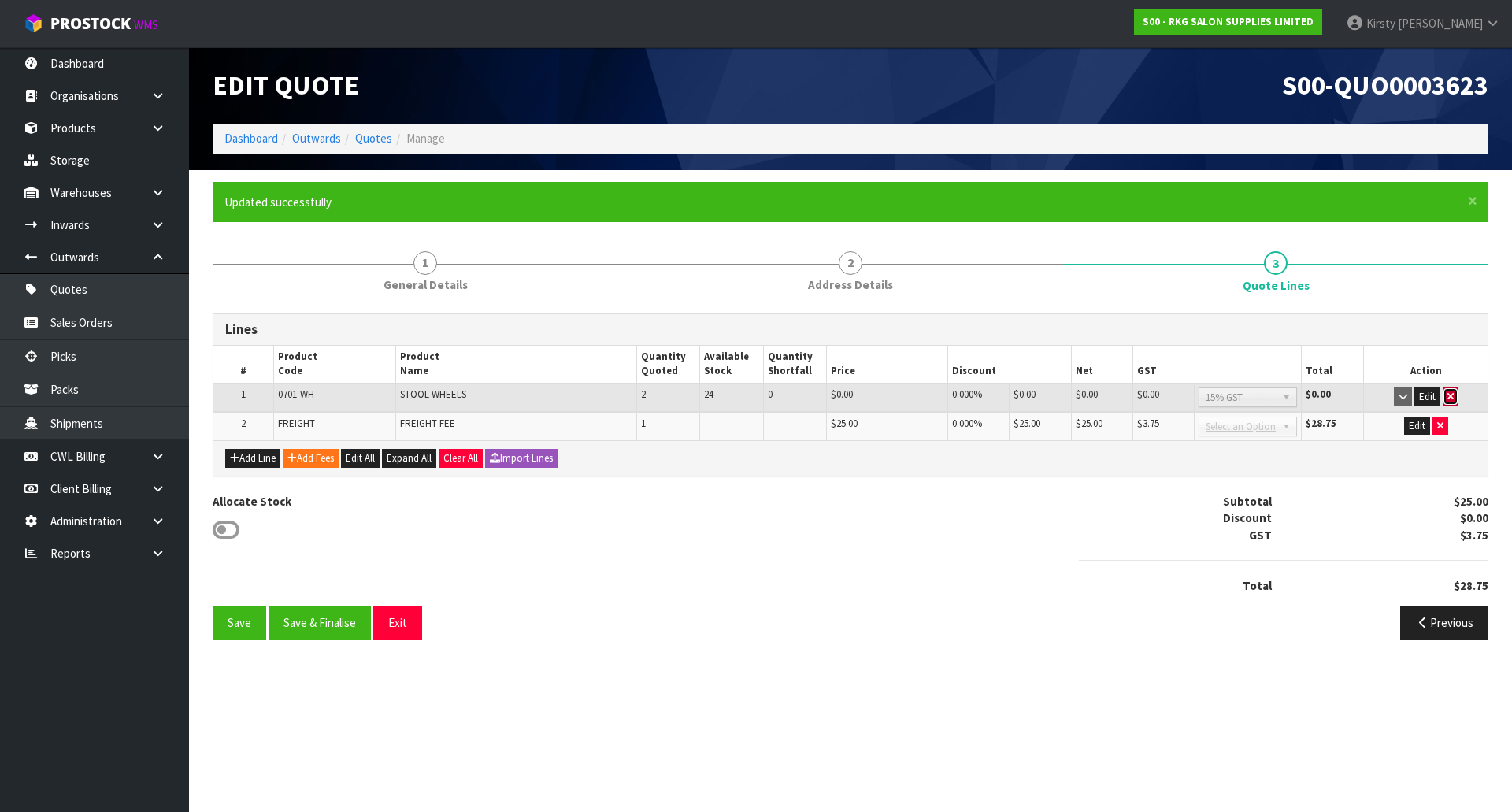
click at [1448, 393] on icon "button" at bounding box center [1450, 397] width 6 height 10
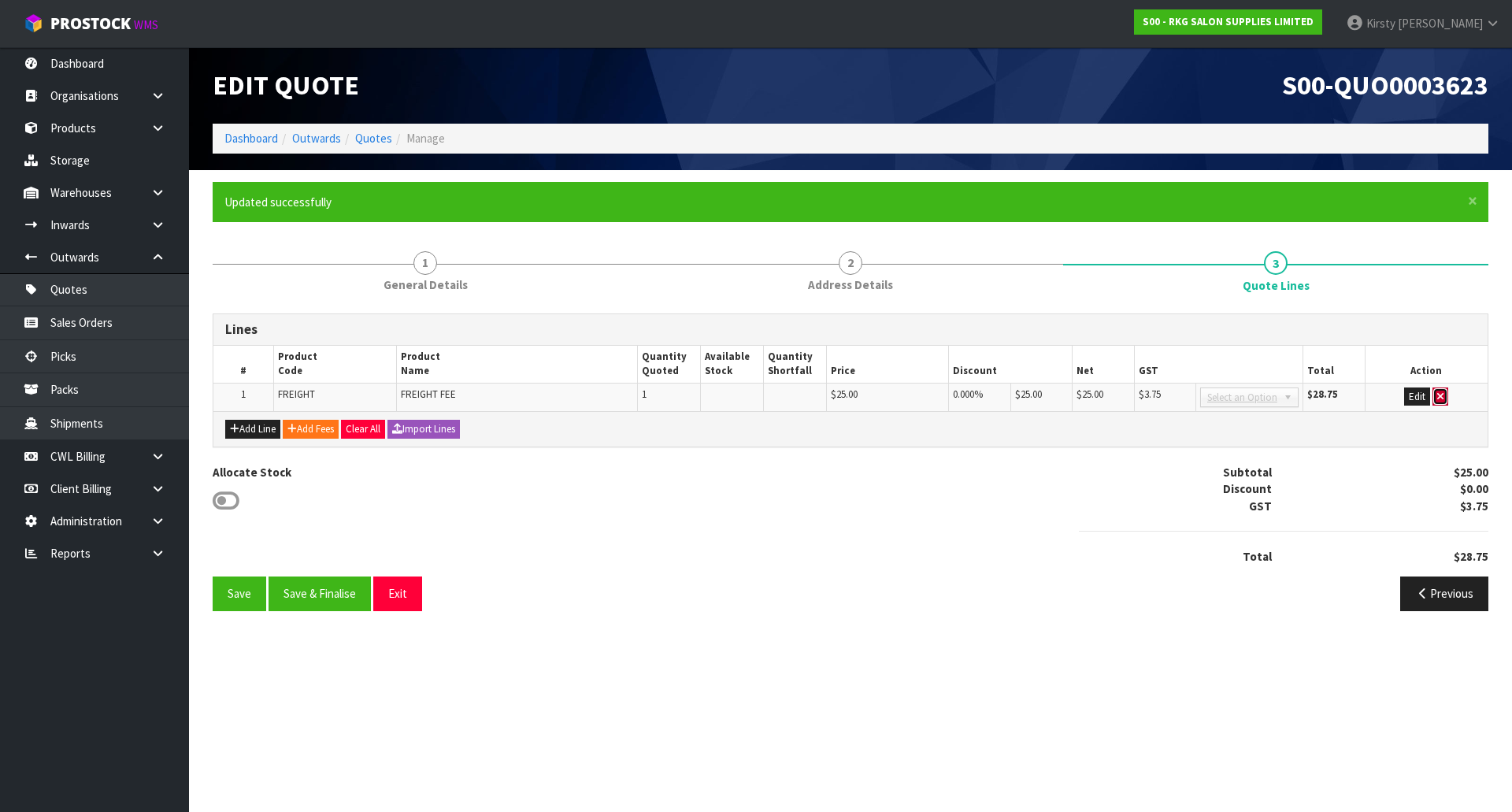
click at [1442, 393] on icon "button" at bounding box center [1440, 397] width 6 height 10
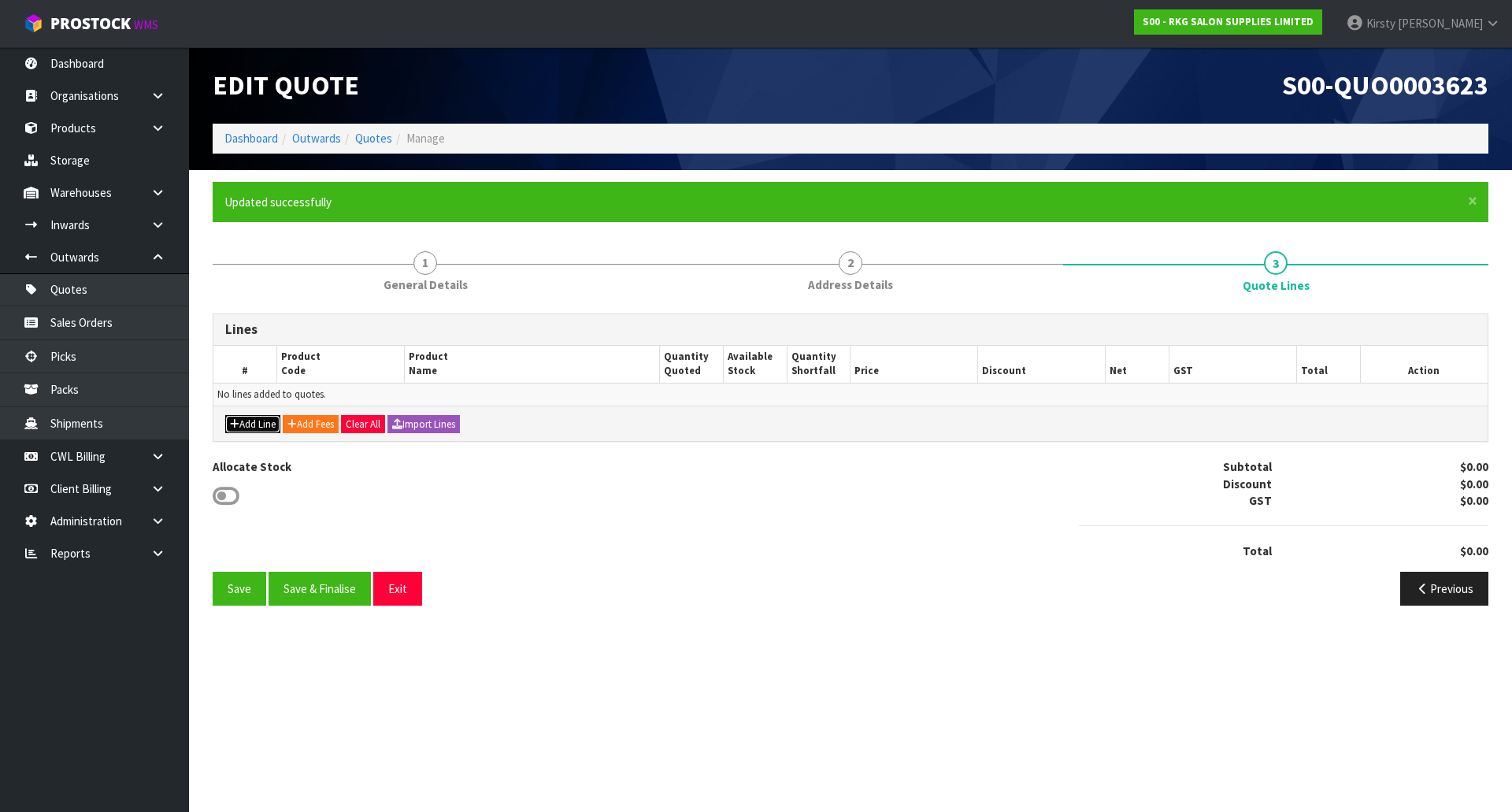
click at [261, 418] on button "Add Line" at bounding box center [252, 425] width 55 height 19
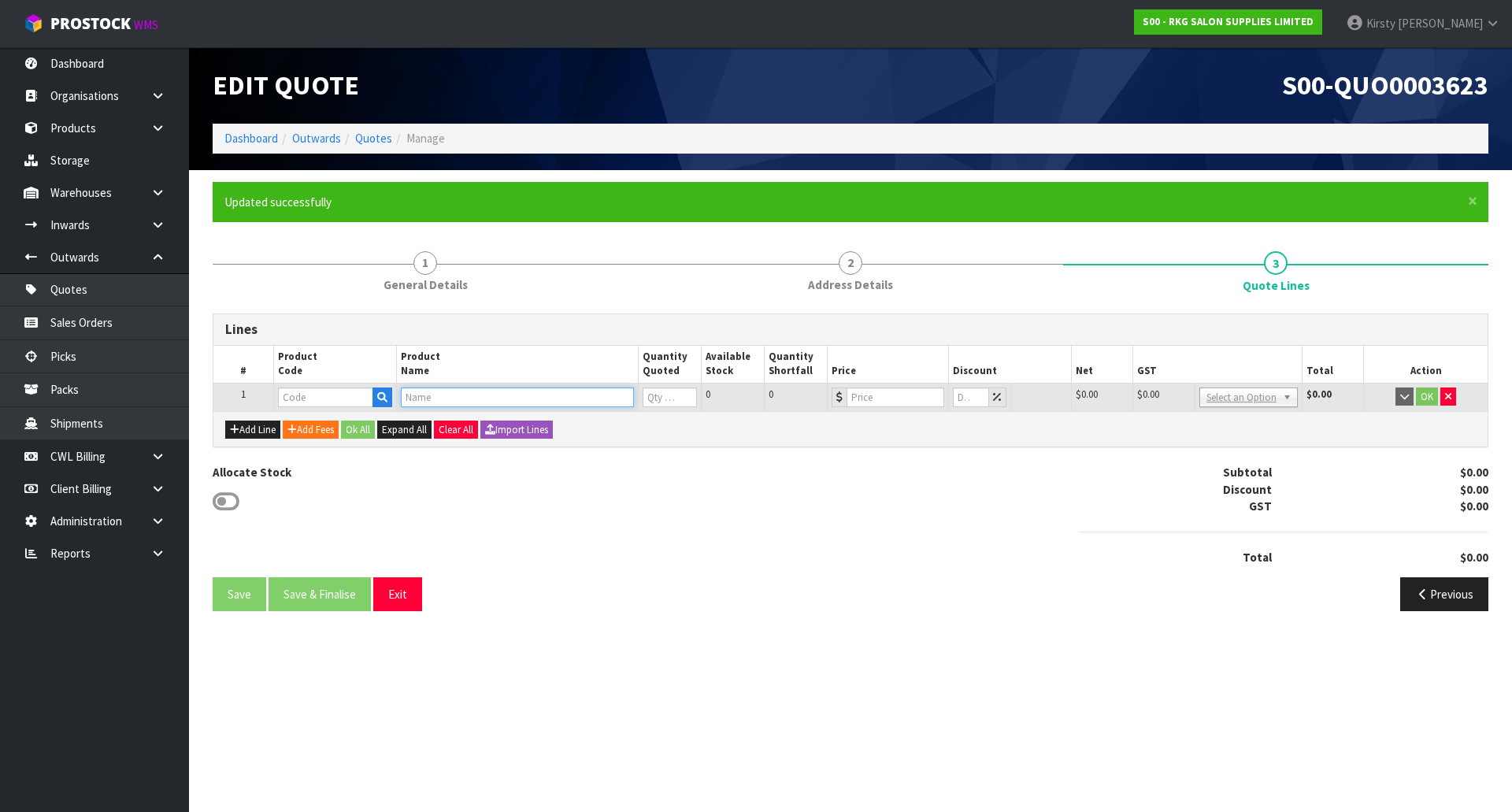
click at [413, 393] on input "text" at bounding box center [518, 397] width 233 height 20
type input "BURNIE"
click at [517, 416] on link "BURNIE STOOL - BLACK" at bounding box center [476, 424] width 150 height 21
type input "BURNIE STOOL - BLACK"
type input "07020102"
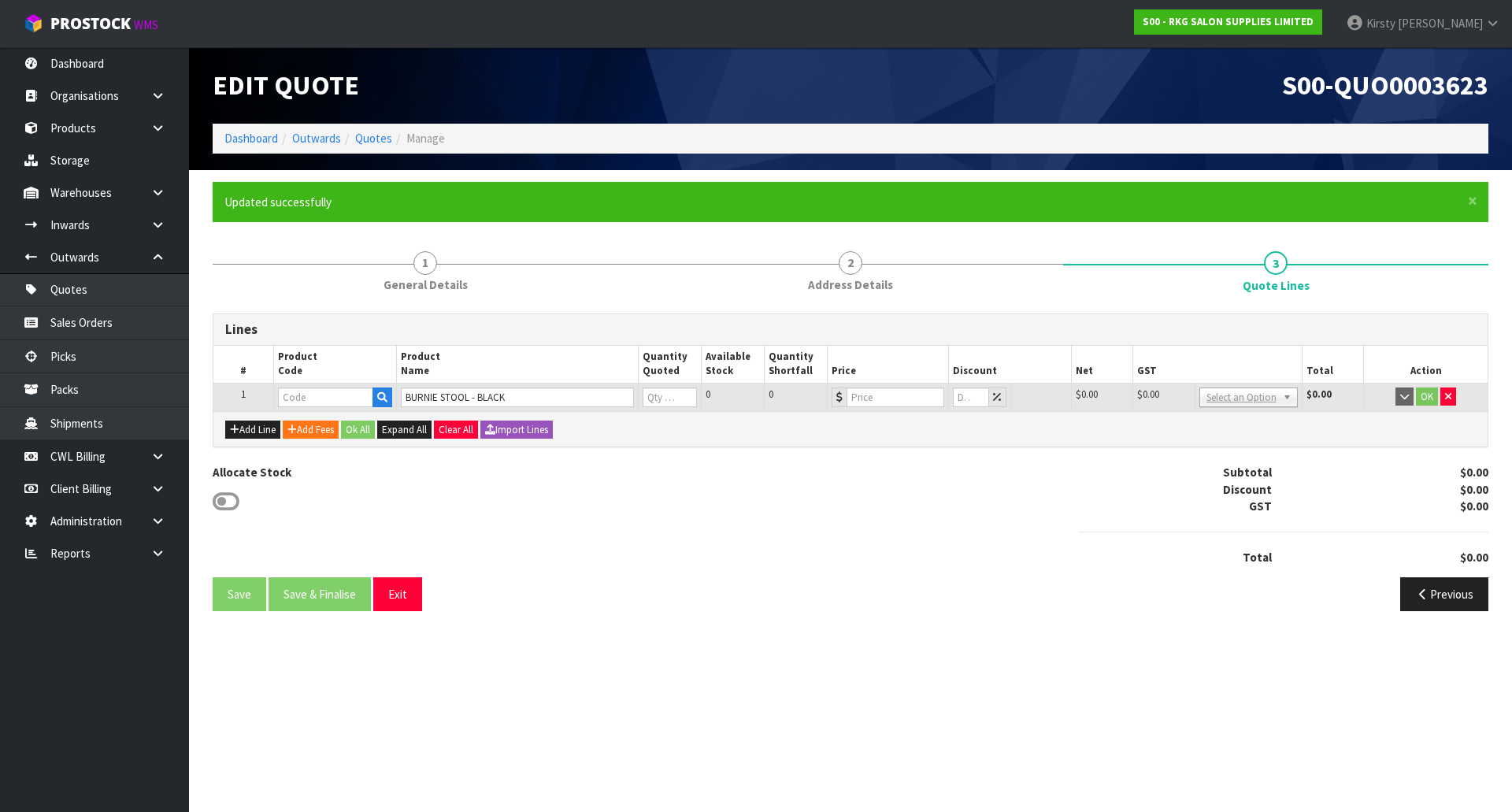
type input "0"
type input "120.85"
type input "0"
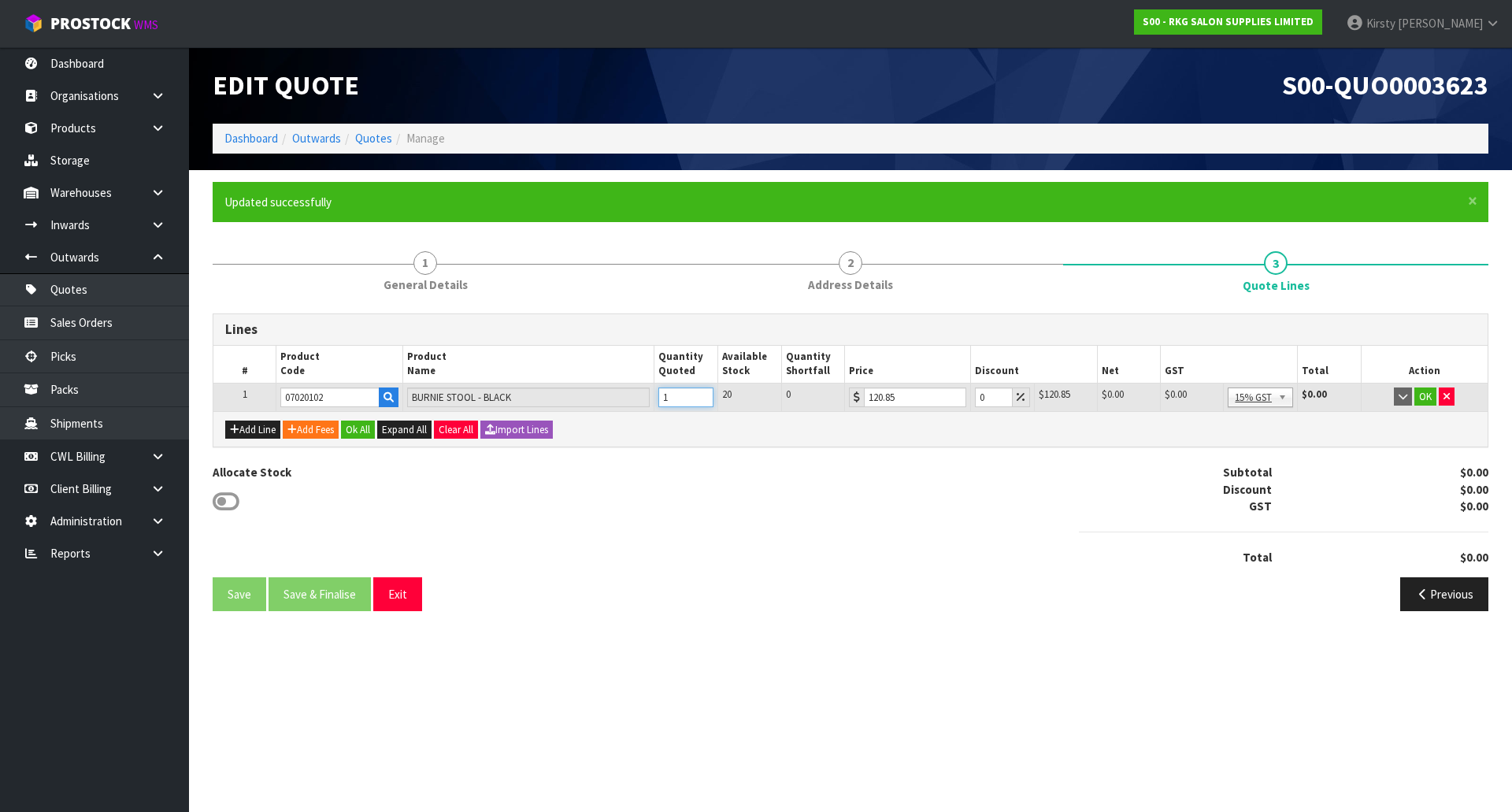
type input "1"
click at [701, 393] on input "1" at bounding box center [685, 397] width 55 height 20
drag, startPoint x: 988, startPoint y: 393, endPoint x: 978, endPoint y: 393, distance: 10.0
click at [978, 393] on input "0" at bounding box center [993, 397] width 37 height 20
type input "5"
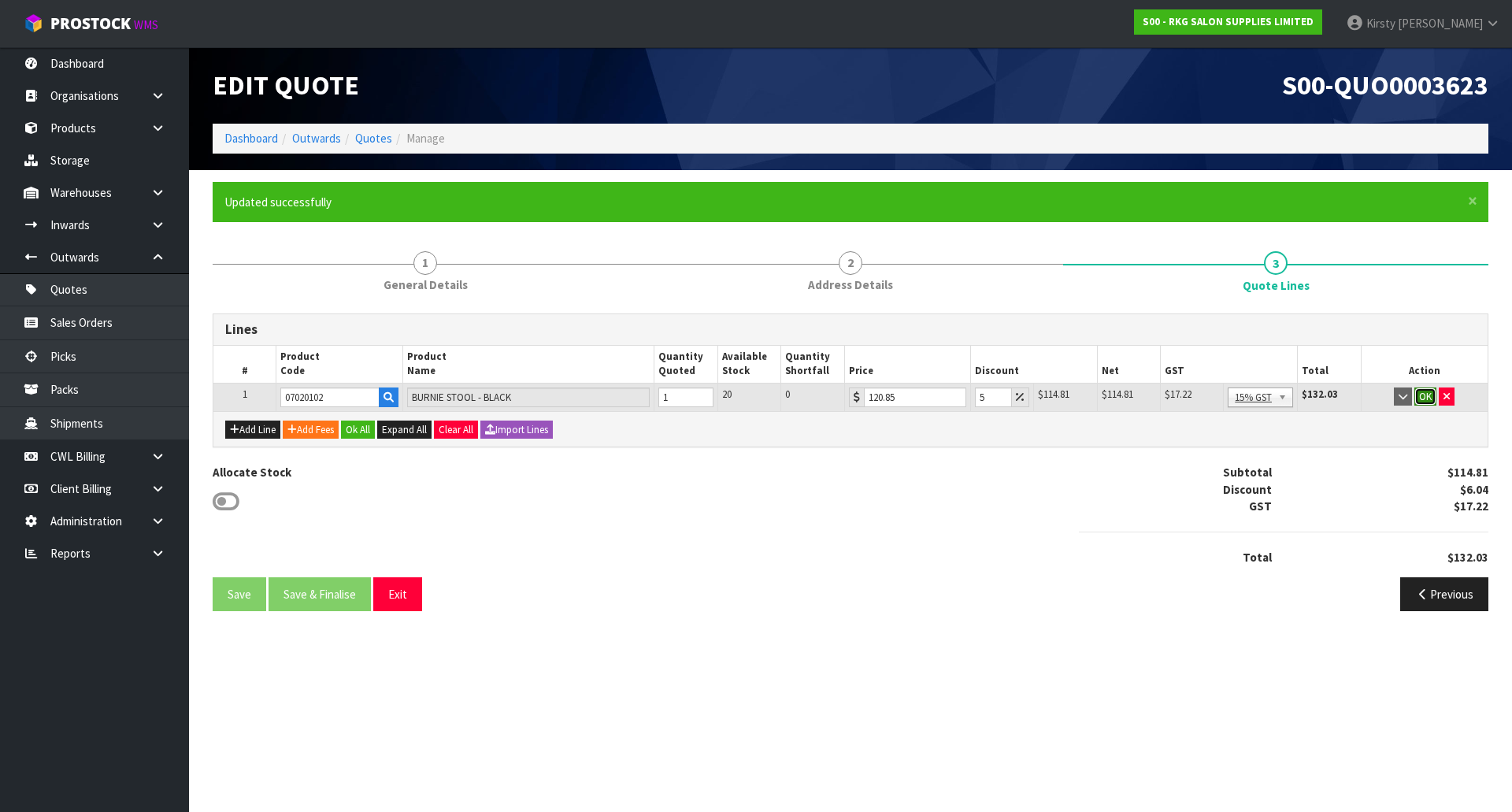
click at [1427, 393] on button "OK" at bounding box center [1425, 397] width 22 height 19
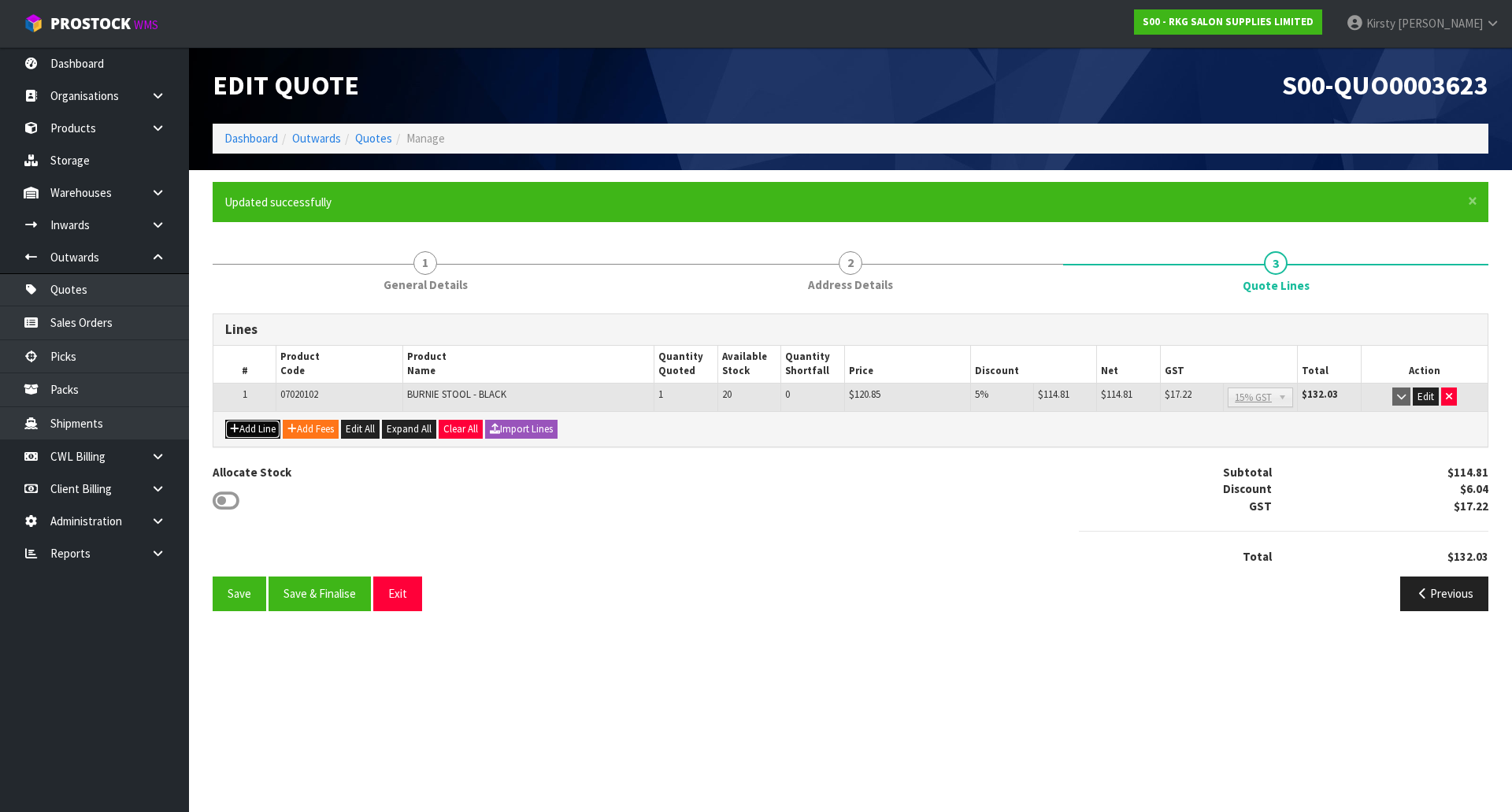
click at [266, 429] on button "Add Line" at bounding box center [252, 429] width 55 height 19
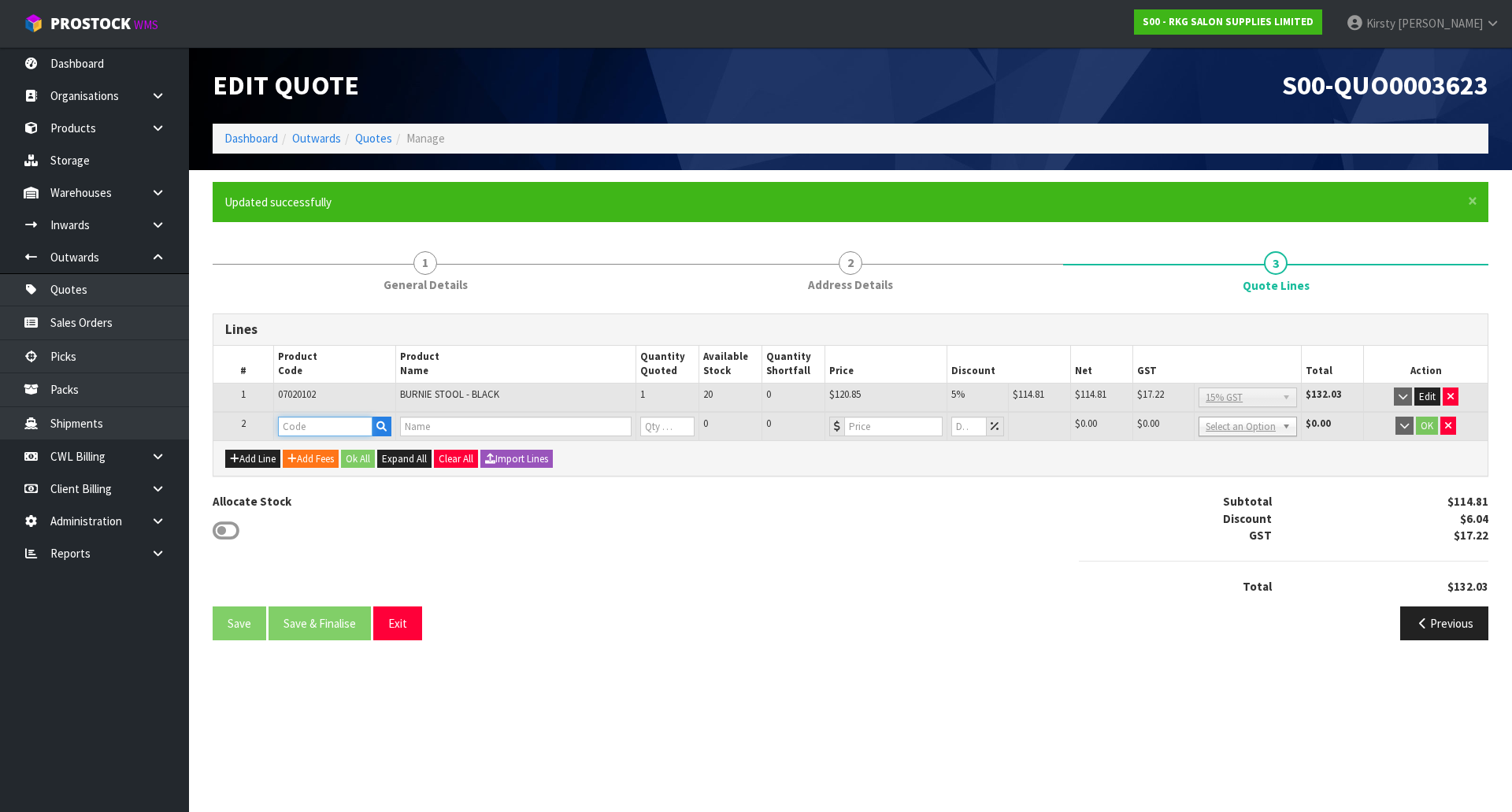
click at [286, 423] on input "text" at bounding box center [325, 426] width 95 height 20
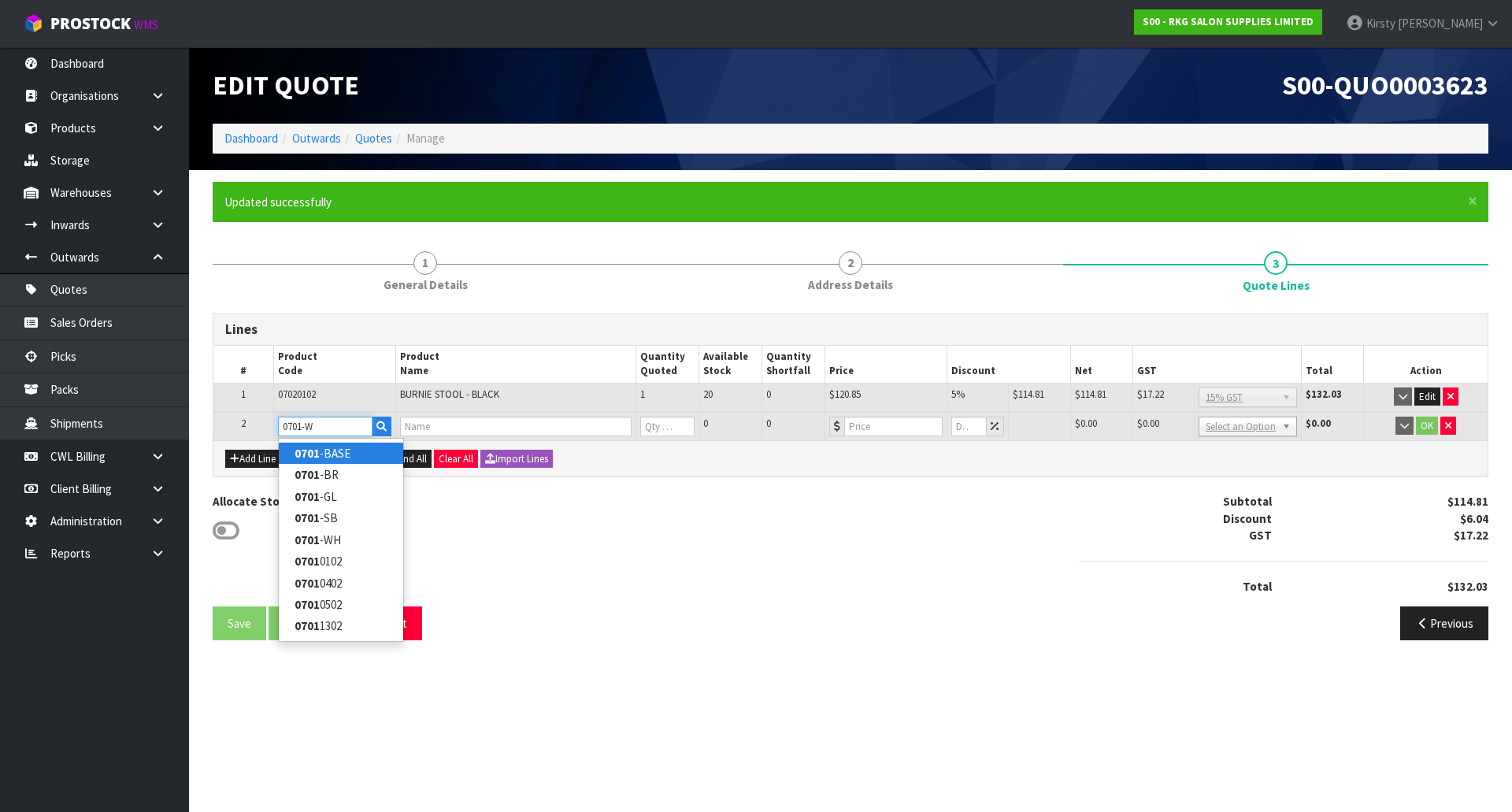
type input "0701-WH"
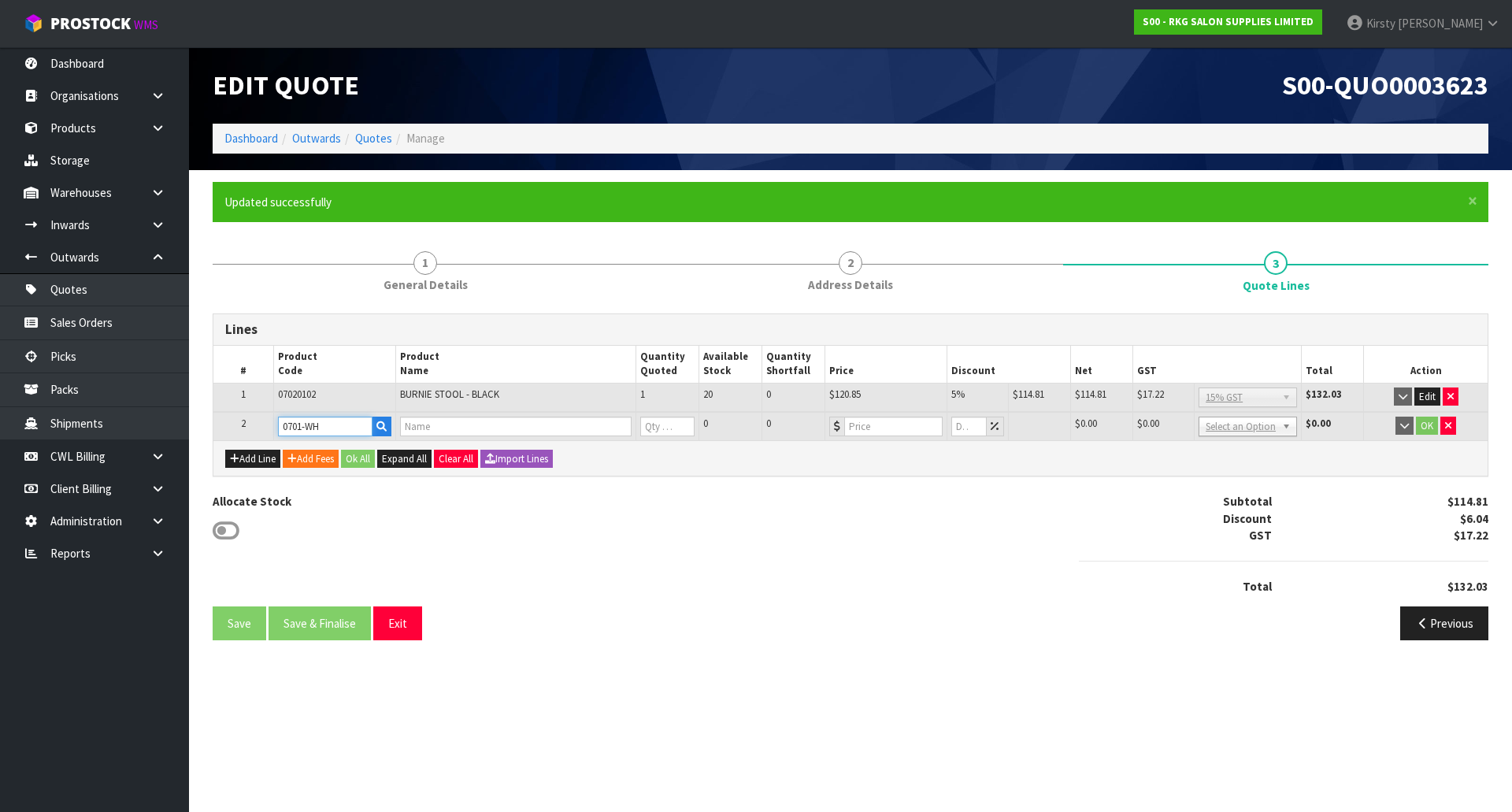
type input "STOOL WHEELS"
type input "0"
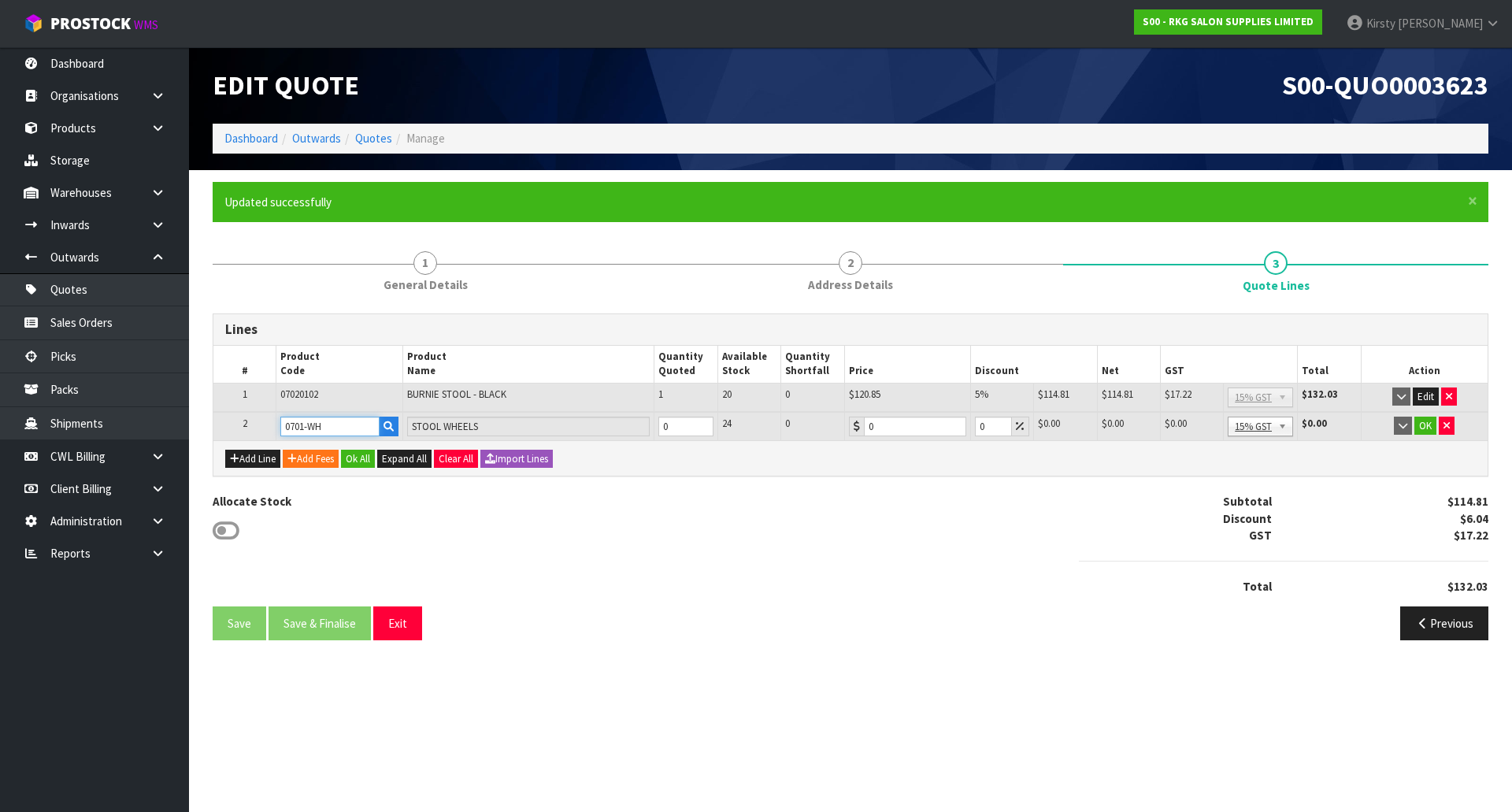
type input "0701-WH"
click at [701, 423] on input "1" at bounding box center [685, 426] width 55 height 20
type input "2"
click at [701, 423] on input "2" at bounding box center [685, 426] width 55 height 20
click at [1429, 426] on button "OK" at bounding box center [1425, 426] width 22 height 19
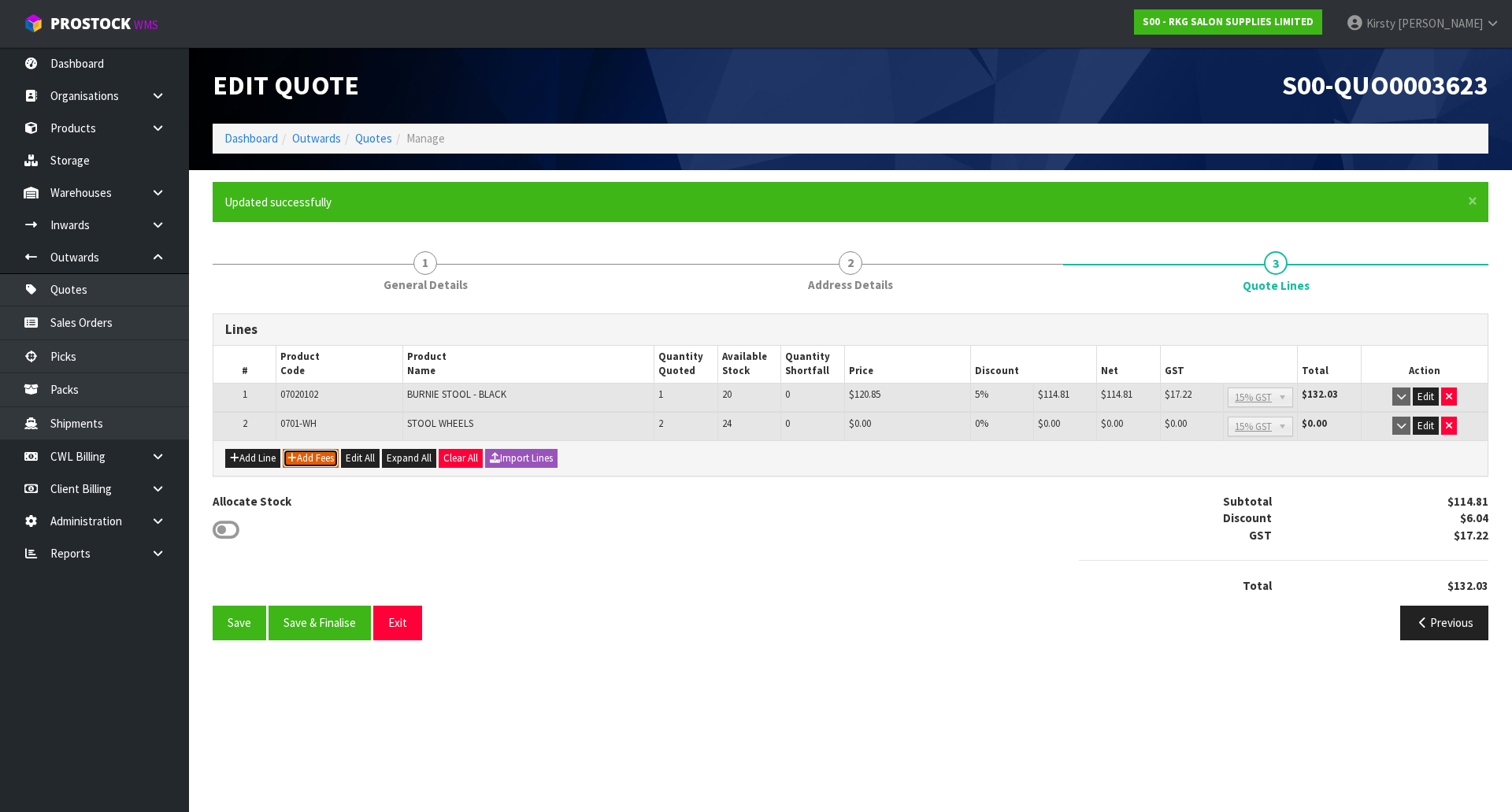
click at [321, 459] on button "Add Fees" at bounding box center [311, 459] width 56 height 19
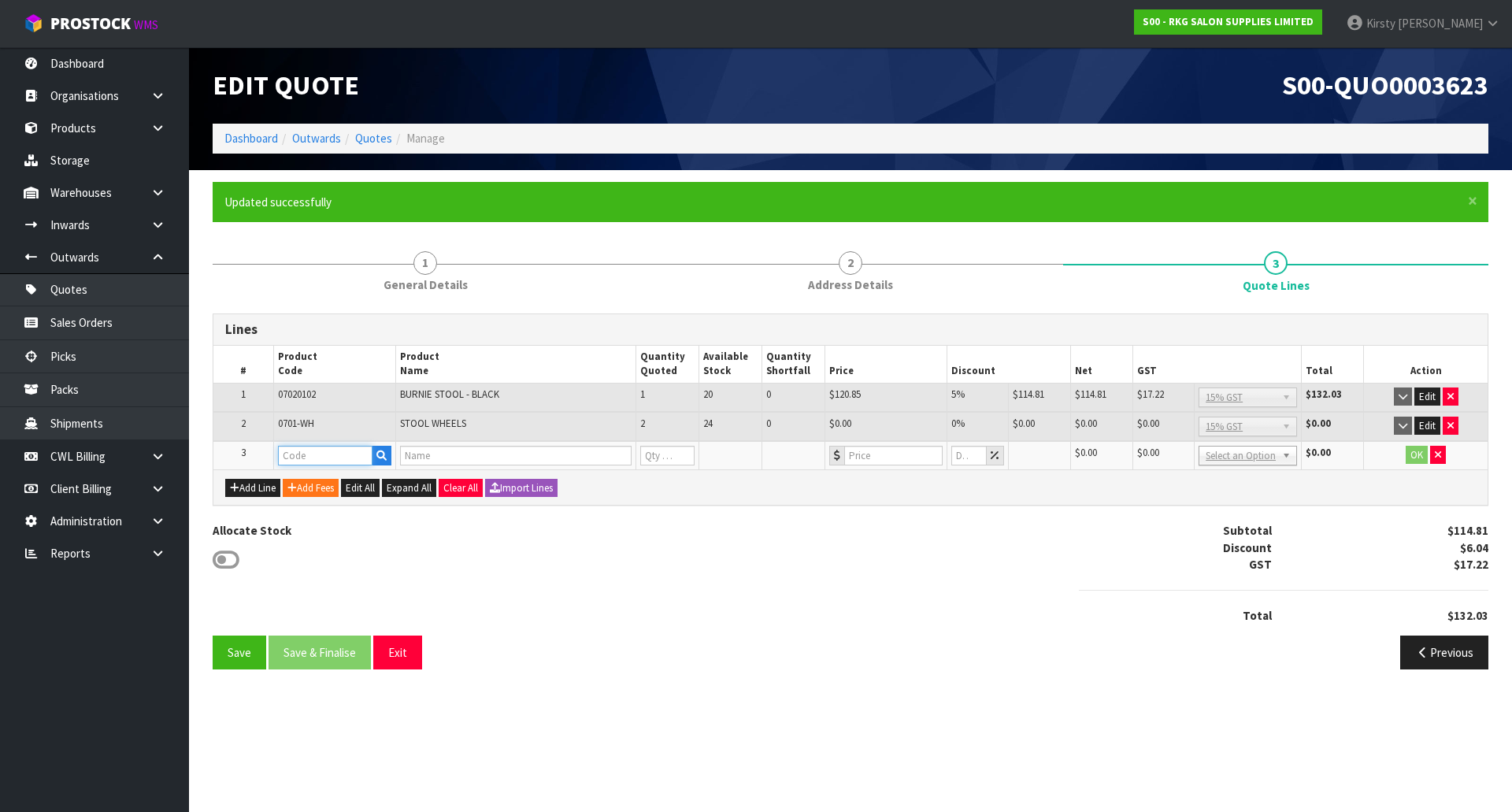
click at [319, 453] on input "text" at bounding box center [325, 455] width 95 height 20
type input "FRE"
click at [326, 474] on ul "FRE IGHT FRE IGHT COSTS" at bounding box center [340, 493] width 126 height 53
click at [326, 466] on td at bounding box center [335, 455] width 122 height 29
click at [326, 460] on input "text" at bounding box center [325, 455] width 95 height 20
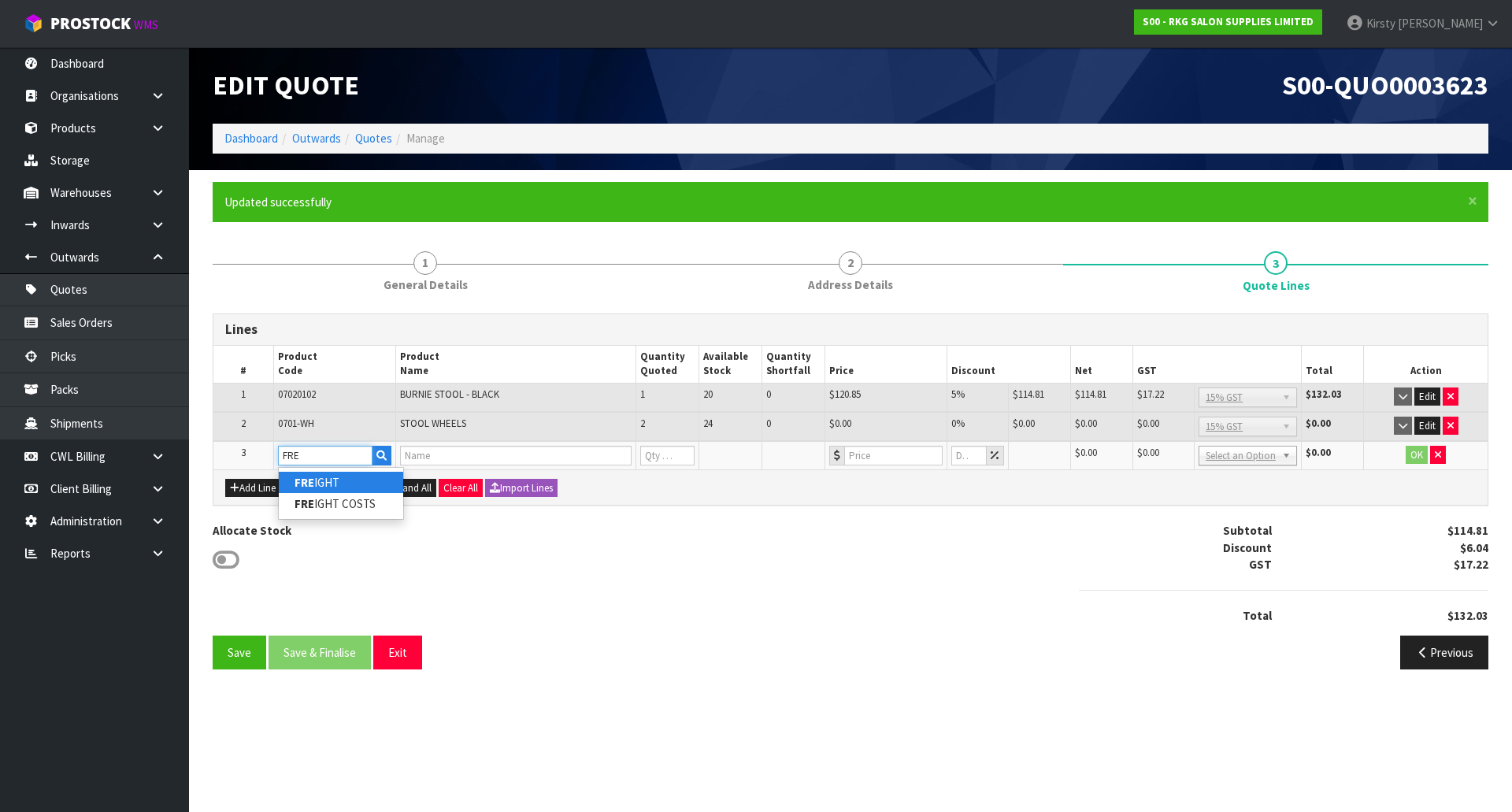
type input "FRE"
click at [328, 483] on link "FRE IGHT" at bounding box center [340, 482] width 124 height 21
type input "FREIGHT"
type input "FREIGHT FEE"
type input "1"
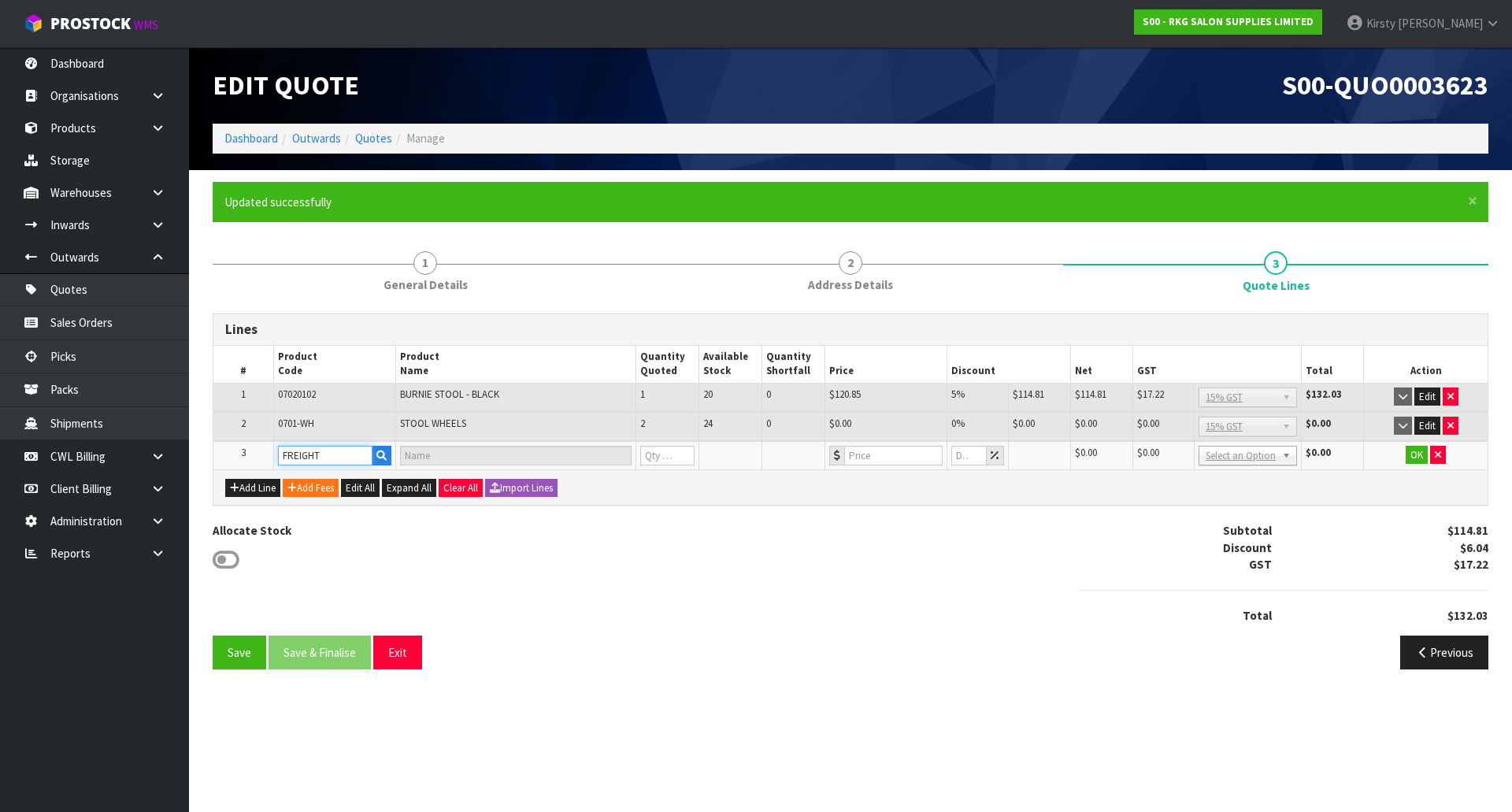
type input "0"
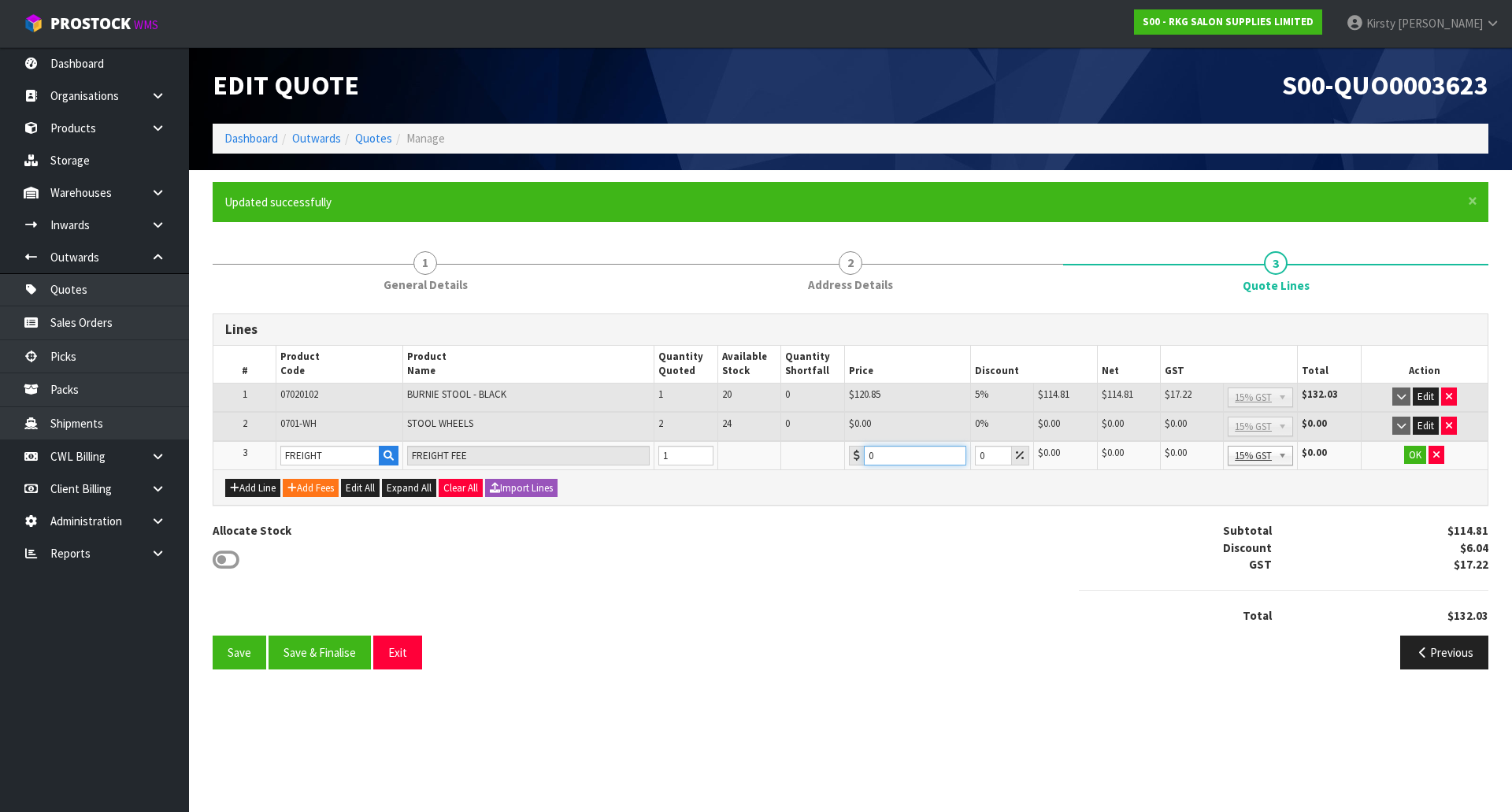
click at [855, 459] on div "0" at bounding box center [907, 455] width 118 height 20
type input "25.00"
click at [1415, 453] on button "OK" at bounding box center [1415, 455] width 22 height 19
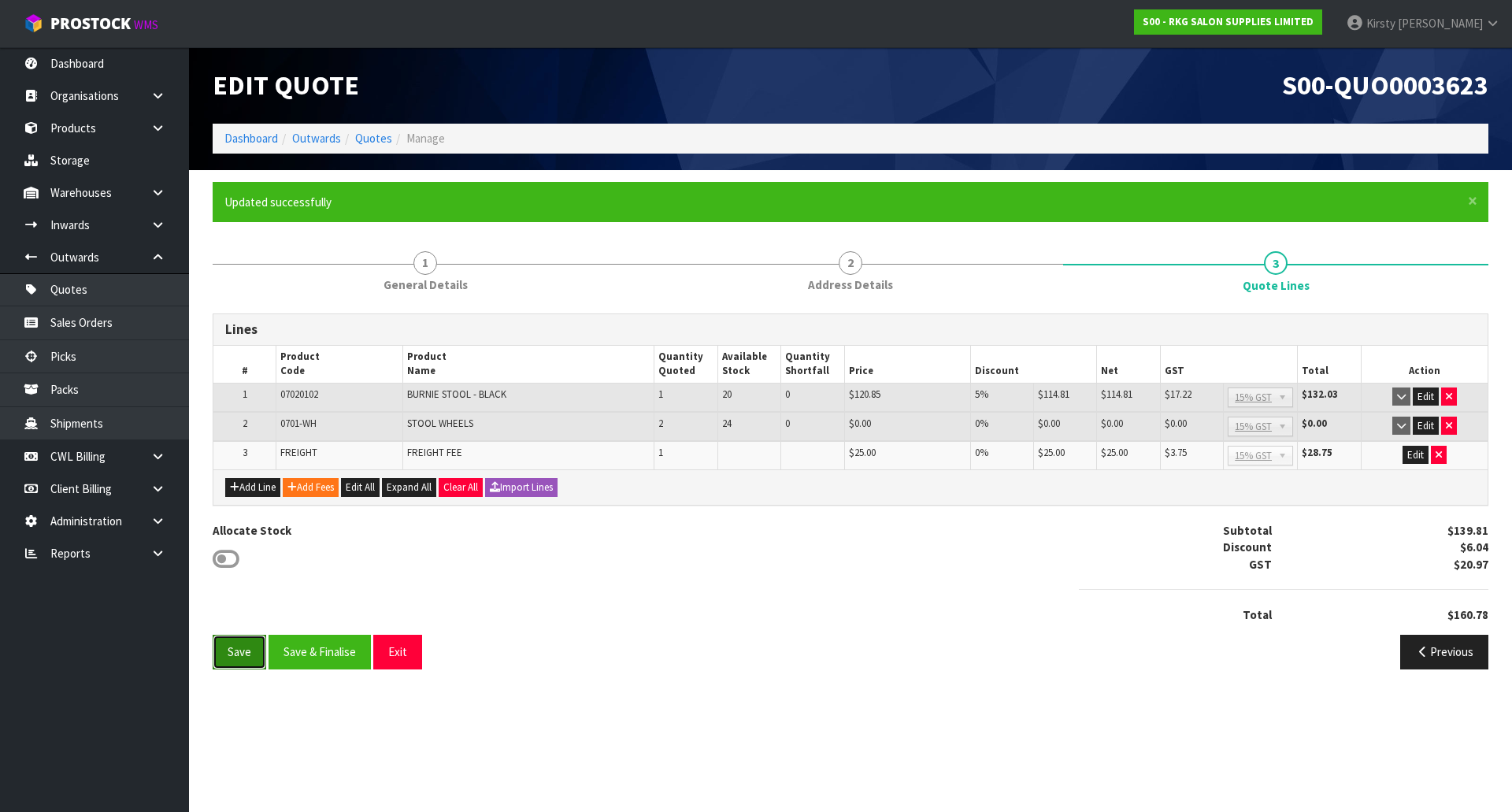
click at [228, 647] on button "Save" at bounding box center [239, 651] width 54 height 34
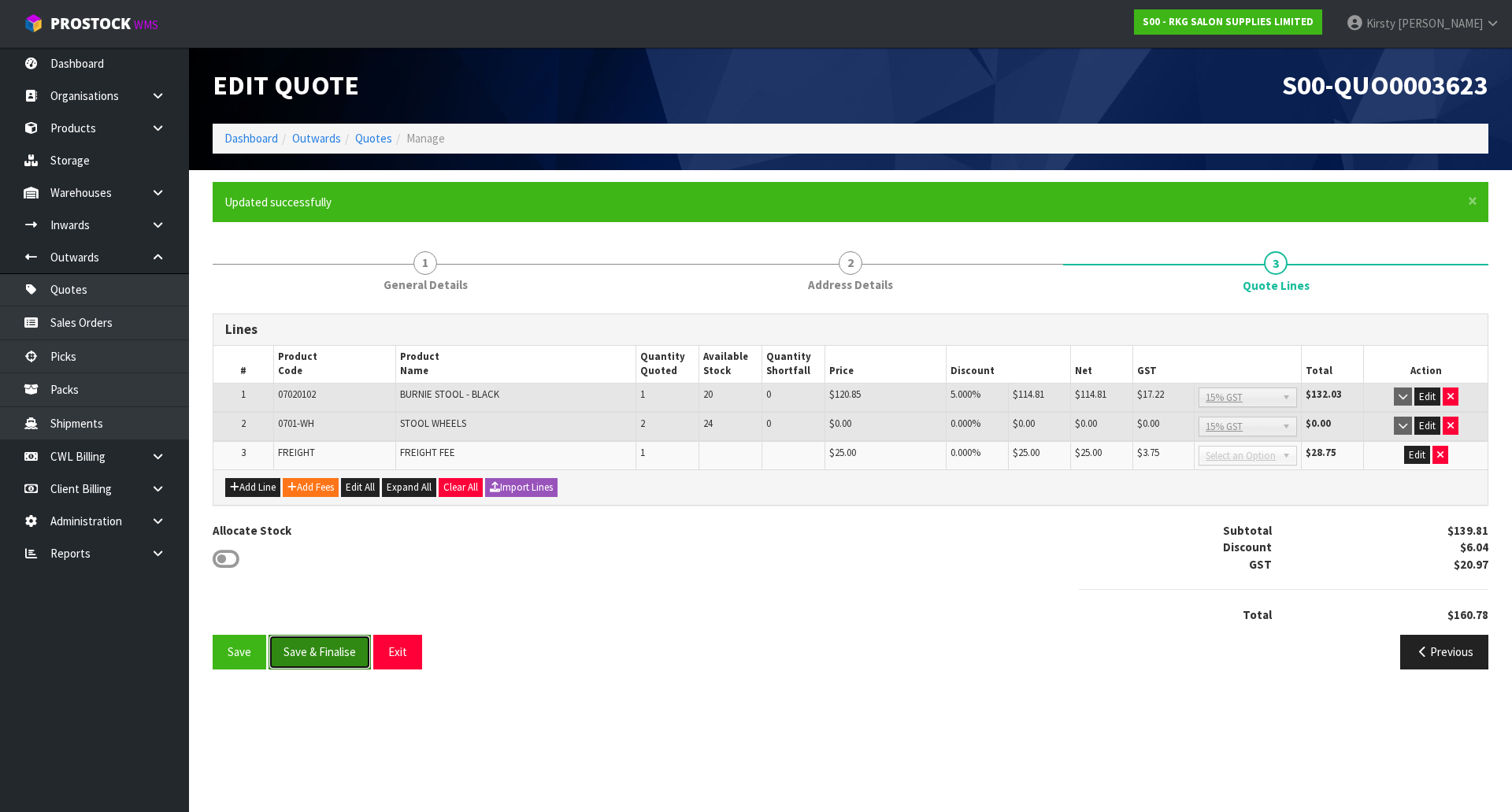
click at [312, 650] on button "Save & Finalise" at bounding box center [320, 651] width 103 height 34
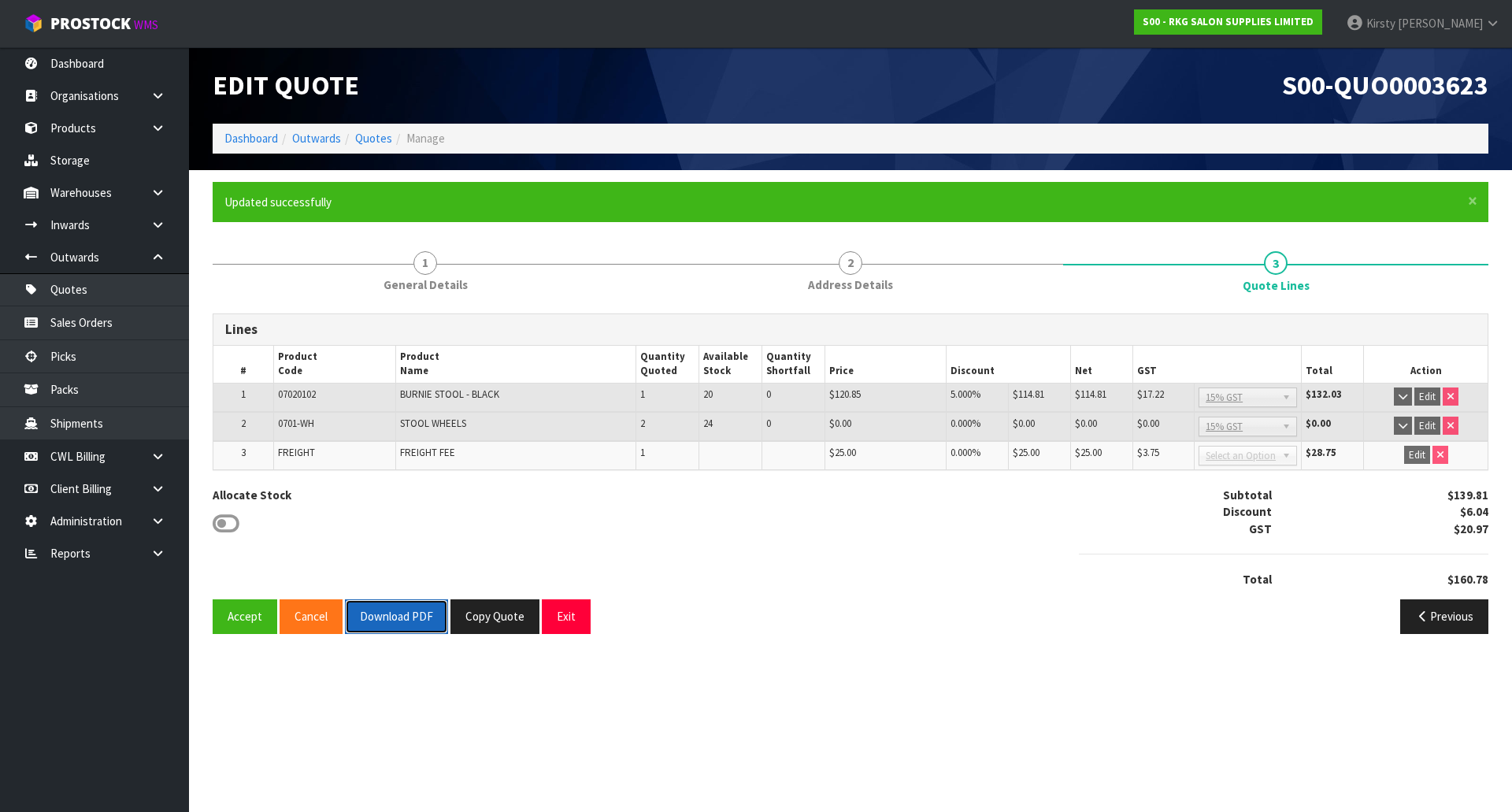
click at [373, 625] on button "Download PDF" at bounding box center [396, 616] width 104 height 34
click at [575, 612] on button "Exit" at bounding box center [566, 616] width 49 height 34
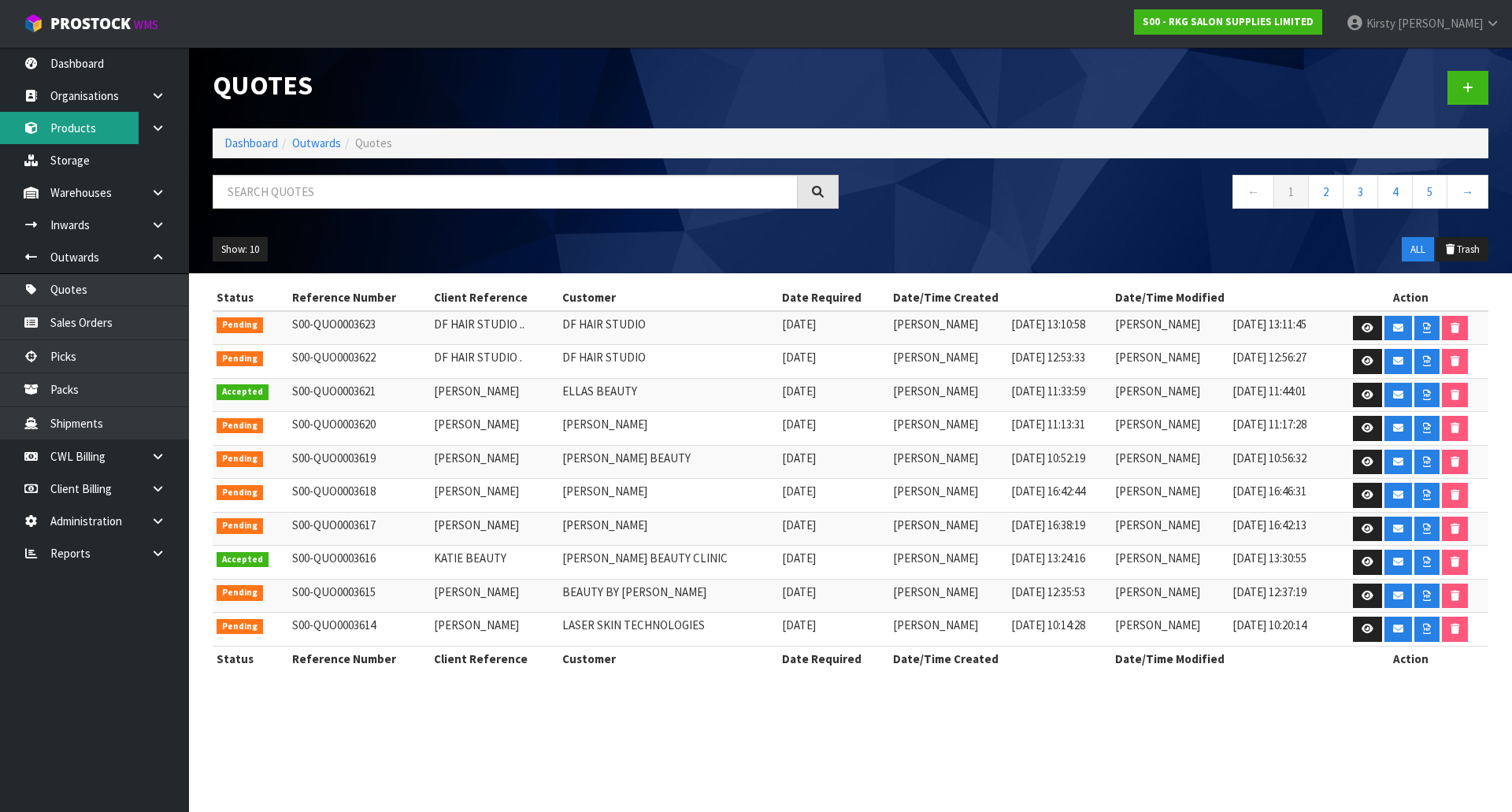
click at [75, 124] on link "Products" at bounding box center [94, 127] width 189 height 32
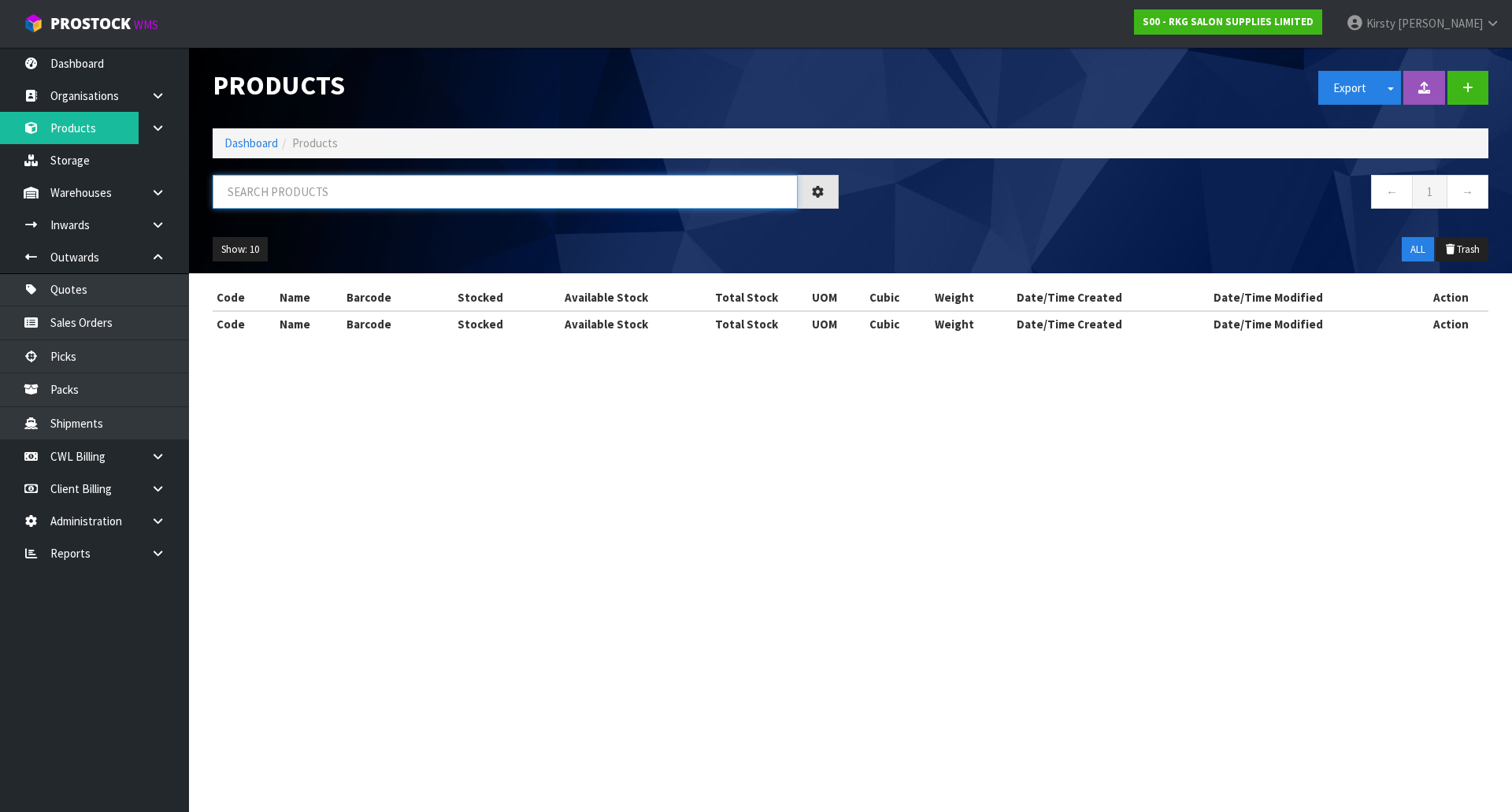
click at [236, 192] on input "text" at bounding box center [505, 191] width 585 height 34
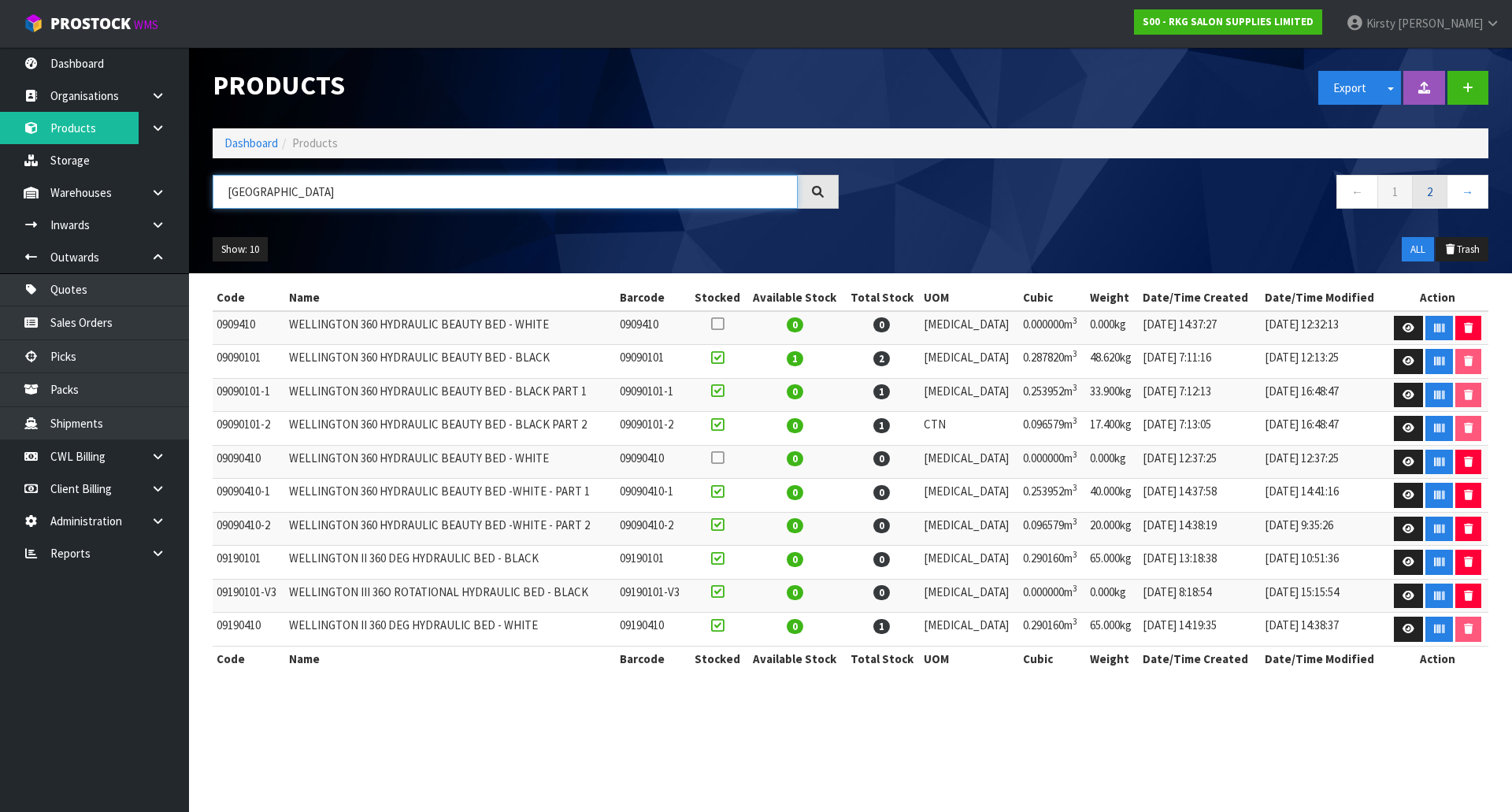
type input "[GEOGRAPHIC_DATA]"
click at [1435, 200] on link "2" at bounding box center [1429, 191] width 36 height 34
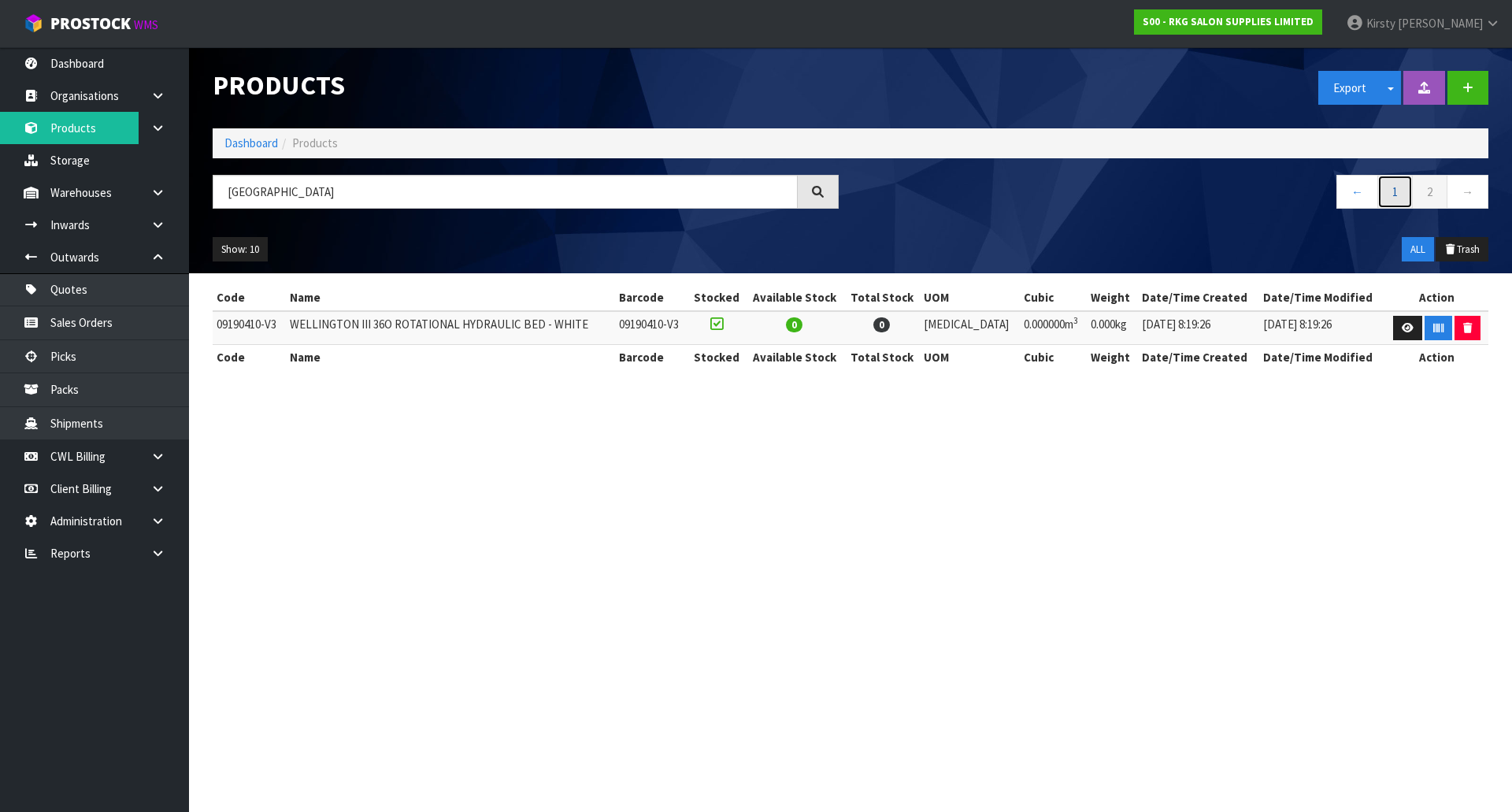
click at [1394, 191] on link "1" at bounding box center [1394, 191] width 36 height 34
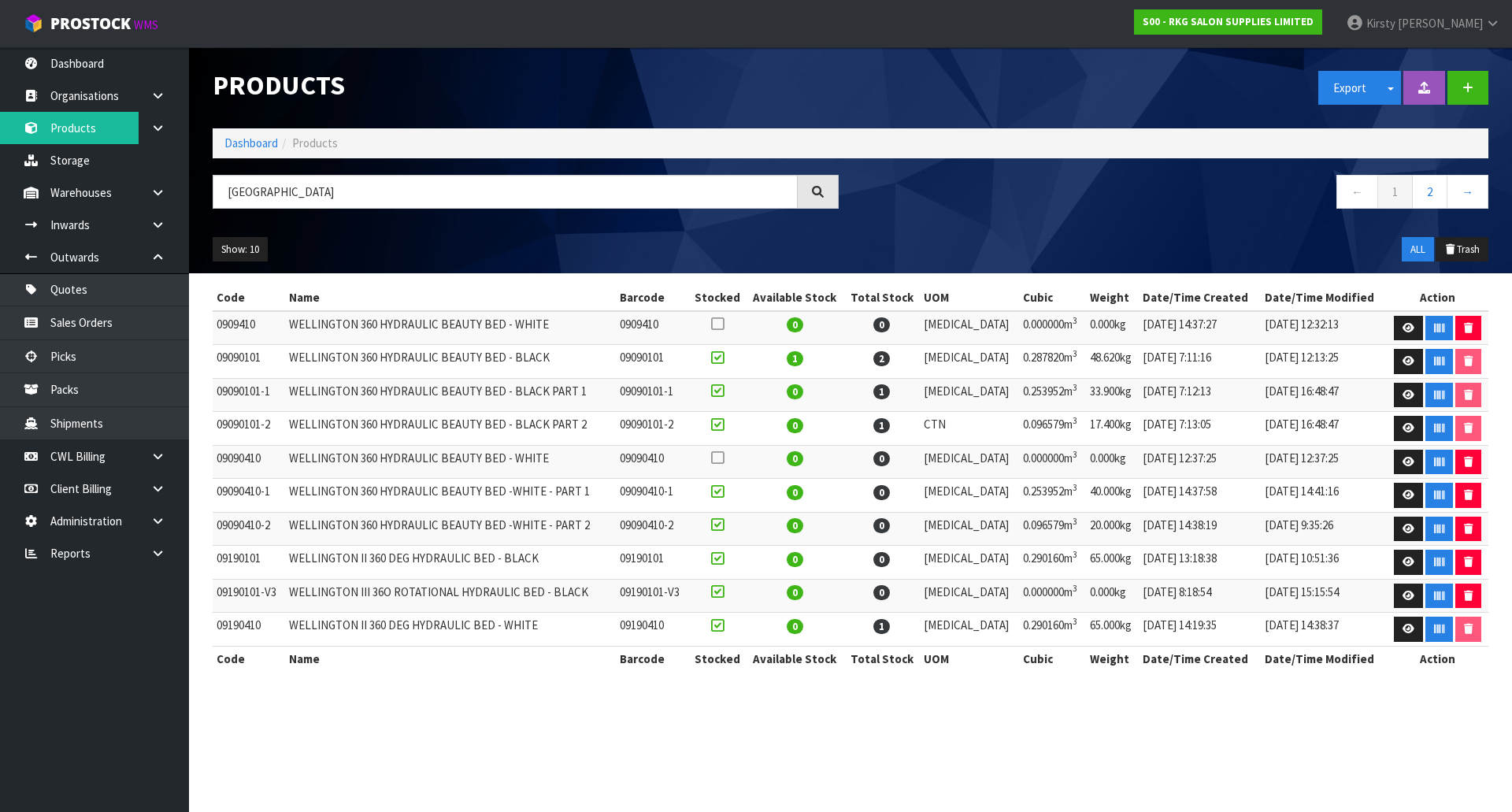
click at [265, 627] on td "09190410" at bounding box center [248, 629] width 72 height 34
drag, startPoint x: 265, startPoint y: 624, endPoint x: 216, endPoint y: 622, distance: 49.0
click at [216, 622] on td "09190410" at bounding box center [248, 629] width 72 height 34
copy td "09190410"
click at [160, 191] on icon at bounding box center [158, 192] width 15 height 12
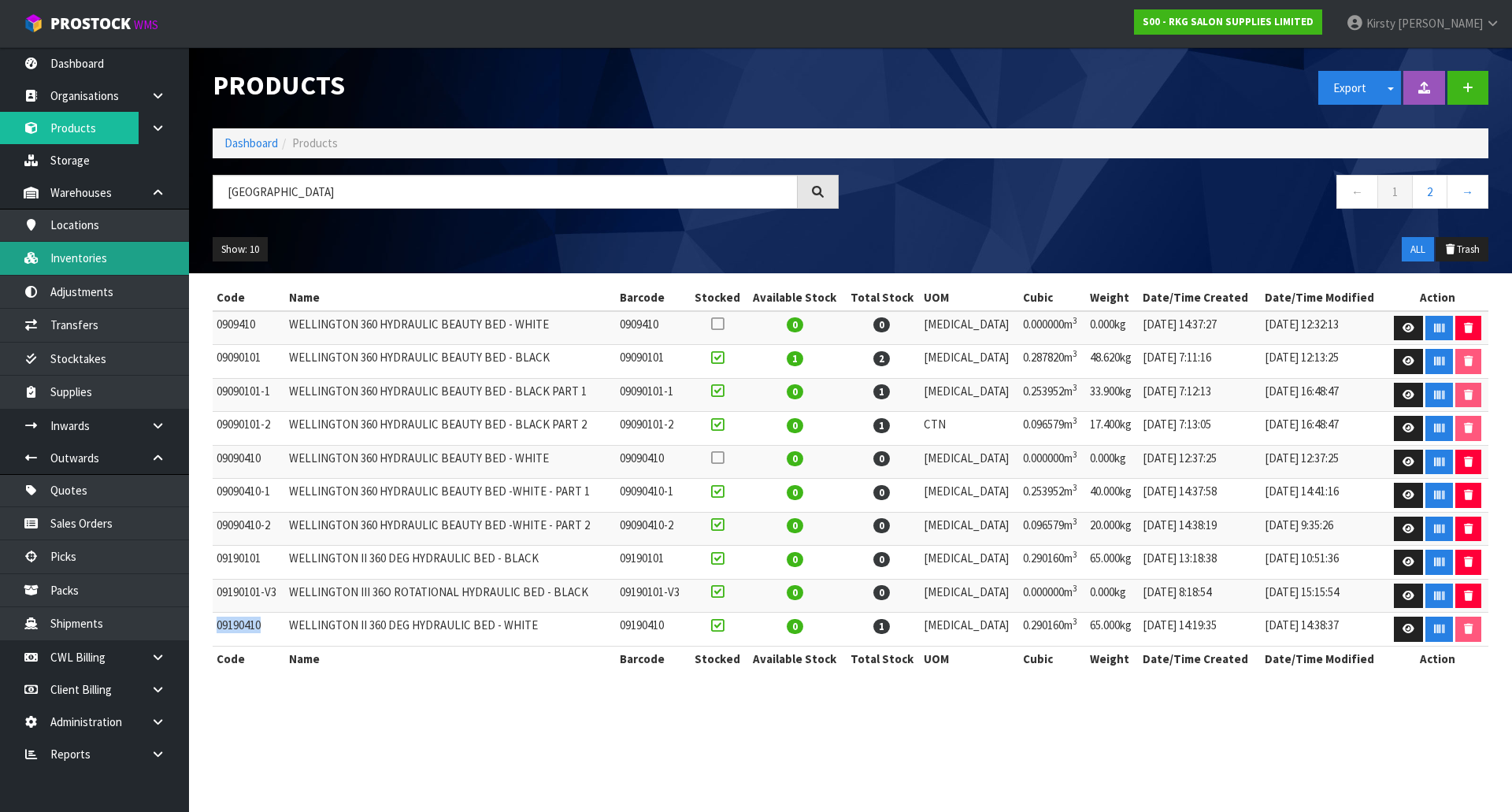
click at [91, 254] on link "Inventories" at bounding box center [94, 258] width 189 height 32
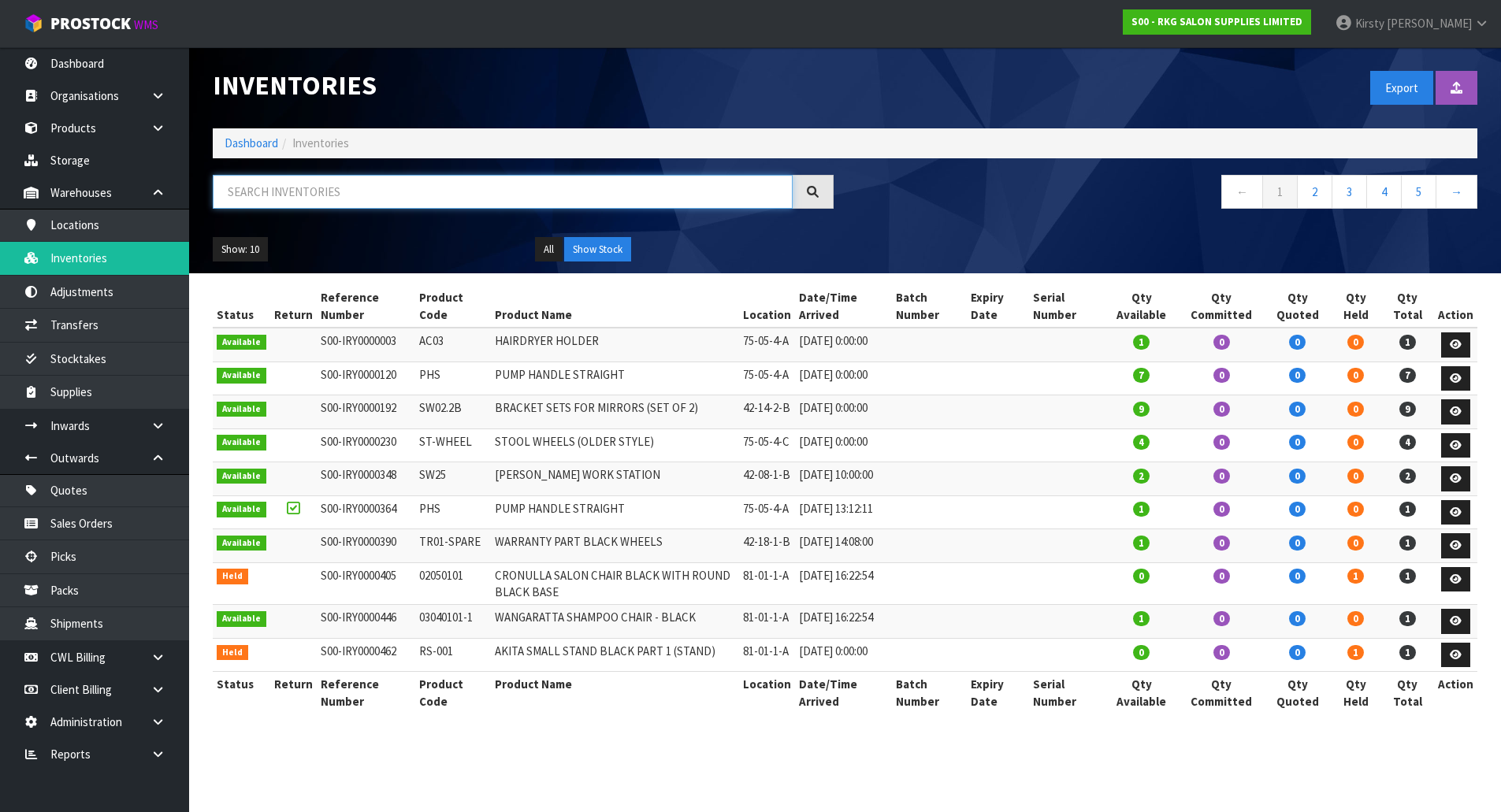
click at [227, 191] on input "text" at bounding box center [502, 191] width 580 height 34
paste input "09190410"
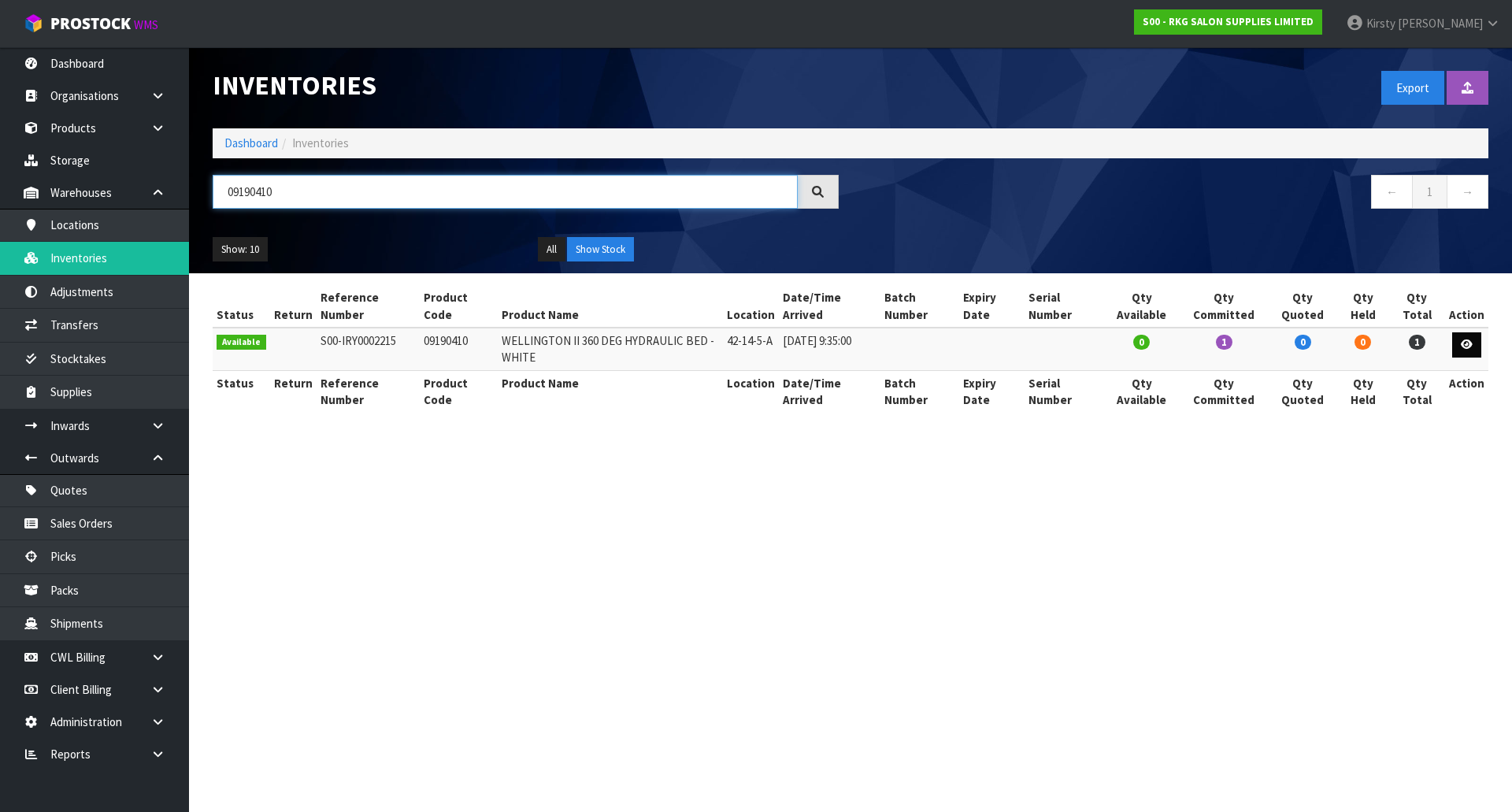
type input "09190410"
click at [1465, 349] on icon at bounding box center [1467, 345] width 12 height 10
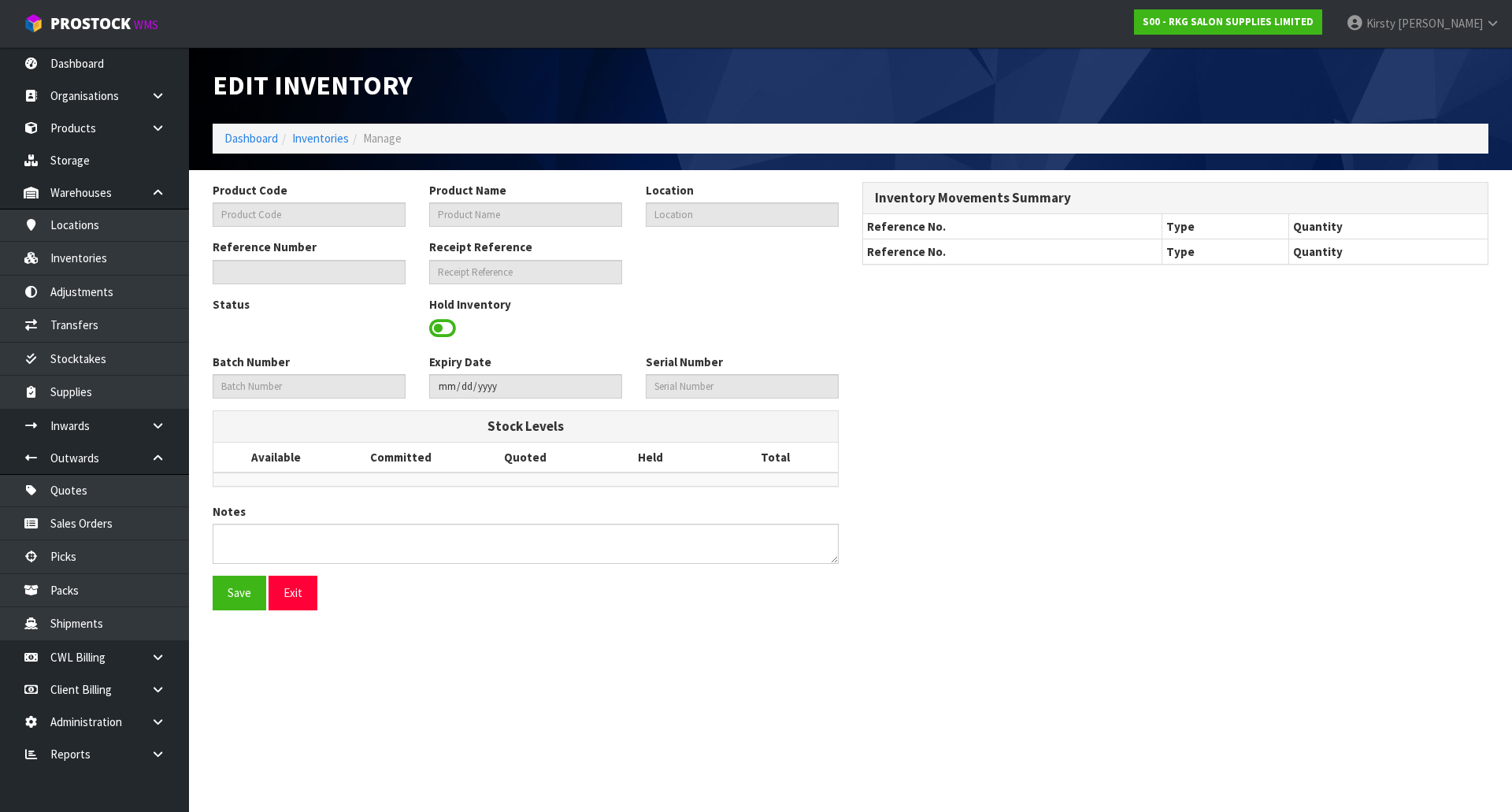
type input "09190410"
type input "WELLINGTON II 360 DEG HYDRAULIC BED - WHITE"
type input "42-14-5-A"
type input "S00-IRY0002215"
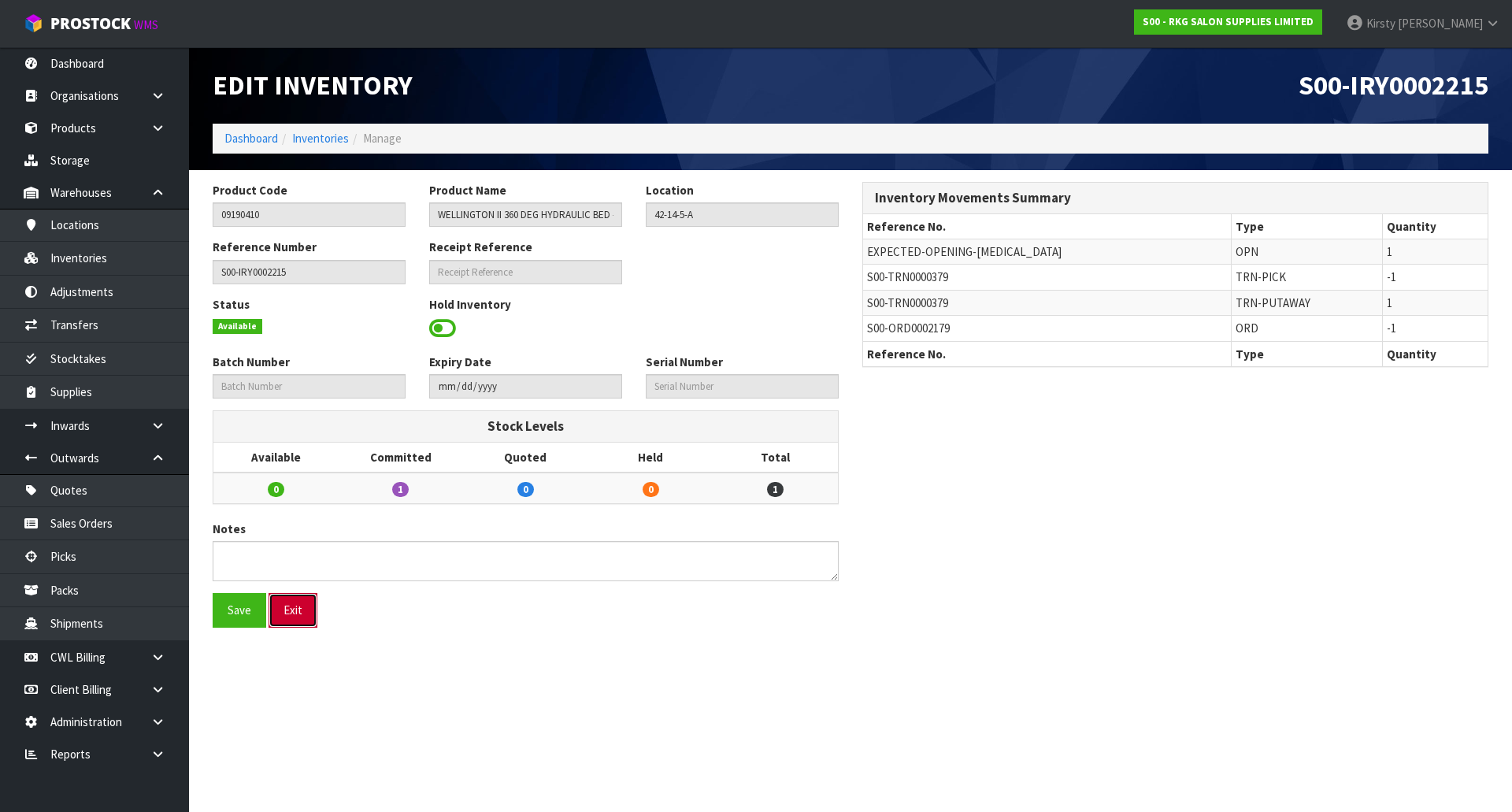
click at [295, 614] on button "Exit" at bounding box center [293, 609] width 49 height 34
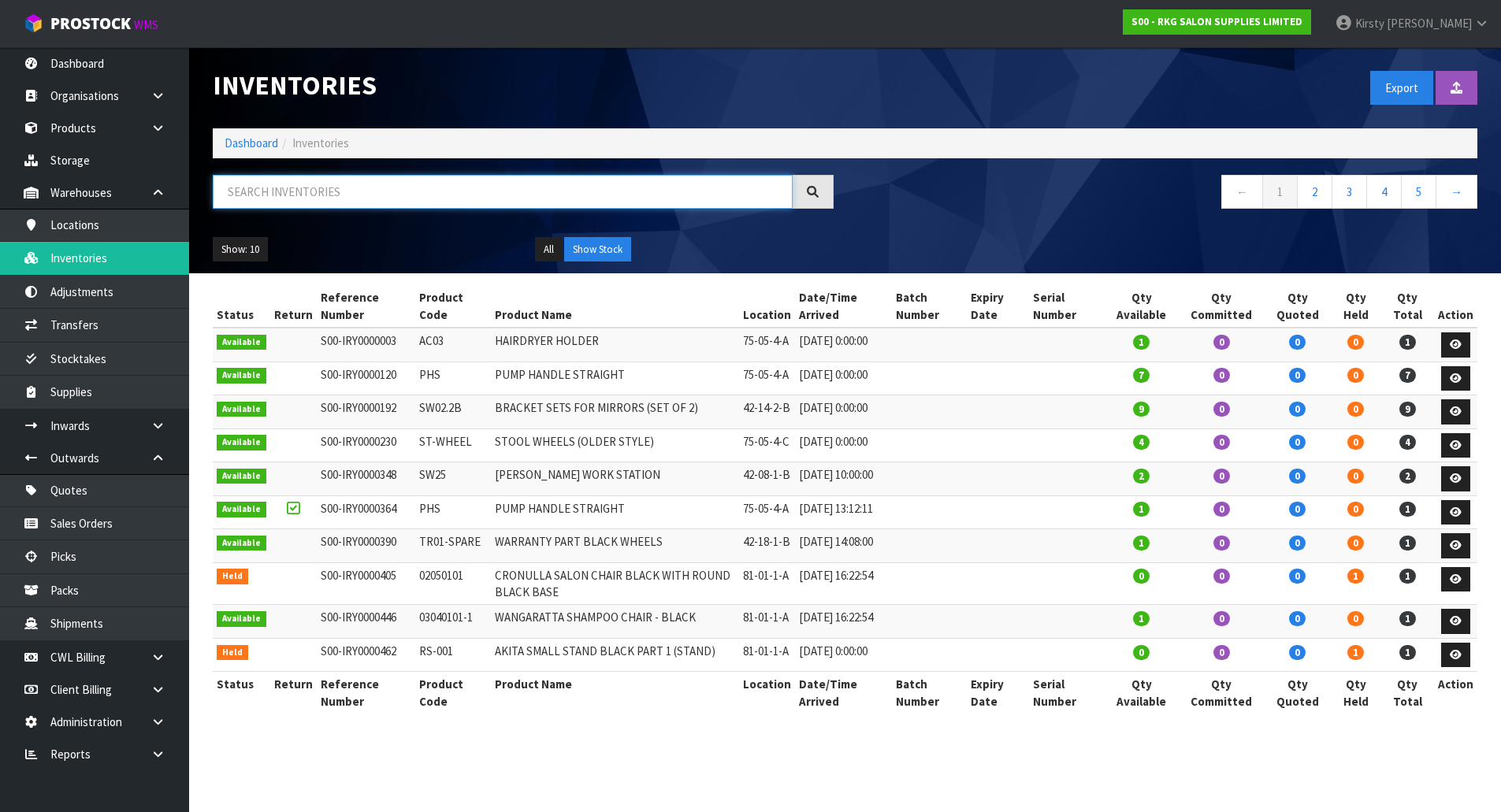
click at [238, 196] on input "text" at bounding box center [502, 191] width 580 height 34
paste input "09190410"
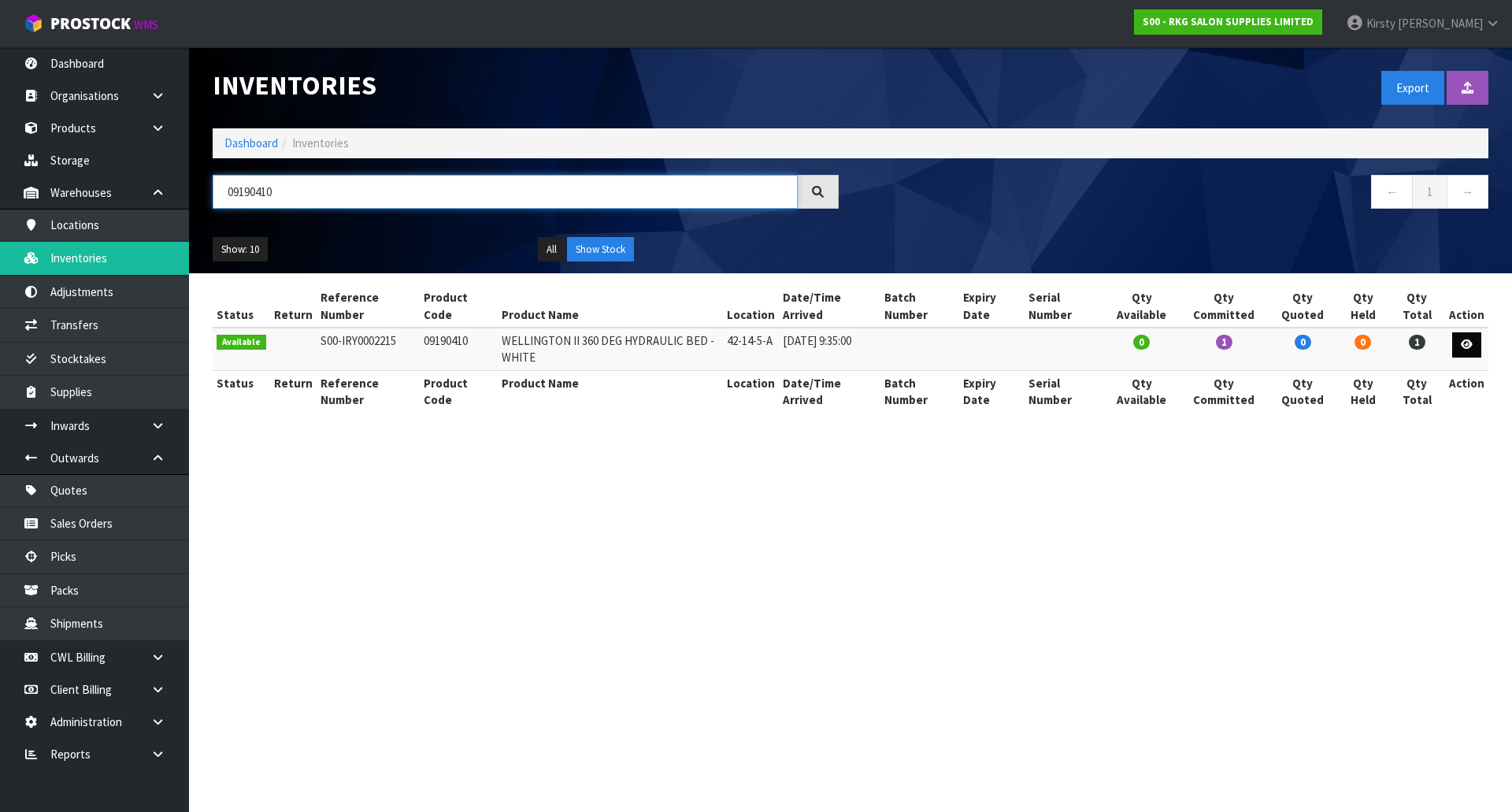
type input "09190410"
click at [1464, 344] on icon at bounding box center [1467, 345] width 12 height 10
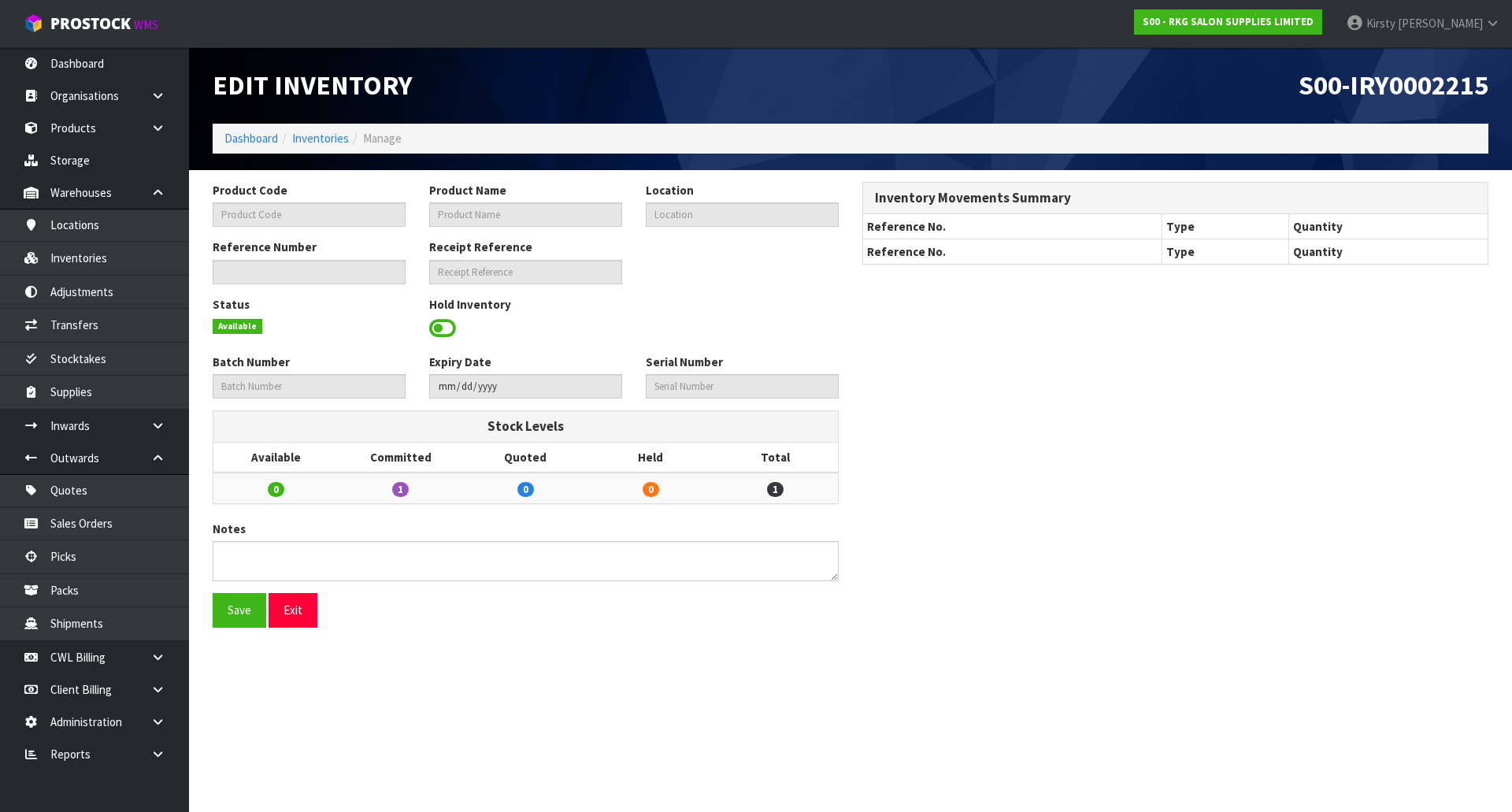
type input "09190410"
type input "WELLINGTON II 360 DEG HYDRAULIC BED - WHITE"
type input "42-14-5-A"
type input "S00-IRY0002215"
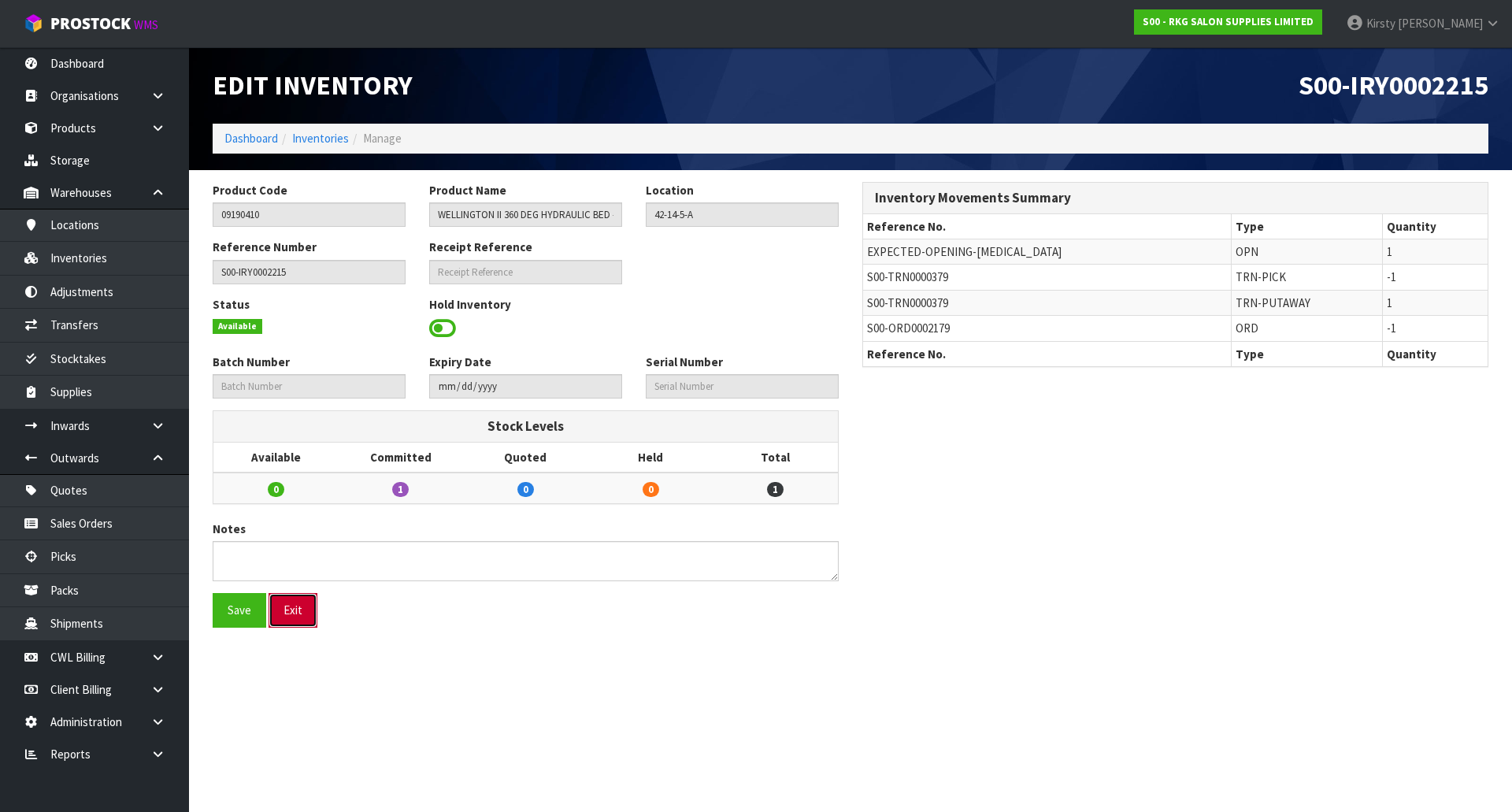
click at [301, 611] on button "Exit" at bounding box center [293, 609] width 49 height 34
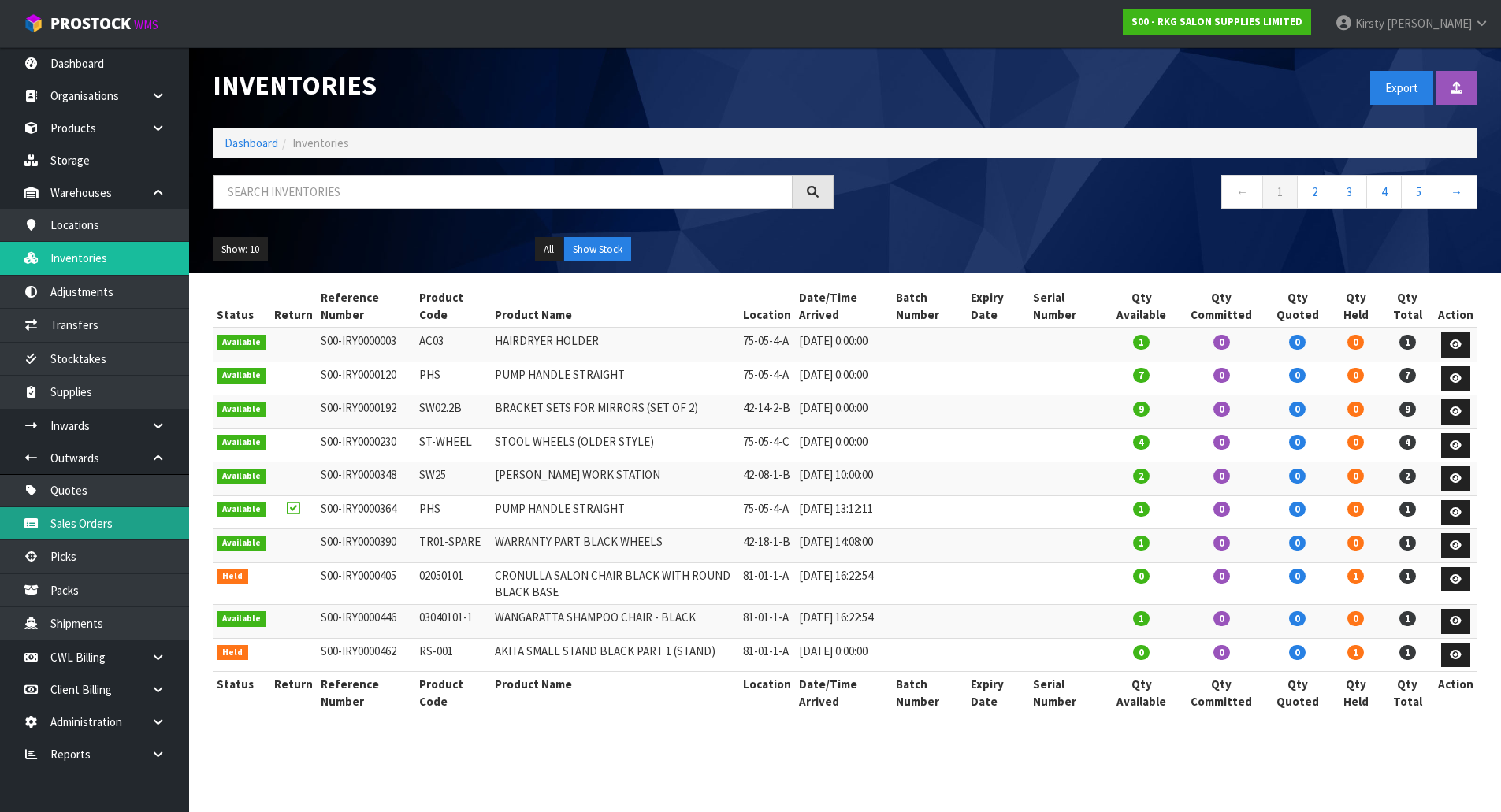
click at [91, 518] on link "Sales Orders" at bounding box center [94, 523] width 189 height 32
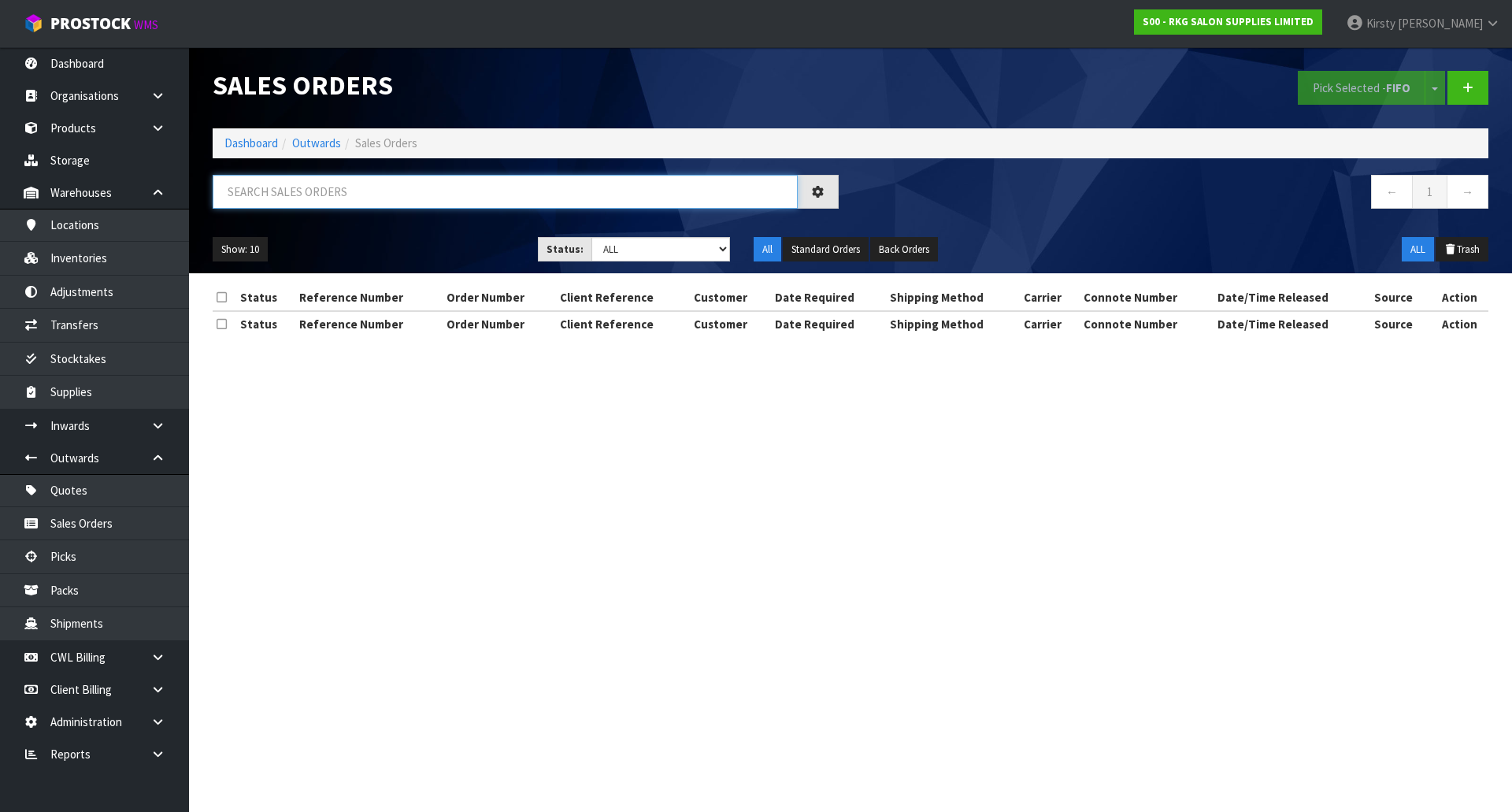
click at [280, 186] on input "text" at bounding box center [505, 191] width 585 height 34
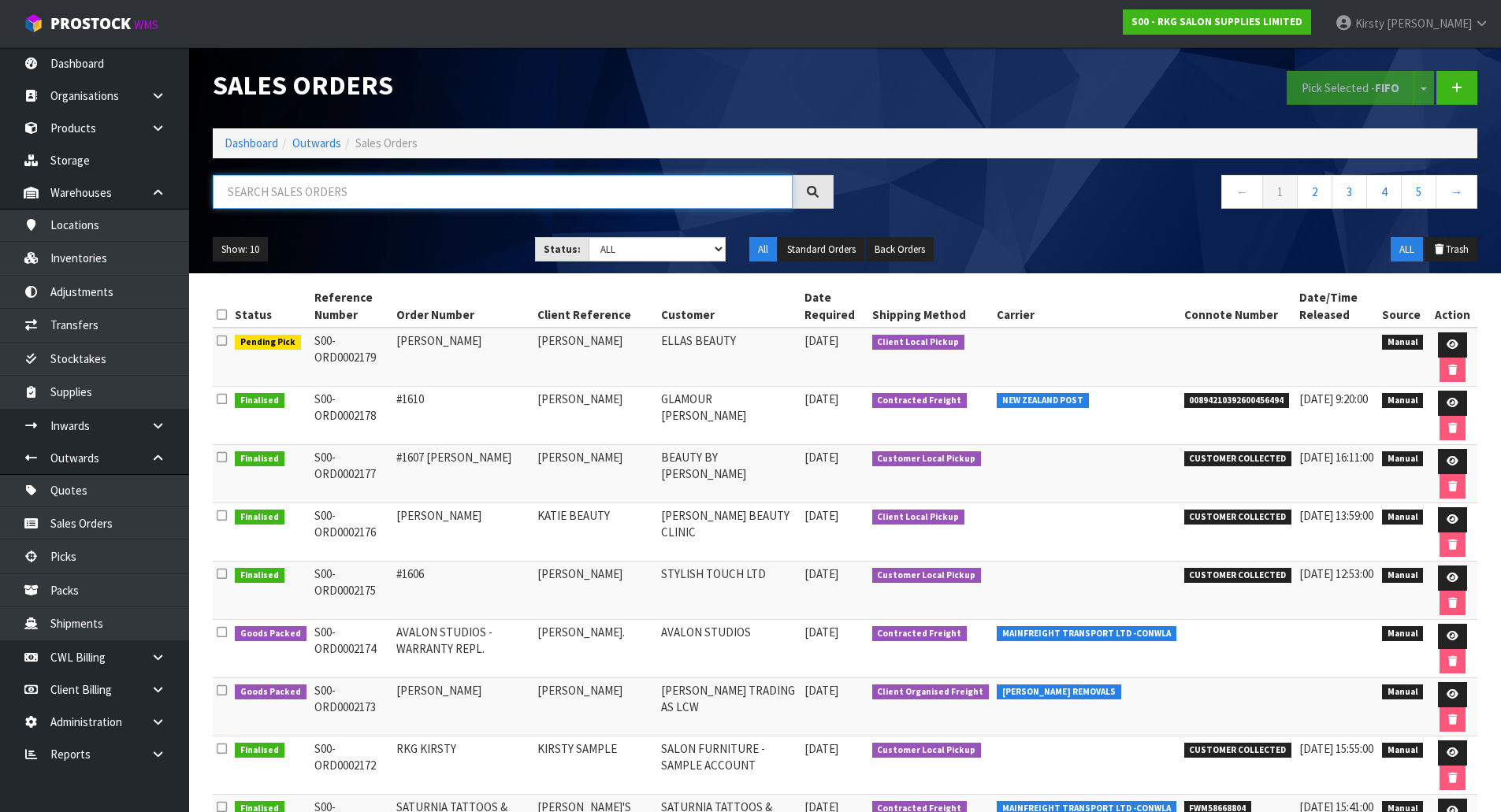
paste input "09190410"
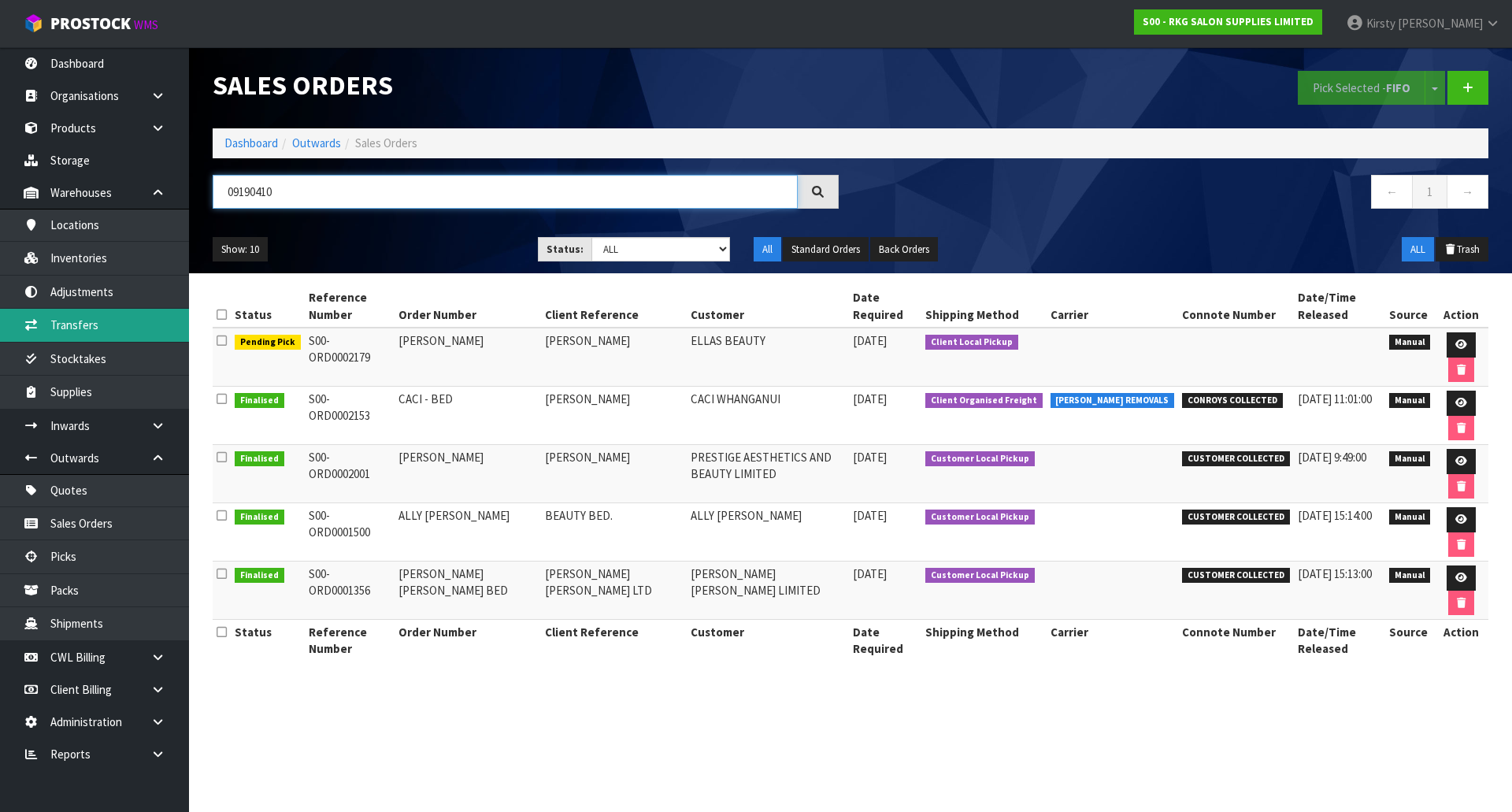
type input "09190410"
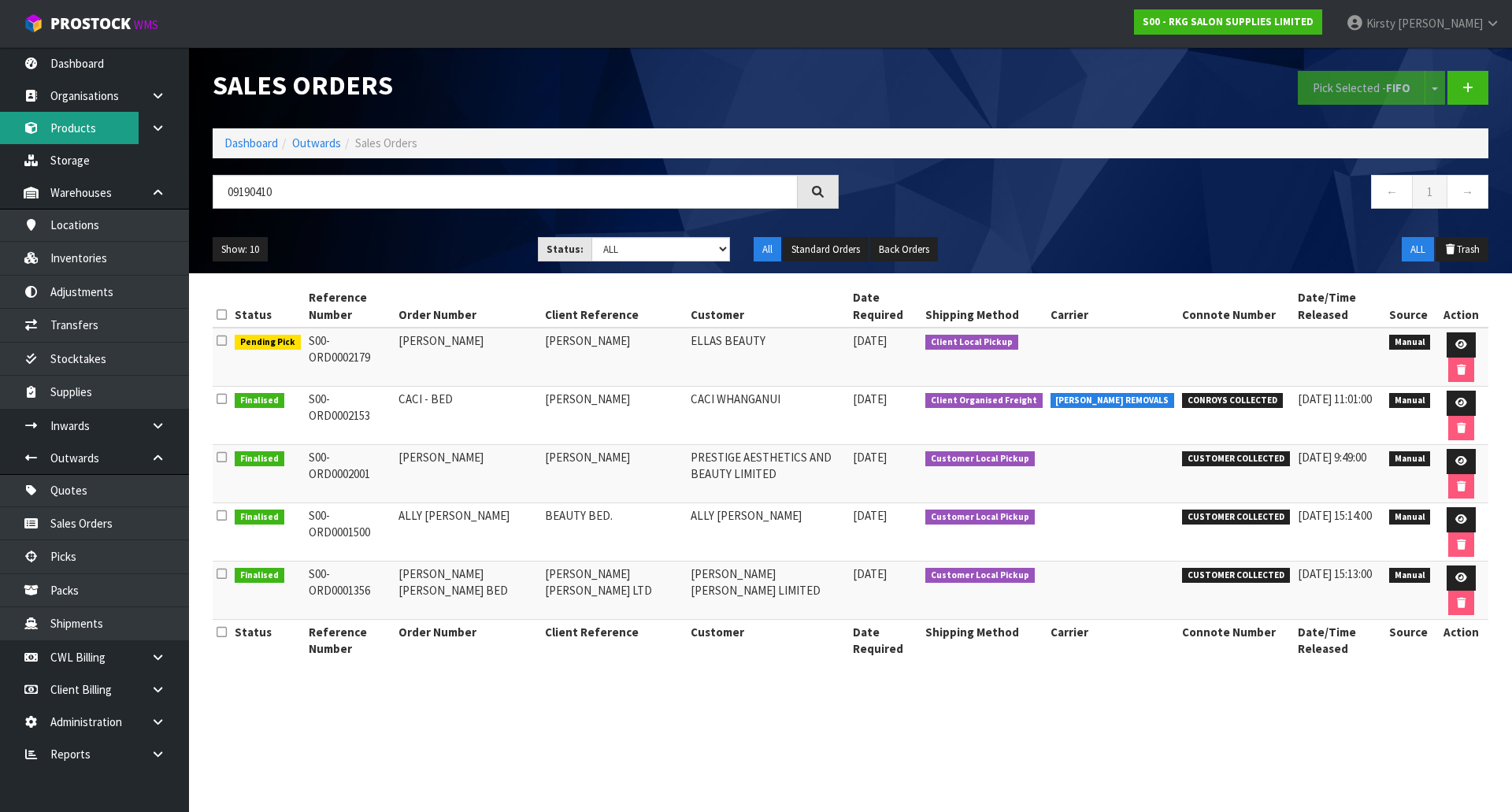
click at [77, 124] on link "Products" at bounding box center [94, 127] width 189 height 32
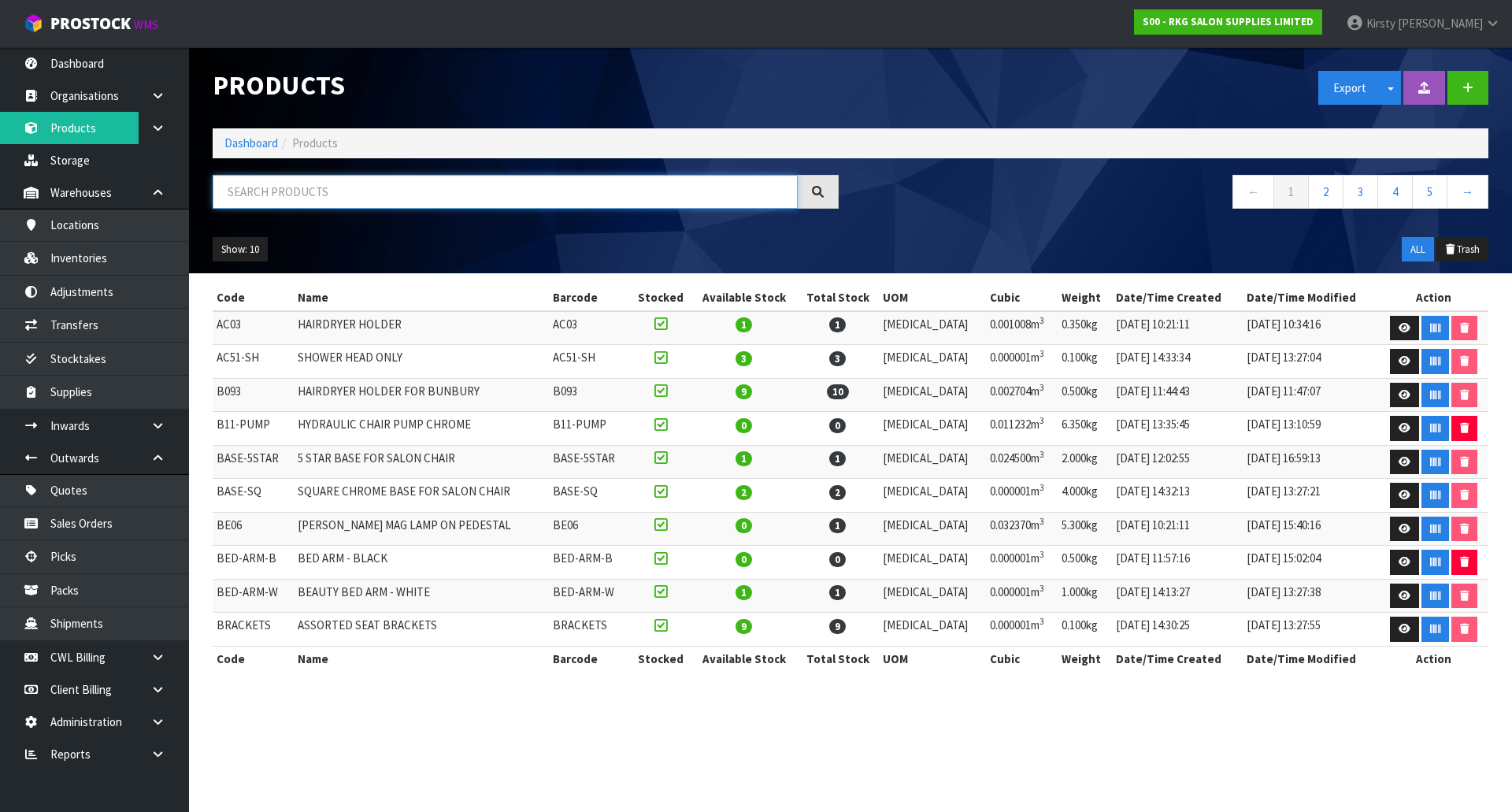
click at [277, 192] on input "text" at bounding box center [505, 191] width 585 height 34
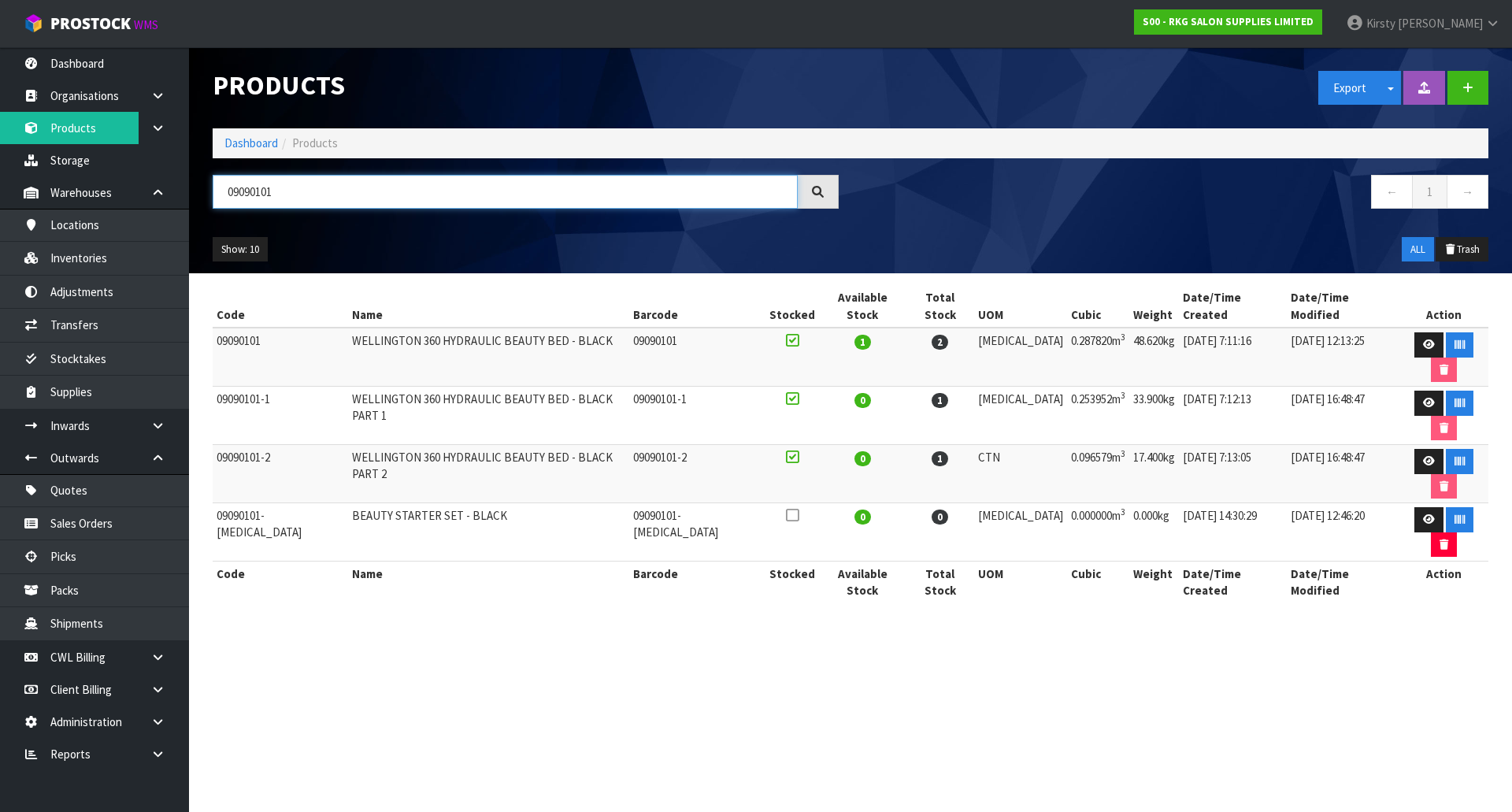
drag, startPoint x: 279, startPoint y: 193, endPoint x: 258, endPoint y: 194, distance: 21.0
click at [258, 194] on input "09090101" at bounding box center [505, 191] width 585 height 34
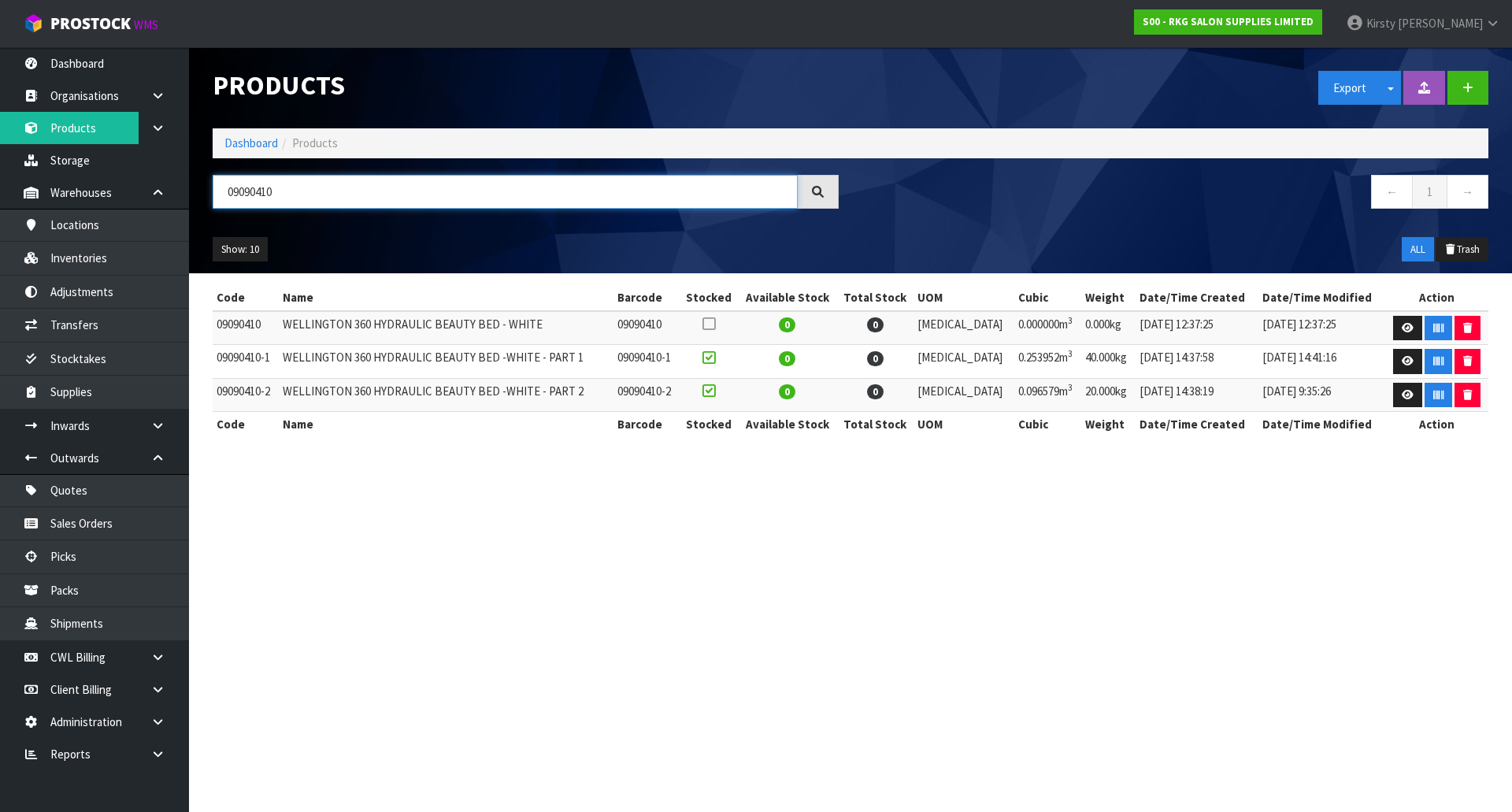
drag, startPoint x: 288, startPoint y: 197, endPoint x: 200, endPoint y: 193, distance: 88.1
click at [200, 193] on header "Products Export Split button! SOH Summary Measurements Dangerous Goods Import P…" at bounding box center [850, 160] width 1323 height 226
type input "09090410"
click at [118, 251] on link "Inventories" at bounding box center [94, 258] width 189 height 32
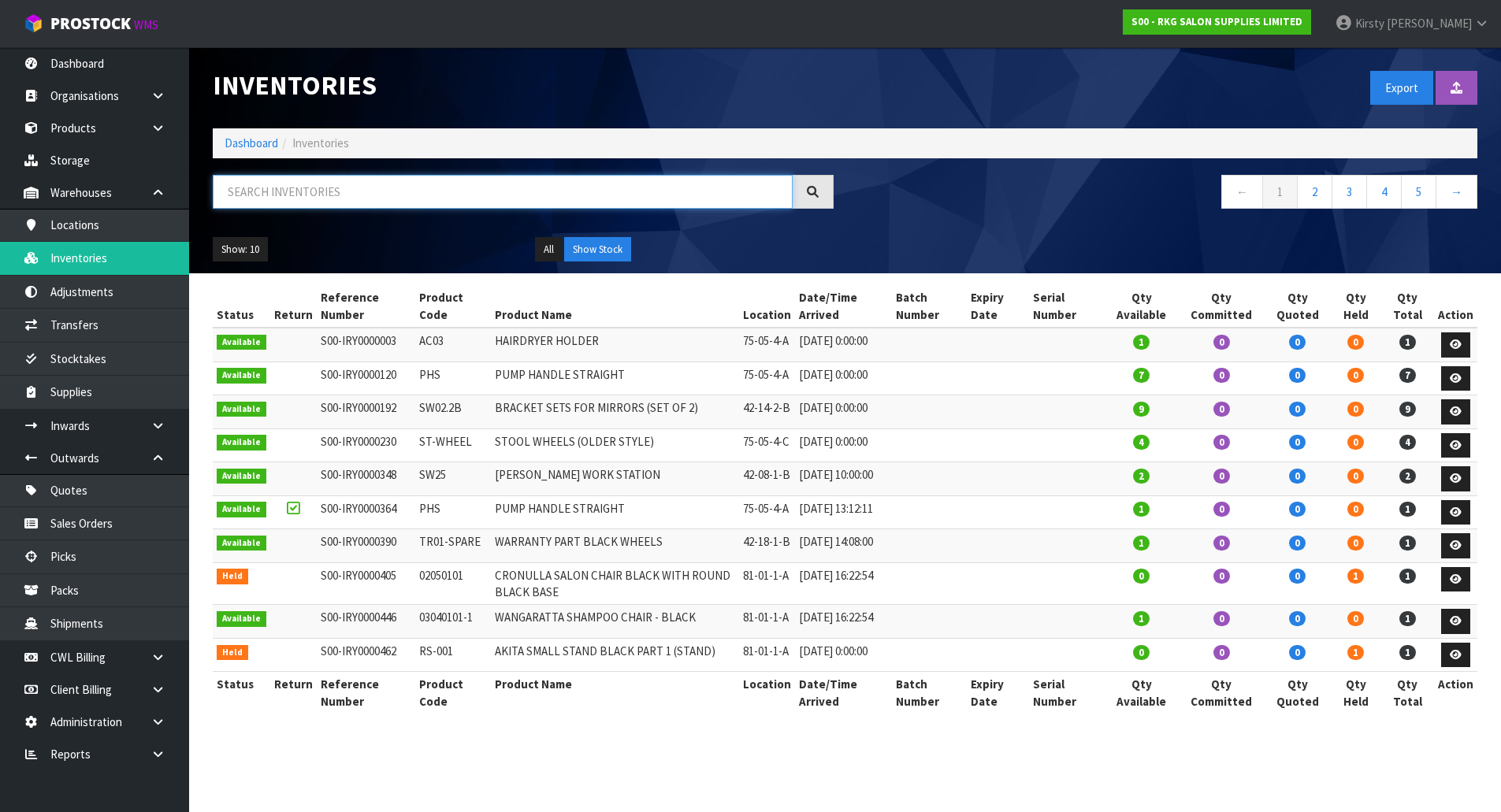
click at [234, 197] on input "text" at bounding box center [502, 191] width 580 height 34
paste input "09090410"
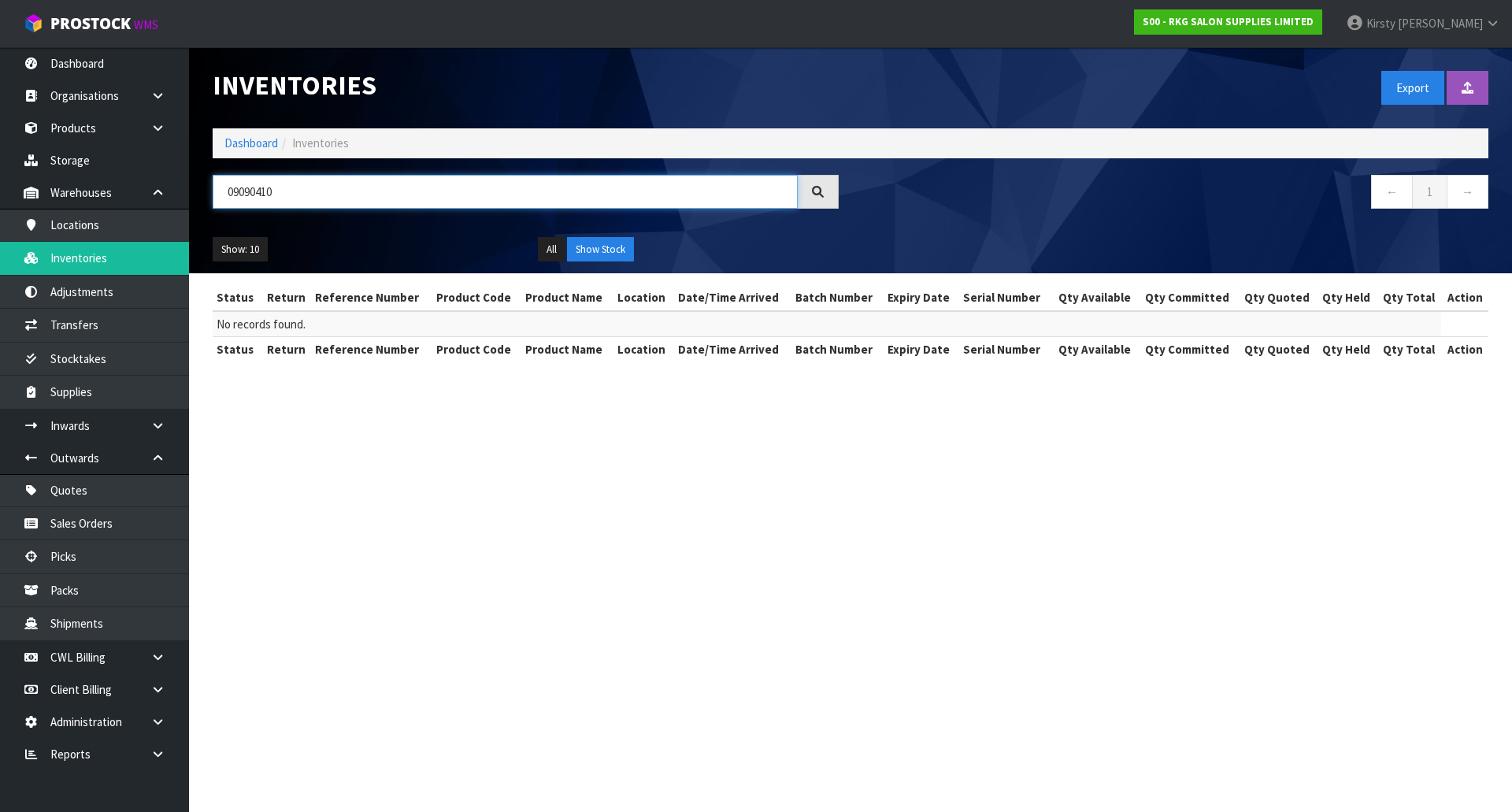
click at [245, 191] on input "09090410" at bounding box center [505, 191] width 585 height 34
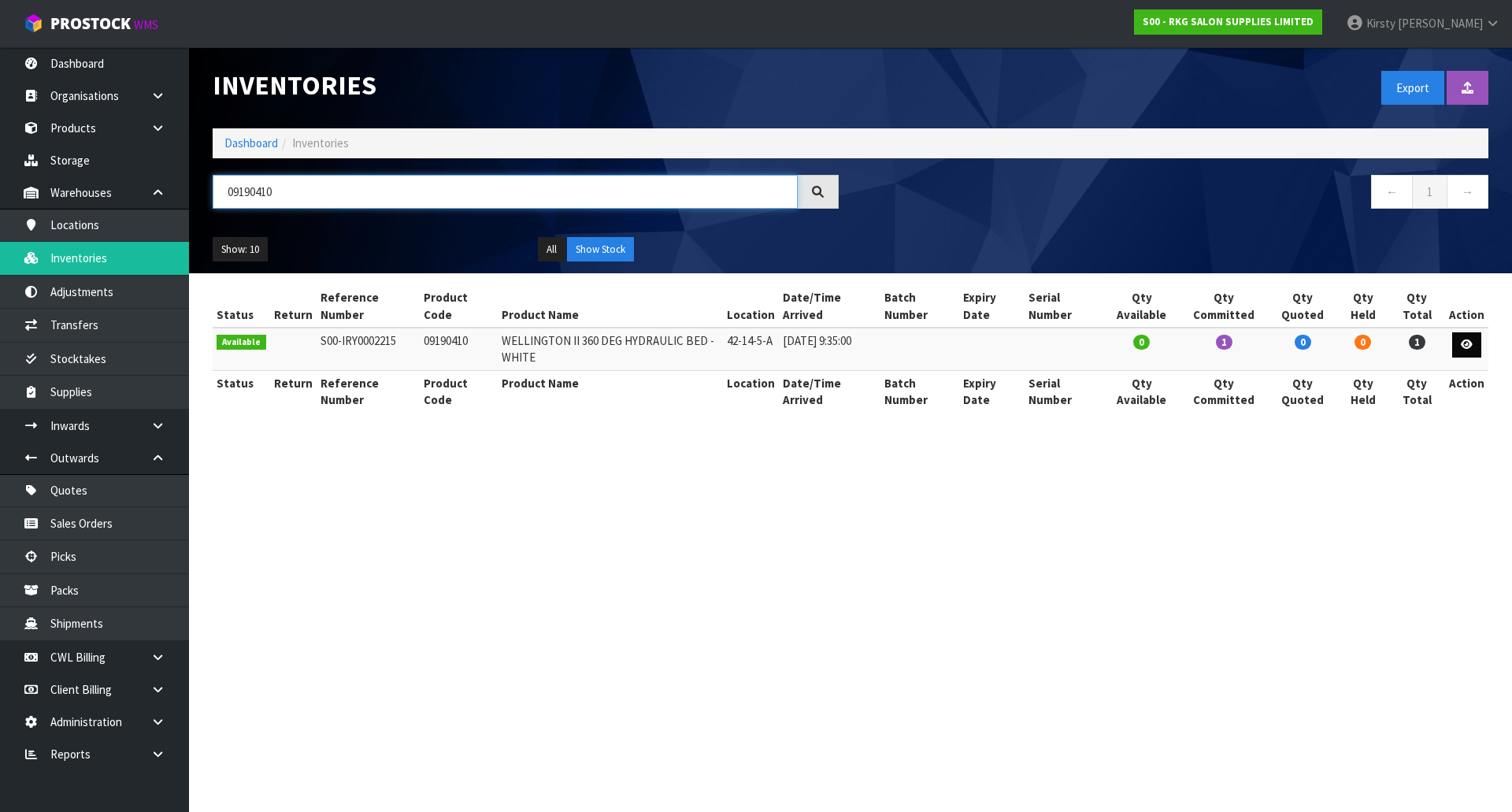
type input "09190410"
click at [1468, 341] on icon at bounding box center [1467, 345] width 12 height 10
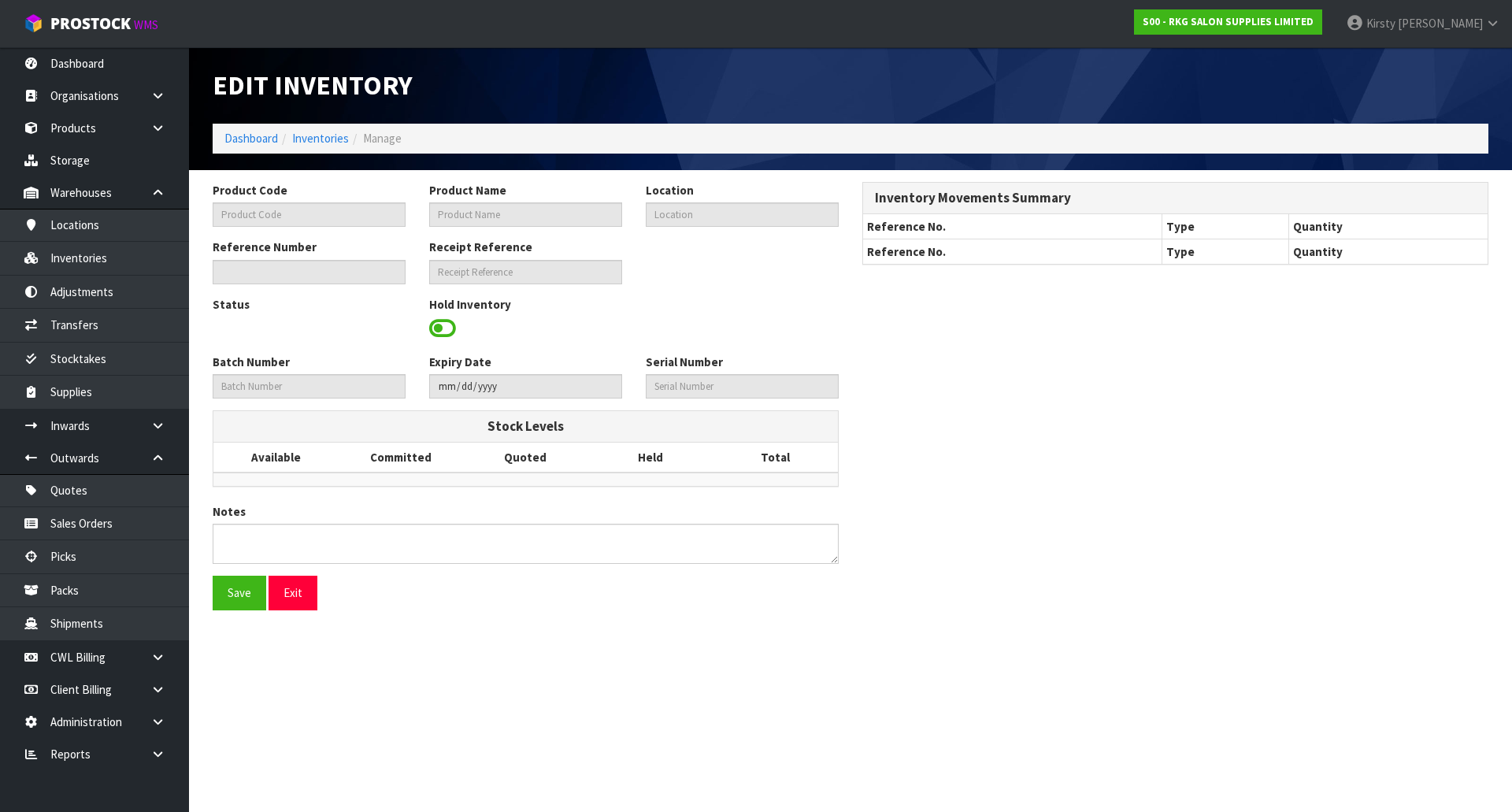
type input "09190410"
type input "WELLINGTON II 360 DEG HYDRAULIC BED - WHITE"
type input "42-14-5-A"
type input "S00-IRY0002215"
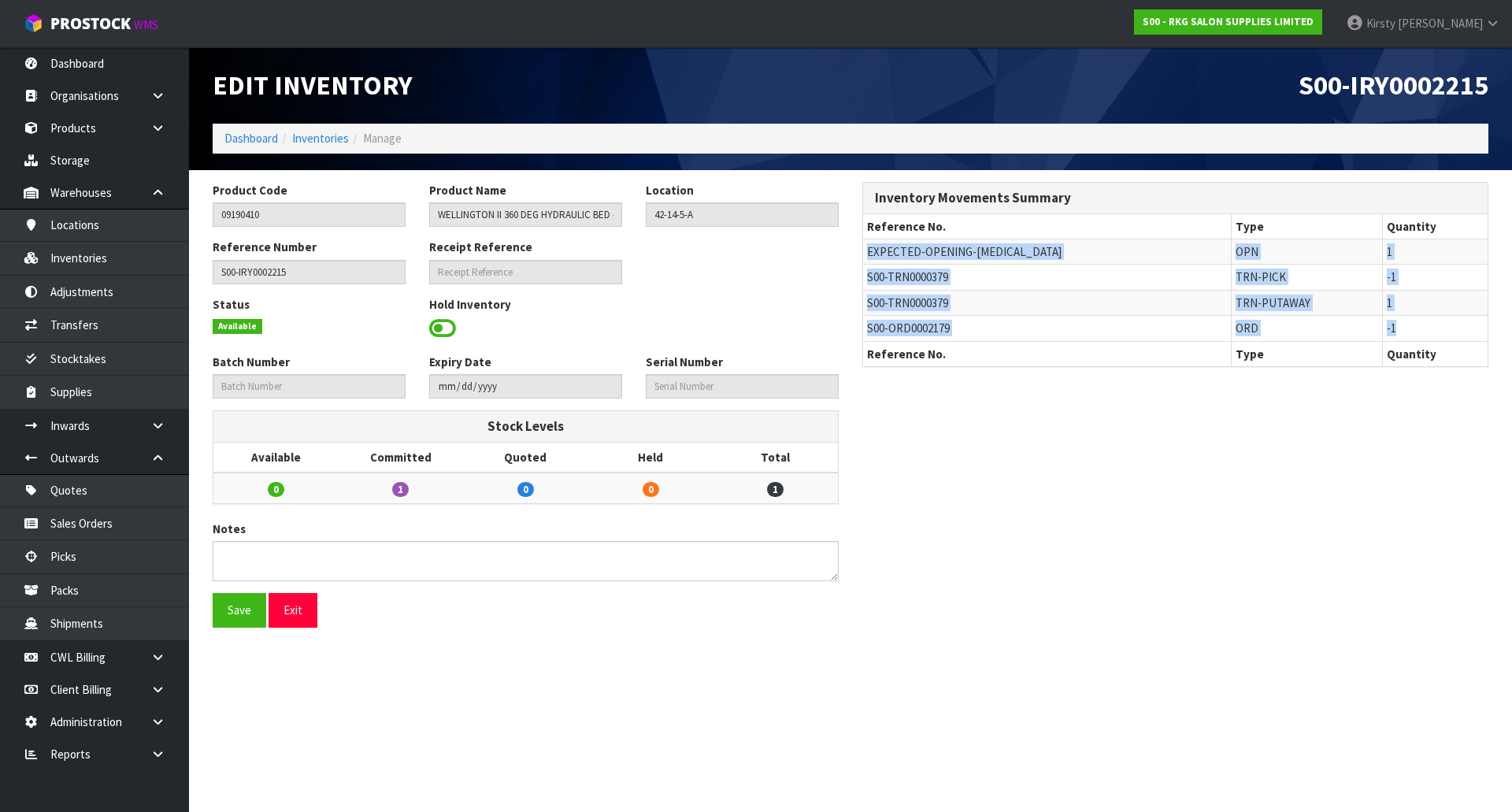
drag, startPoint x: 868, startPoint y: 247, endPoint x: 1425, endPoint y: 319, distance: 561.6
click at [1425, 319] on tbody "EXPECTED-OPENING-[MEDICAL_DATA] OPN 1 S00-TRN0000379 TRN-PICK -1 S00-TRN0000379…" at bounding box center [1175, 290] width 624 height 103
copy tbody "EXPECTED-OPENING-[MEDICAL_DATA] OPN 1 S00-TRN0000379 TRN-PICK -1 S00-TRN0000379…"
click at [294, 608] on button "Exit" at bounding box center [293, 609] width 49 height 34
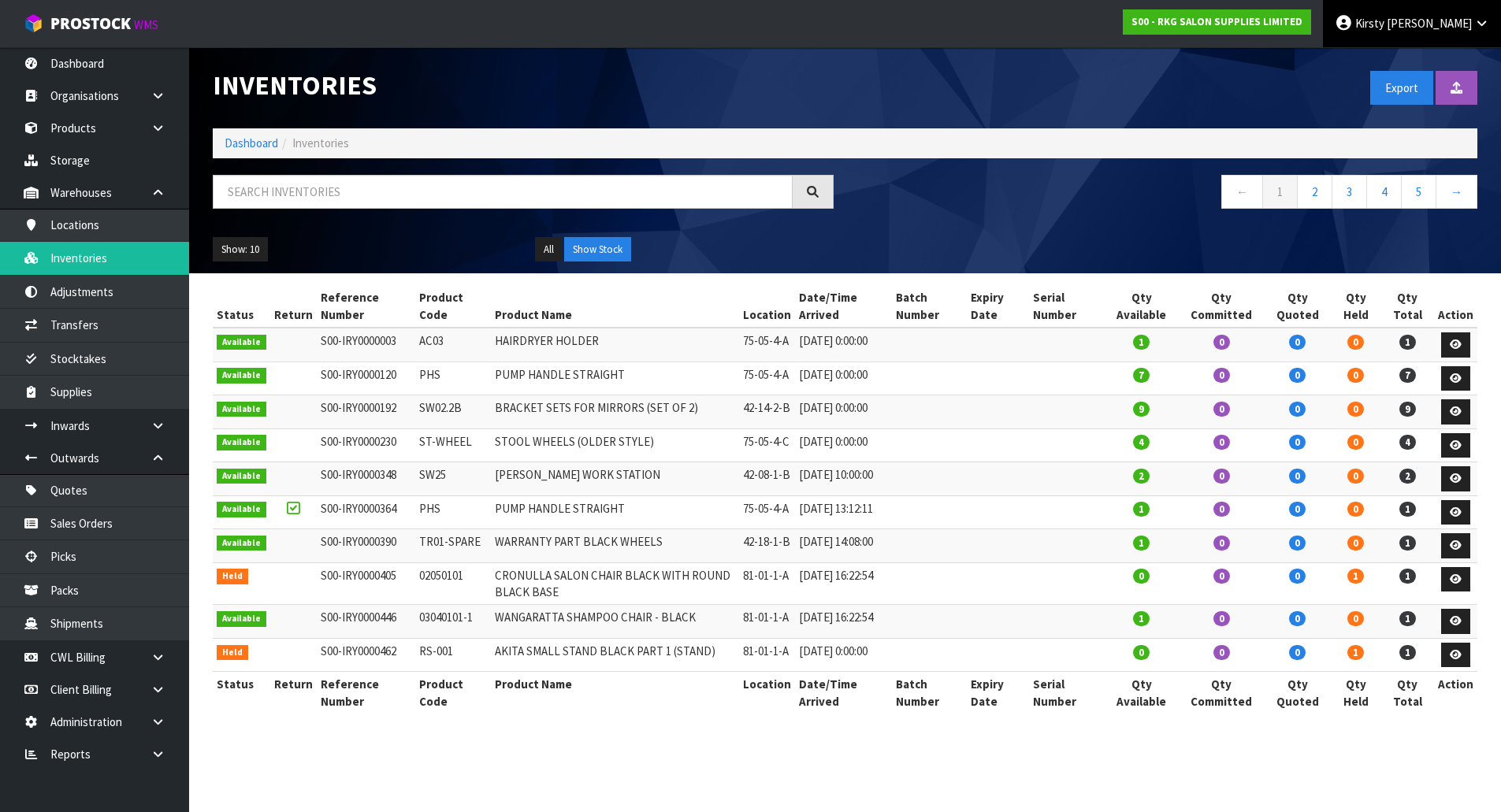
click at [1448, 26] on span "[PERSON_NAME]" at bounding box center [1429, 23] width 85 height 15
click at [1435, 60] on link "Logout" at bounding box center [1437, 63] width 125 height 21
